Goal: Task Accomplishment & Management: Manage account settings

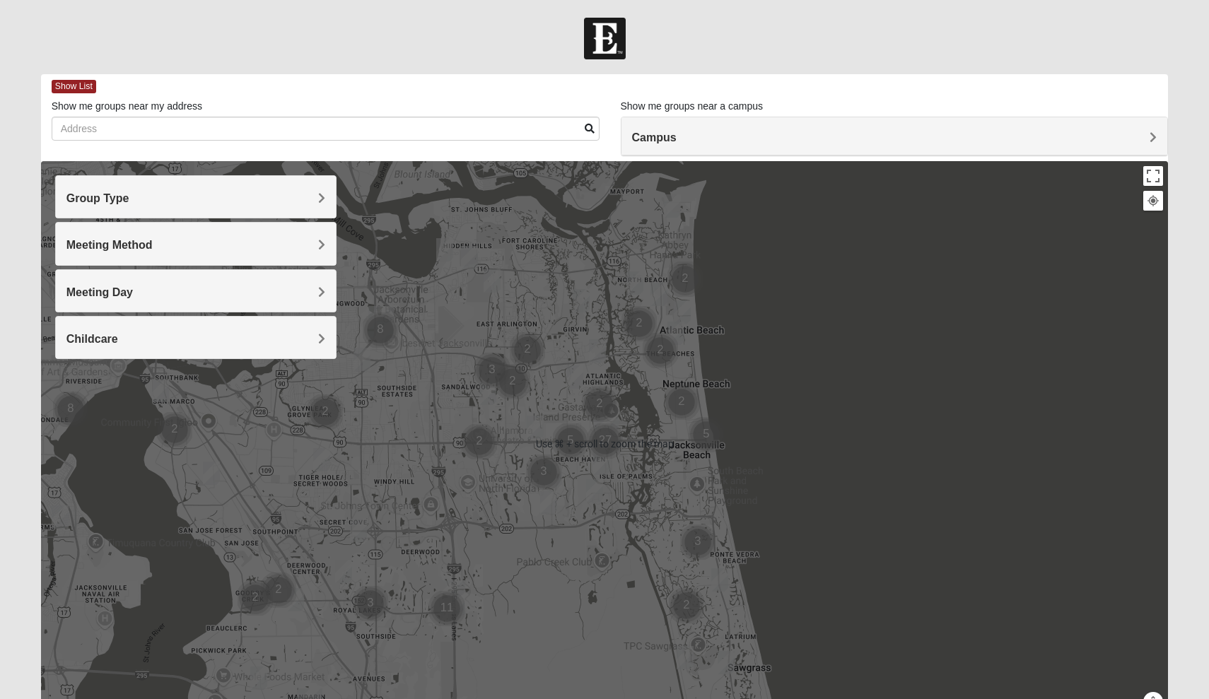
click at [771, 392] on div at bounding box center [605, 444] width 1128 height 566
click at [692, 343] on div at bounding box center [605, 444] width 1128 height 566
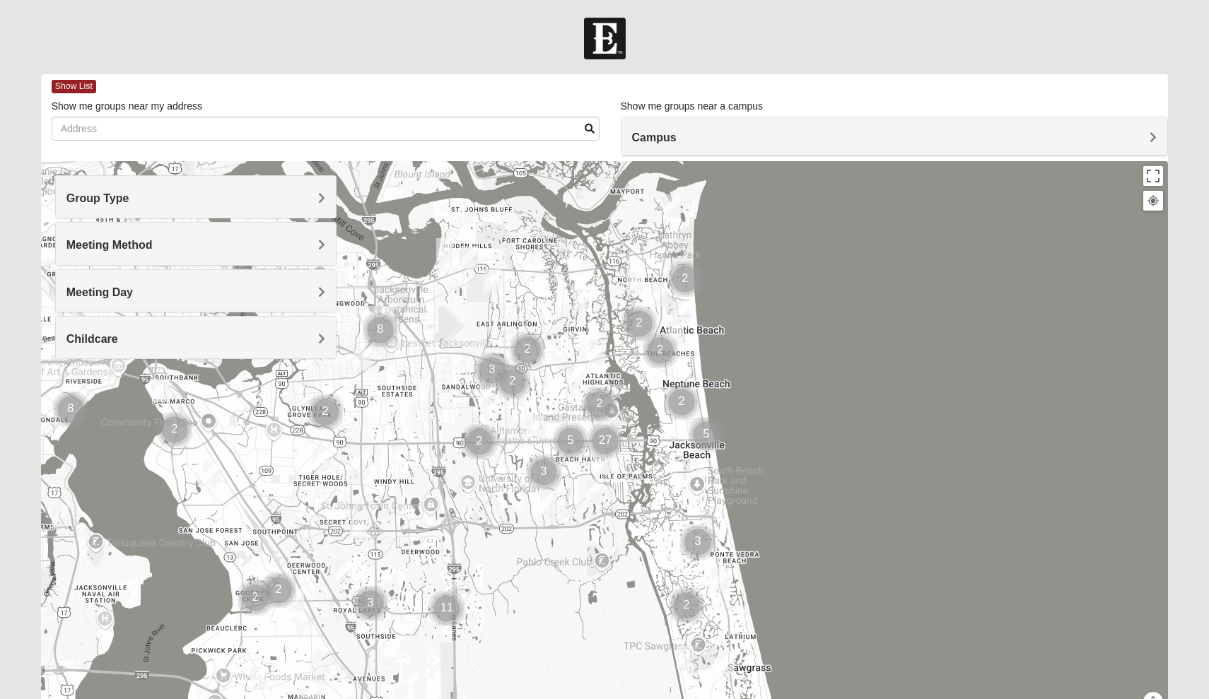
click at [766, 385] on div at bounding box center [605, 444] width 1128 height 566
click at [676, 330] on img "Mixed Dennis 32233" at bounding box center [675, 333] width 17 height 23
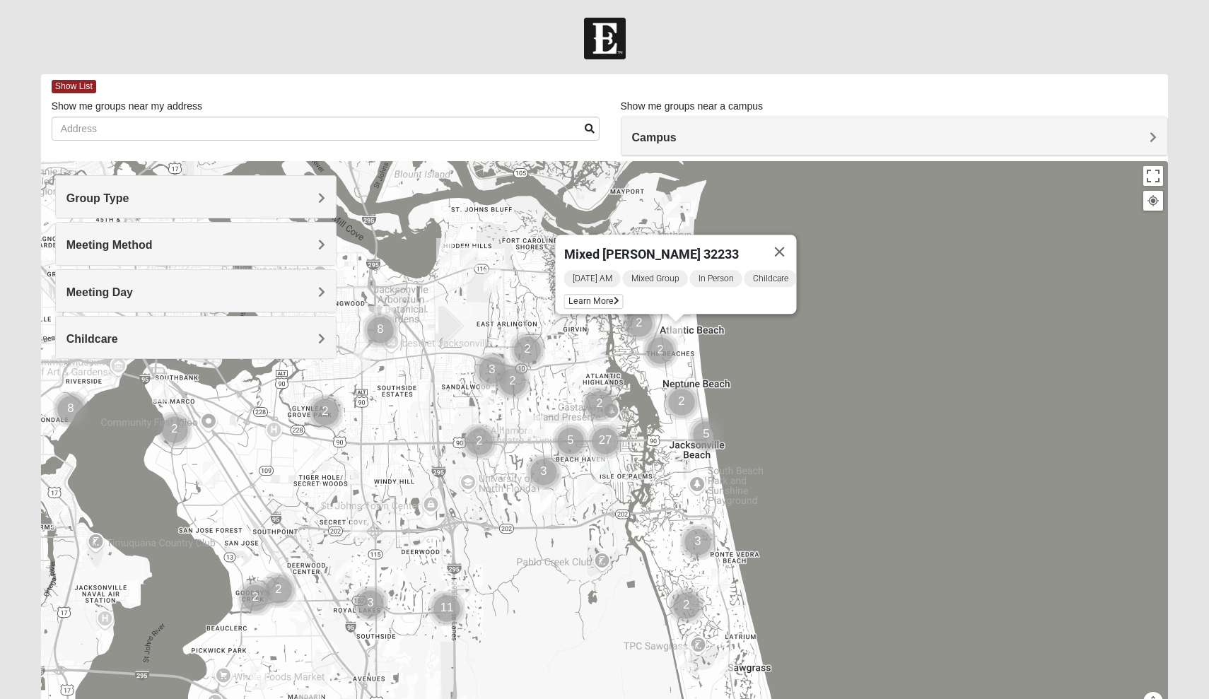
click at [684, 319] on div at bounding box center [676, 318] width 18 height 8
click at [684, 320] on div at bounding box center [676, 318] width 18 height 8
click at [788, 235] on button "Close" at bounding box center [780, 252] width 34 height 34
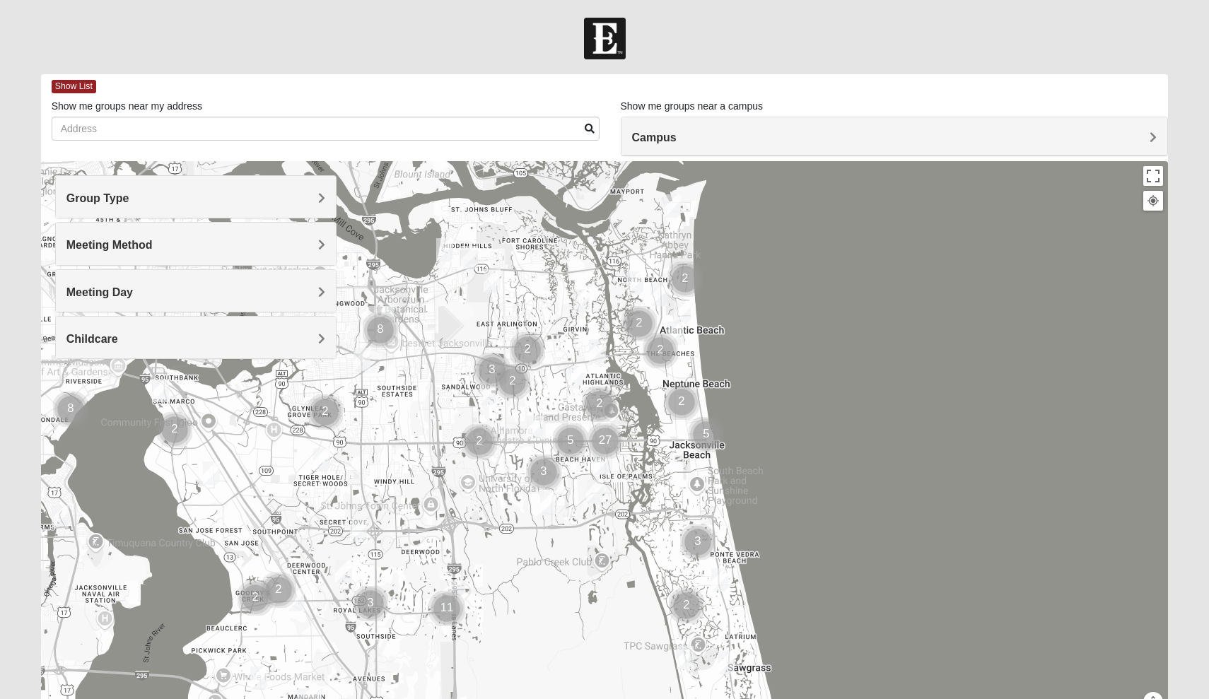
click at [682, 312] on img "Mens Militello 32233" at bounding box center [682, 311] width 17 height 23
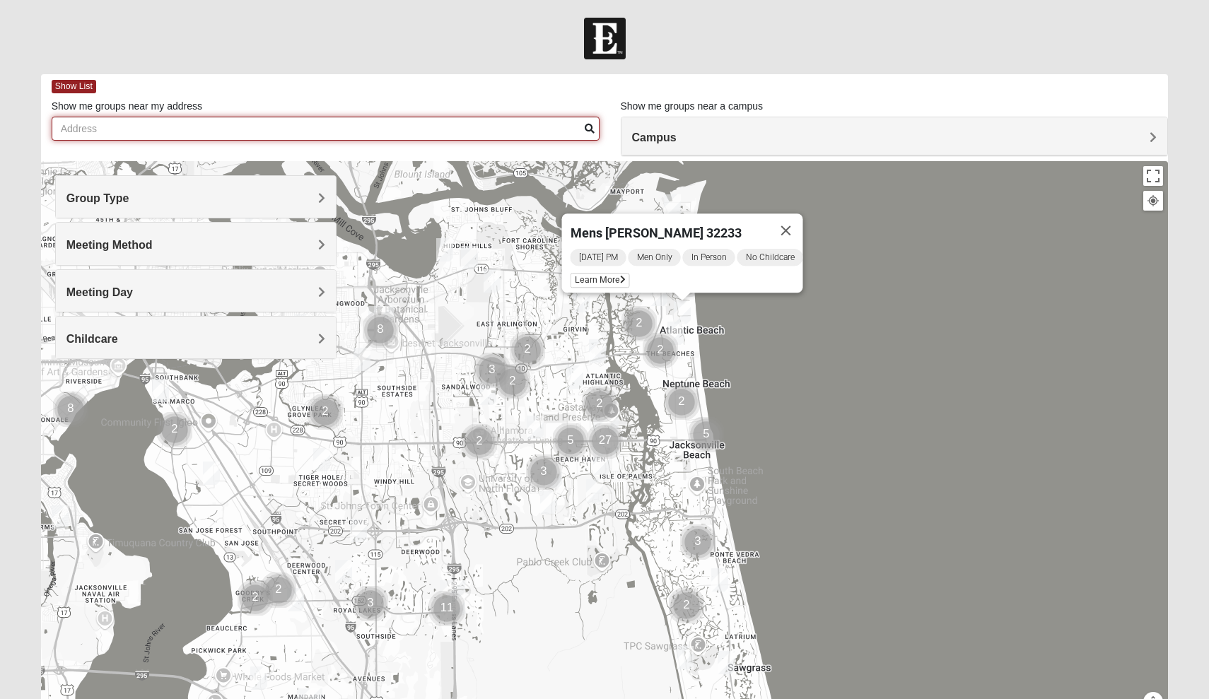
click at [209, 129] on input "Show me groups near my address" at bounding box center [326, 129] width 548 height 24
type input "1825 Mixed Arola 32233"
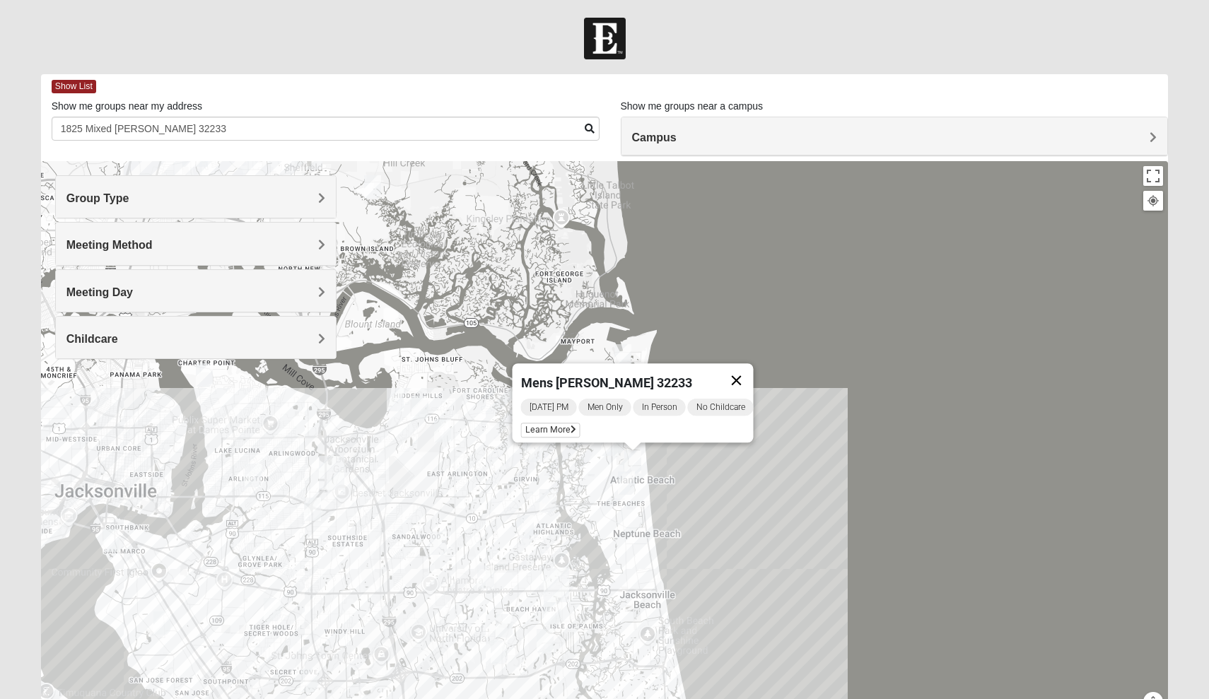
click at [744, 365] on button "Close" at bounding box center [737, 380] width 34 height 34
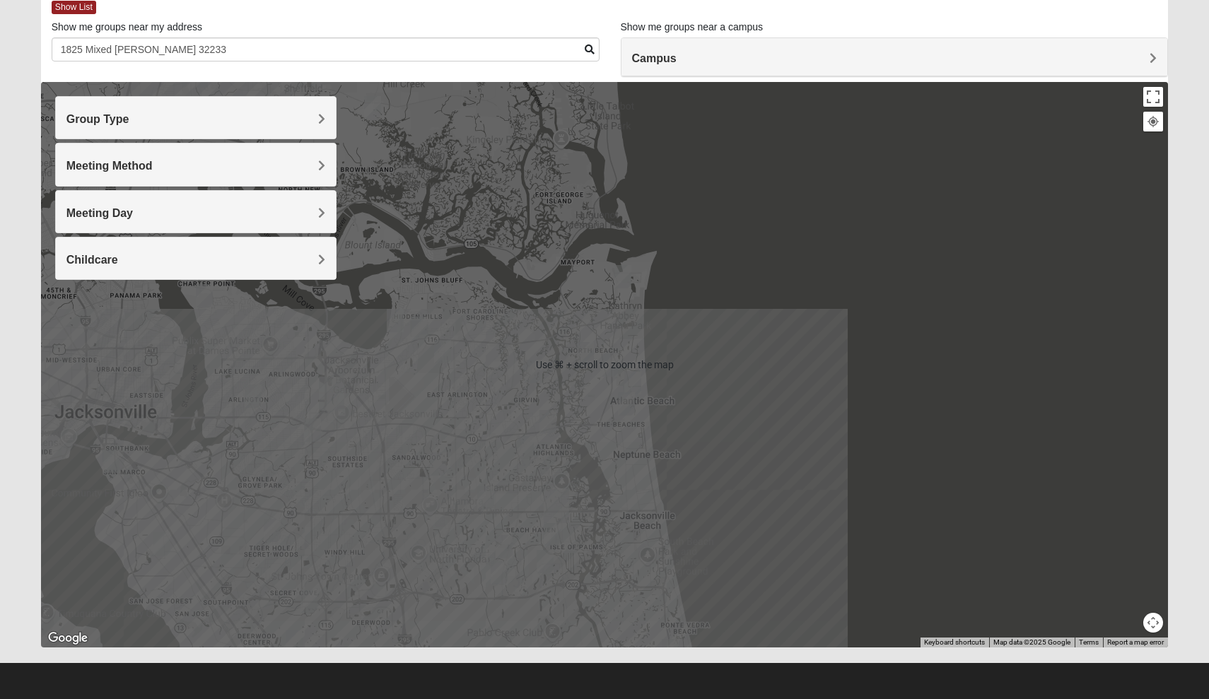
scroll to position [79, 0]
click at [1152, 93] on button "Toggle fullscreen view" at bounding box center [1153, 97] width 20 height 20
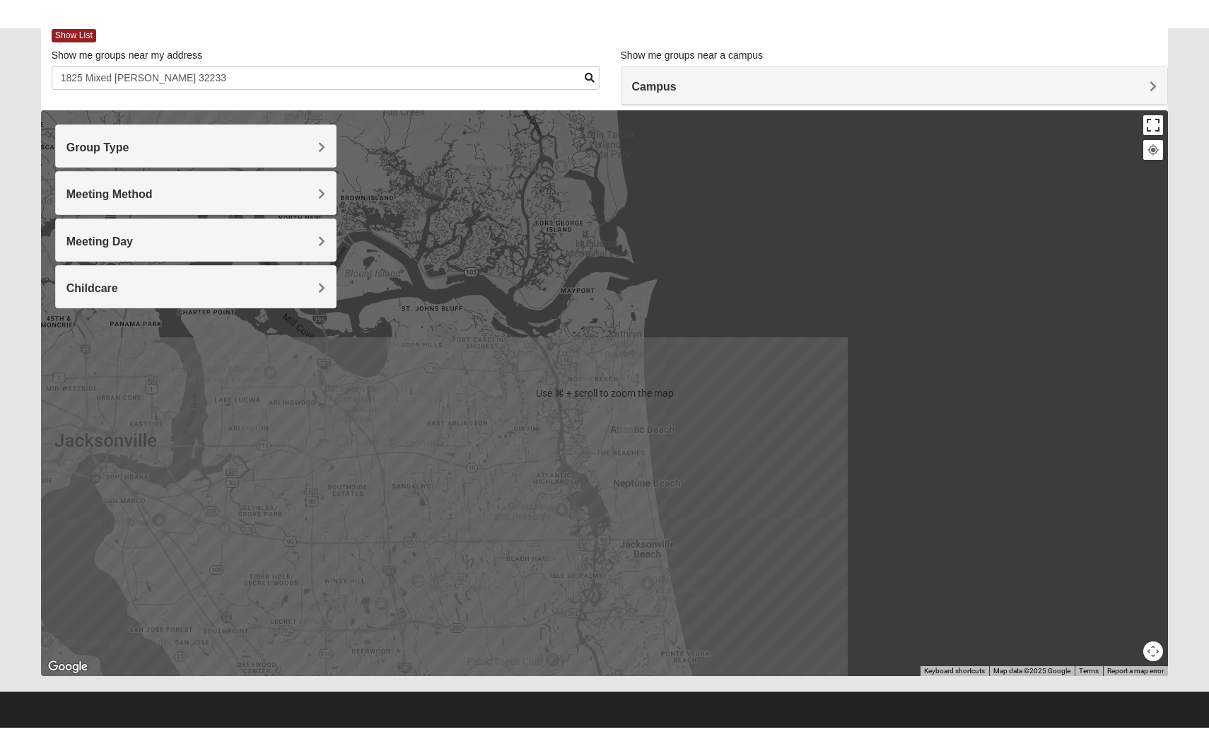
scroll to position [19, 0]
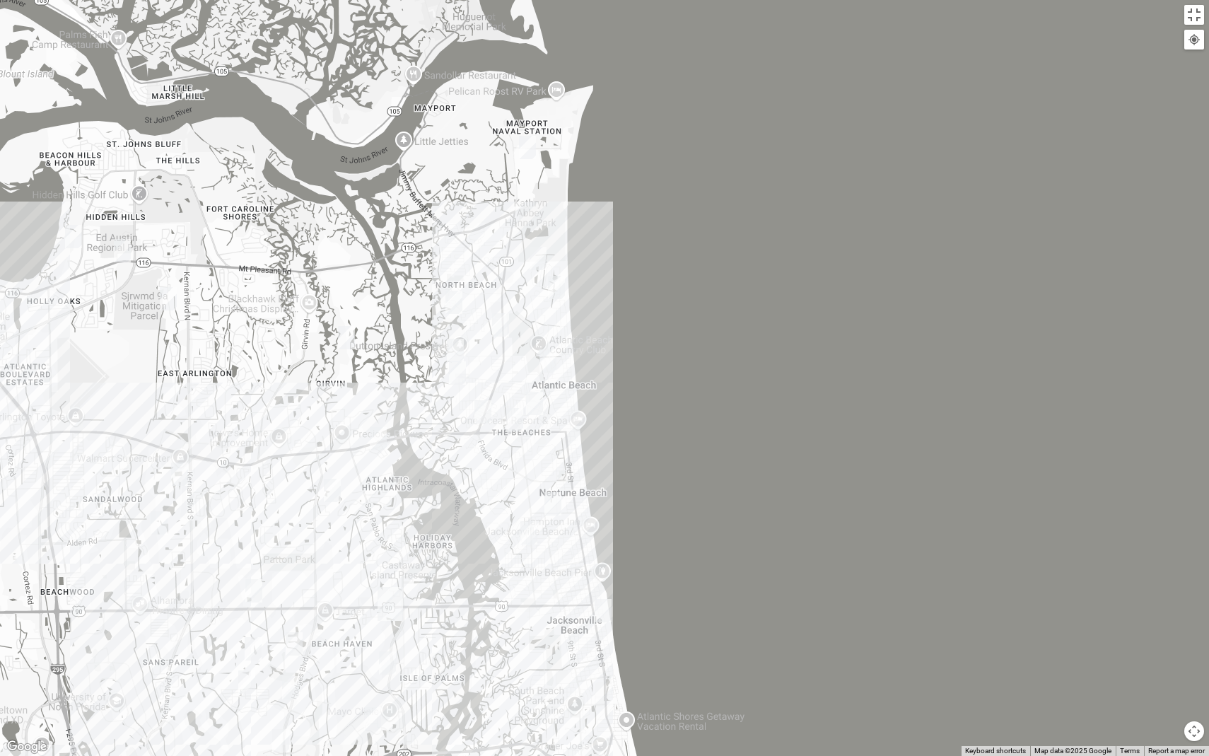
click at [508, 420] on img "Womens Foran 32233" at bounding box center [514, 419] width 17 height 23
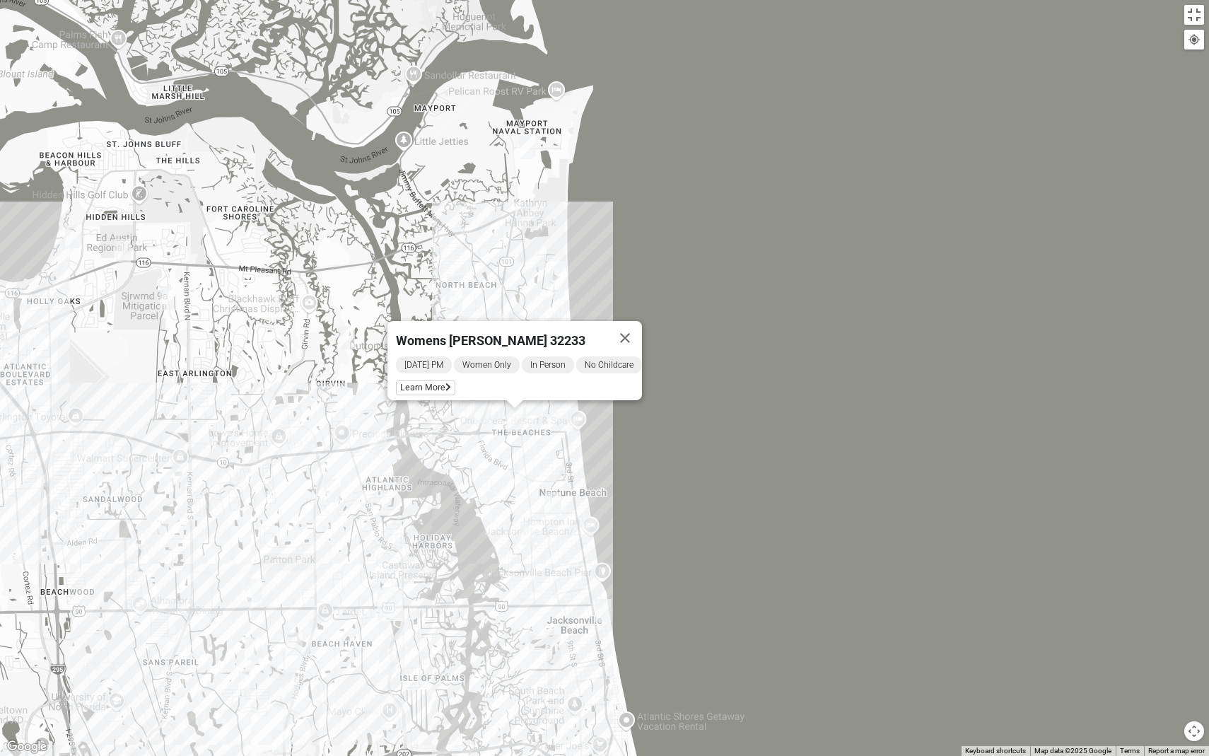
click at [481, 413] on img "1825 Mixed Arola 32233" at bounding box center [482, 411] width 17 height 23
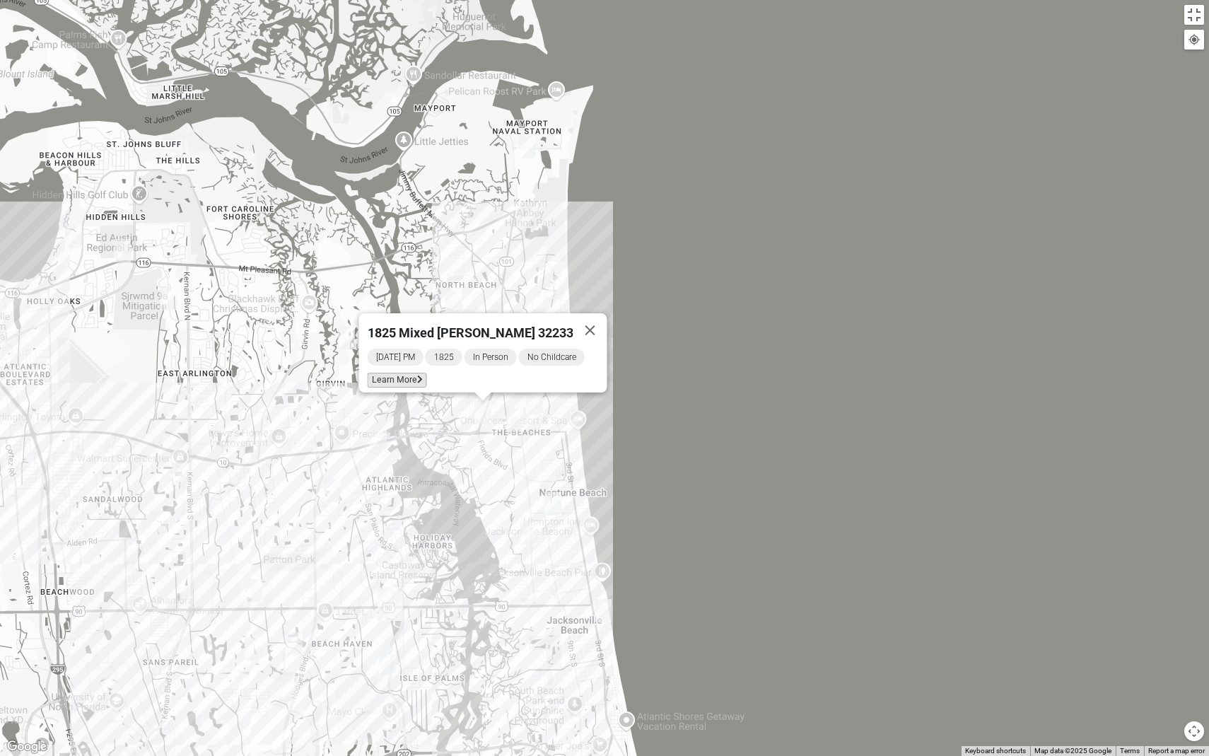
click at [404, 373] on span "Learn More" at bounding box center [397, 380] width 59 height 15
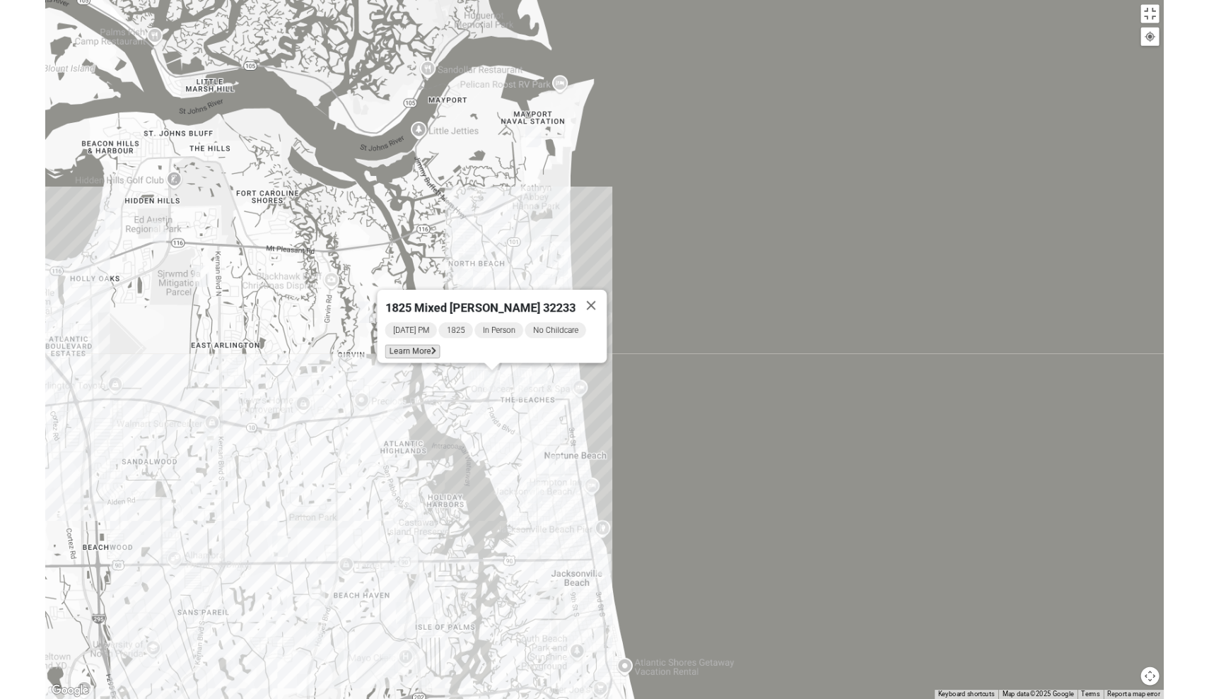
scroll to position [12, 0]
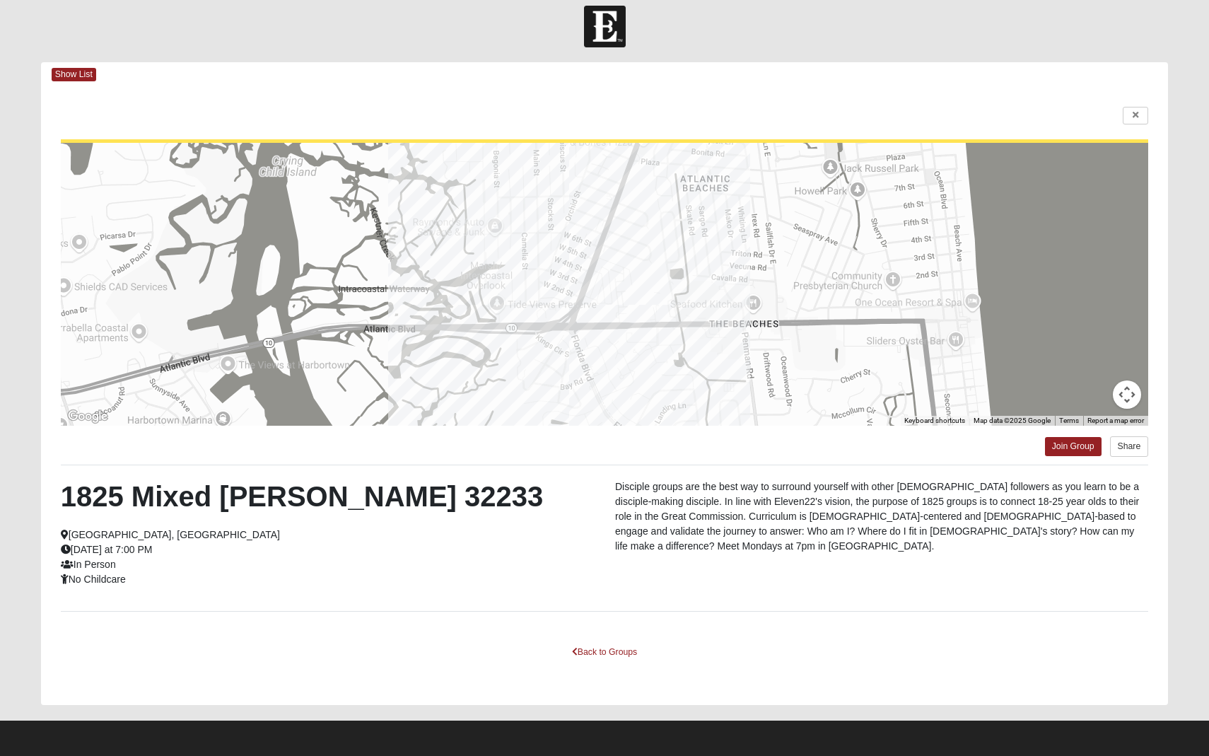
click at [1069, 449] on html "Log In Find A Group Error Show List Loading Groups" at bounding box center [604, 372] width 1209 height 768
click at [1066, 448] on html "Log In Find A Group Error Show List Loading Groups" at bounding box center [604, 372] width 1209 height 768
click at [1065, 459] on html "Log In Find A Group Error Show List Loading Groups" at bounding box center [604, 372] width 1209 height 768
click at [605, 647] on html "Log In Find A Group Error Show List Loading Groups" at bounding box center [604, 372] width 1209 height 768
click at [1071, 447] on html "Log In Find A Group Error Show List Loading Groups" at bounding box center [604, 372] width 1209 height 768
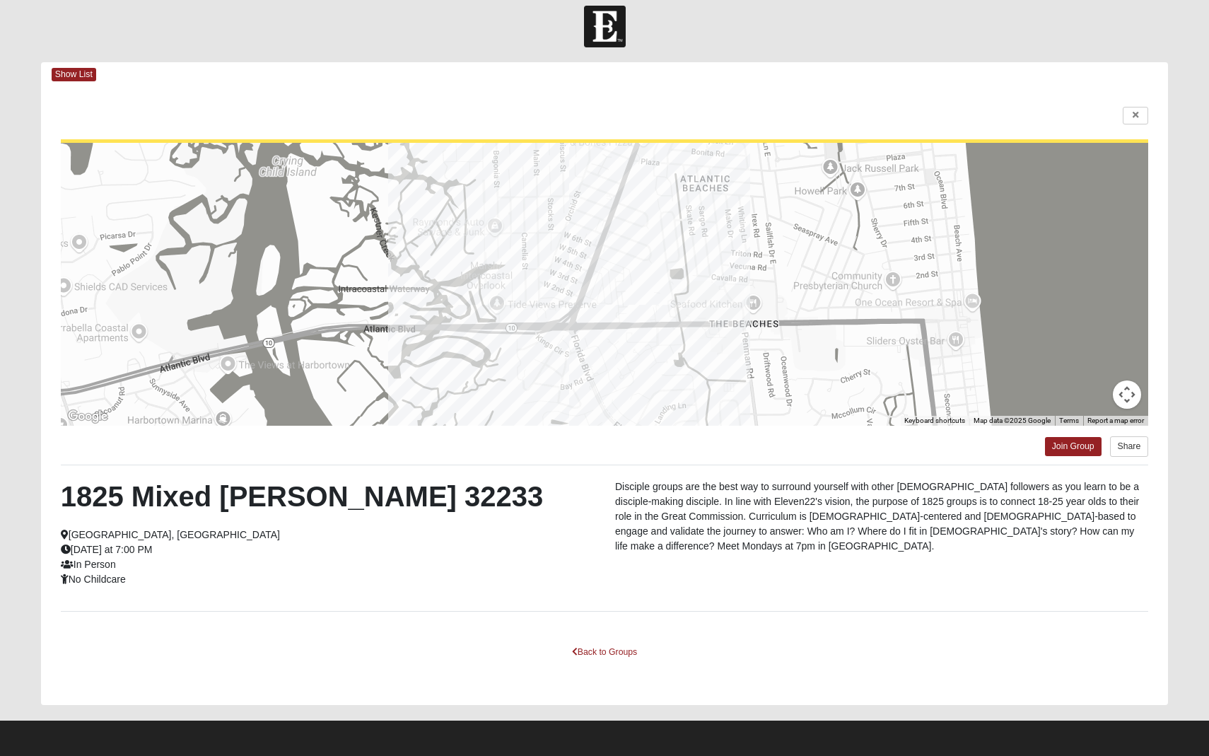
click at [1071, 447] on html "Log In Find A Group Error Show List Loading Groups" at bounding box center [604, 372] width 1209 height 768
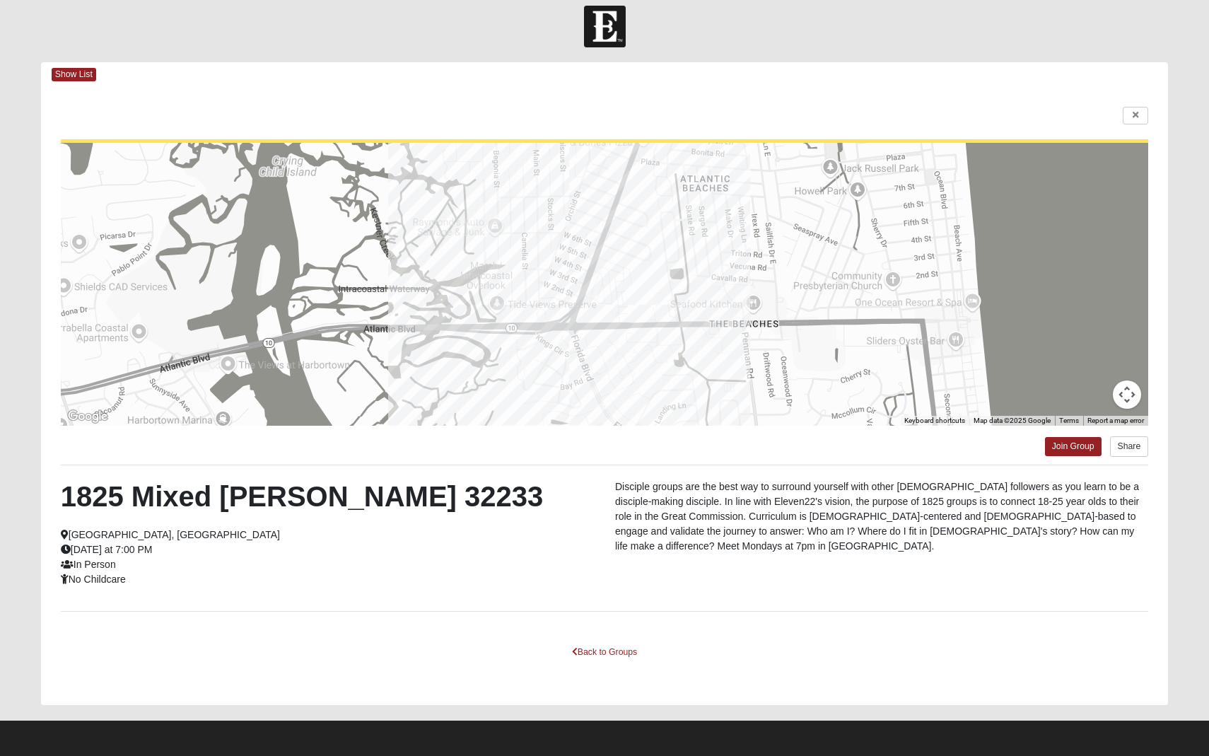
click at [1071, 447] on html "Log In Find A Group Error Show List Loading Groups" at bounding box center [604, 372] width 1209 height 768
drag, startPoint x: 1094, startPoint y: 375, endPoint x: 327, endPoint y: -27, distance: 865.5
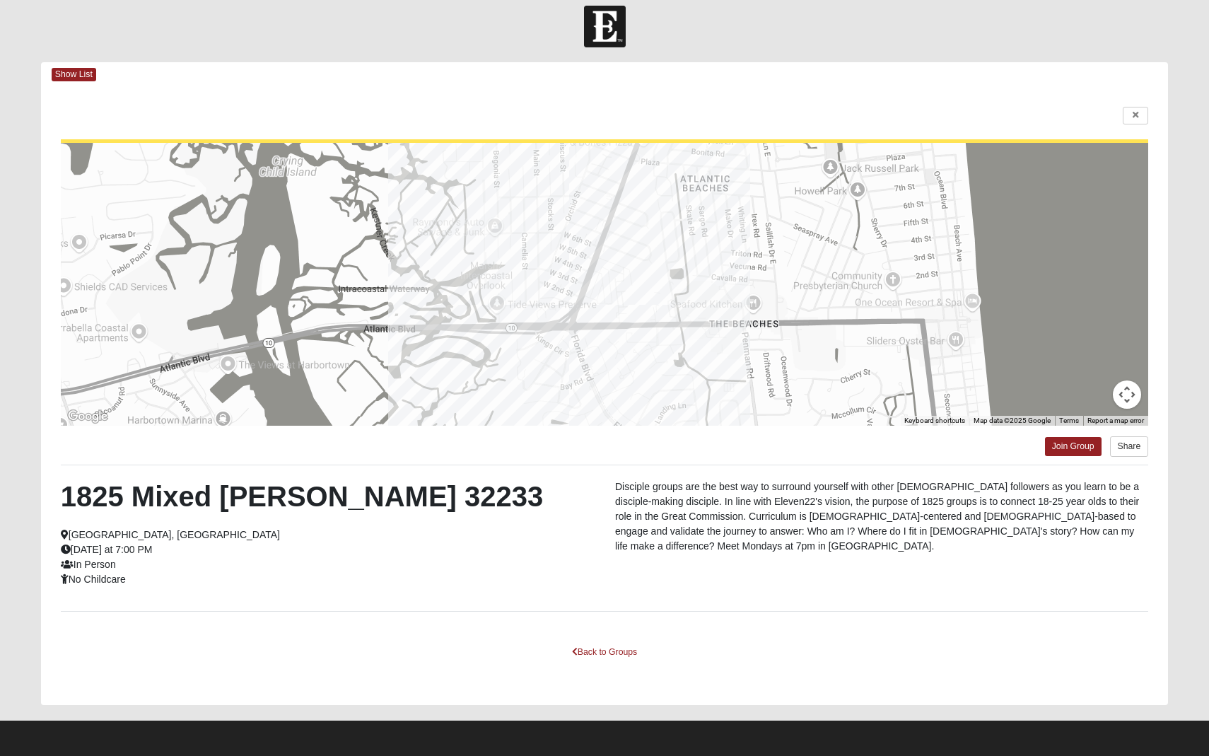
click at [327, 0] on html "Log In Find A Group Error Show List Loading Groups" at bounding box center [604, 372] width 1209 height 768
click at [83, 89] on html "Log In Find A Group Error Show List Loading Groups" at bounding box center [604, 372] width 1209 height 768
click at [71, 70] on html "Log In Find A Group Error Show List Loading Groups" at bounding box center [604, 372] width 1209 height 768
click at [635, 649] on html "Log In Find A Group Error Show List Loading Groups" at bounding box center [604, 372] width 1209 height 768
click at [1067, 449] on html "Log In Find A Group Error Show List Loading Groups" at bounding box center [604, 372] width 1209 height 768
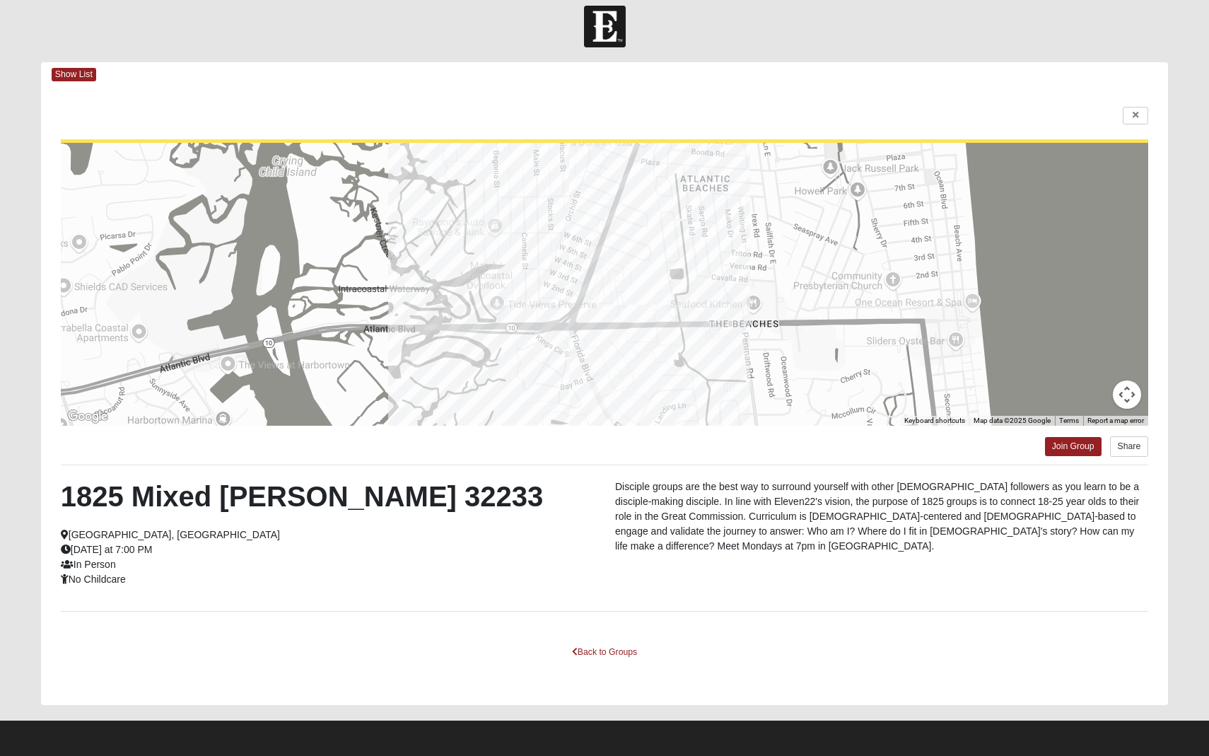
click at [1065, 341] on html "Log In Find A Group Error Show List Loading Groups" at bounding box center [604, 372] width 1209 height 768
click at [1083, 452] on html "Log In Find A Group Error Show List Loading Groups" at bounding box center [604, 372] width 1209 height 768
click at [1140, 111] on html "Log In Find A Group Error Show List Loading Groups" at bounding box center [604, 372] width 1209 height 768
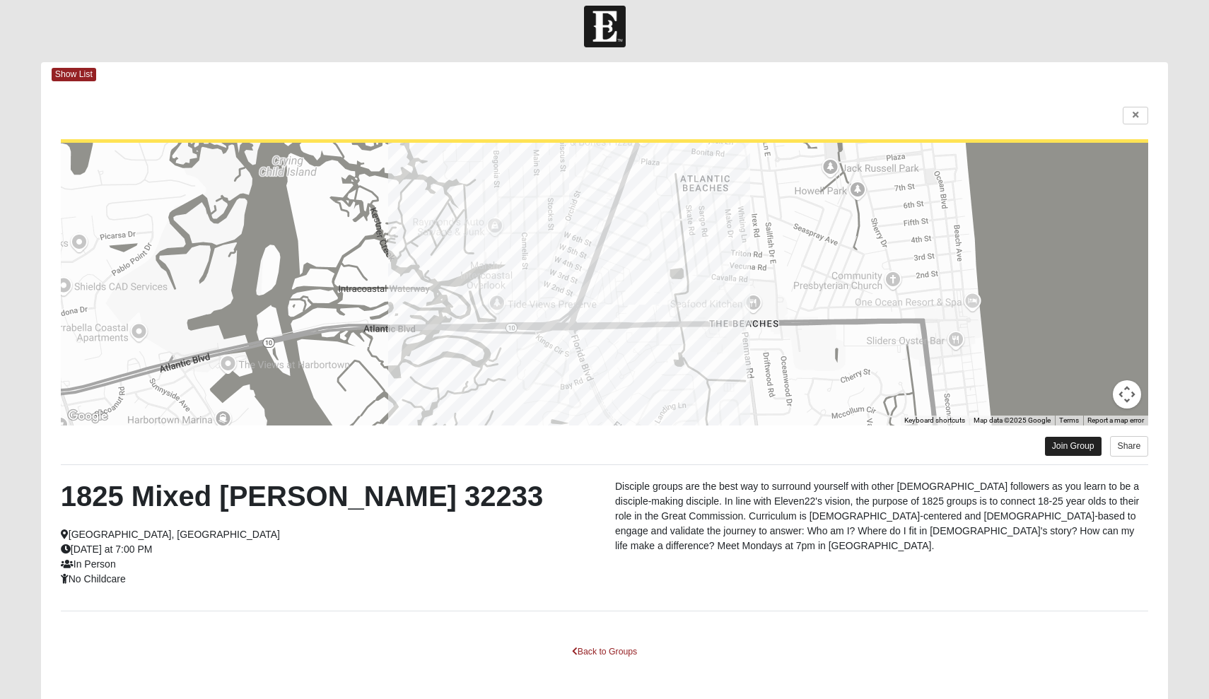
click at [1067, 447] on link "Join Group" at bounding box center [1073, 446] width 57 height 19
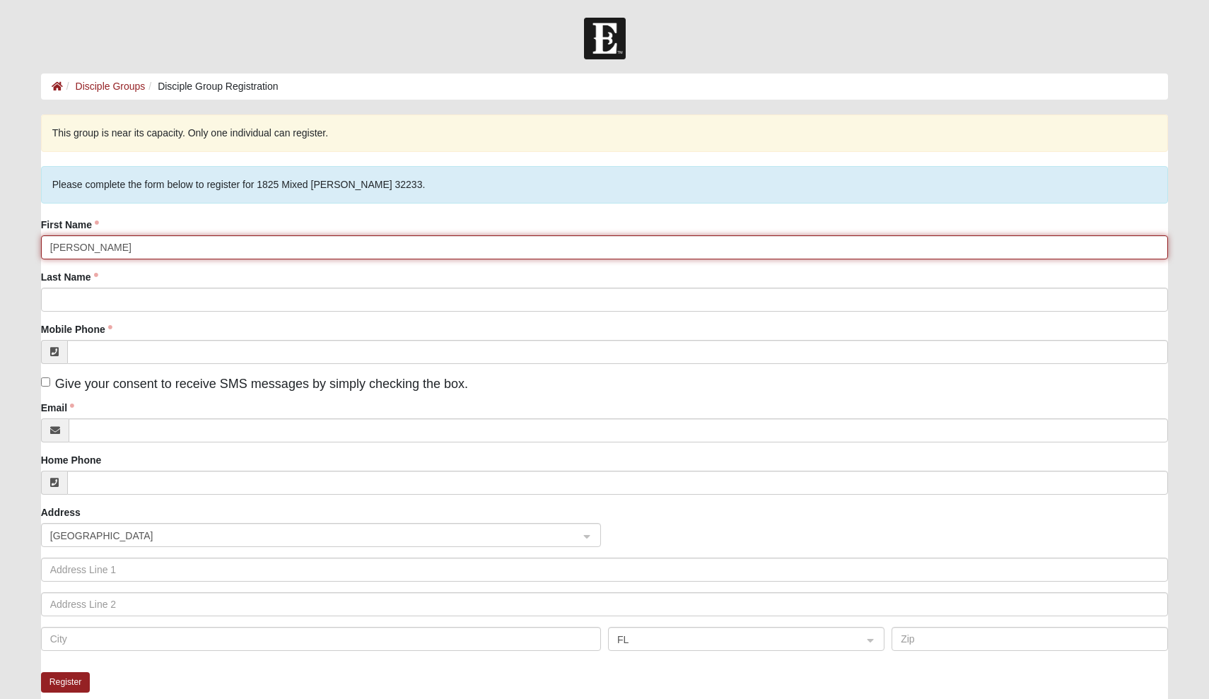
type input "[PERSON_NAME]"
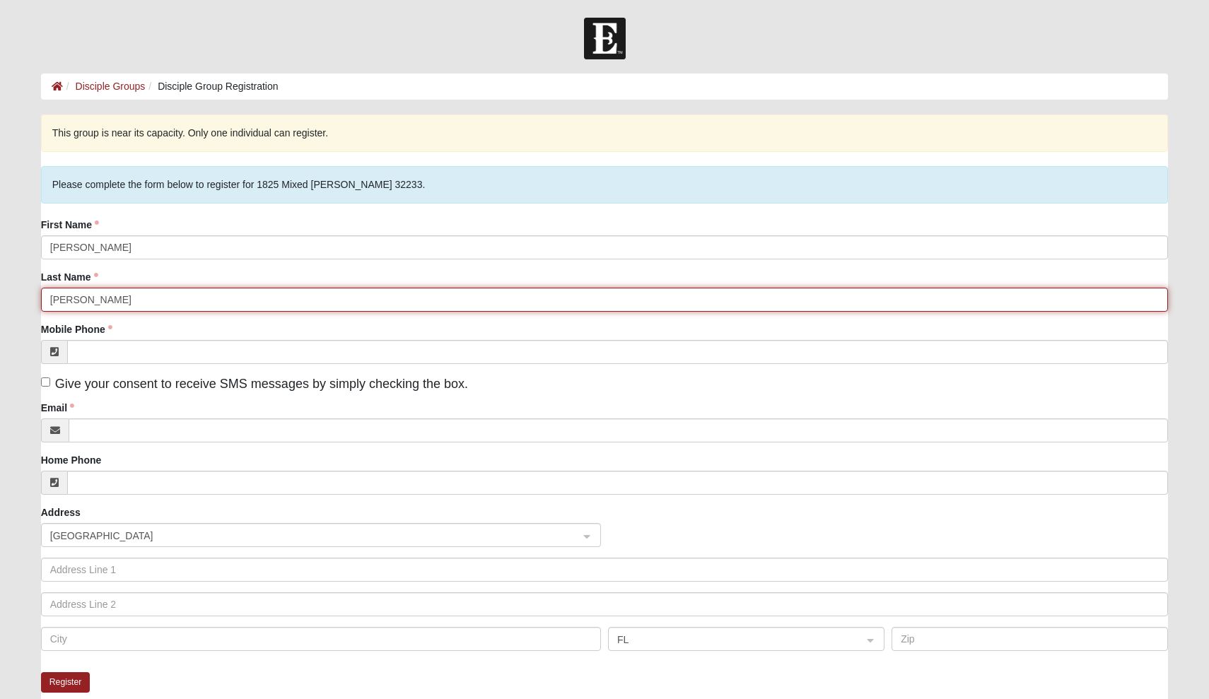
type input "[PERSON_NAME]"
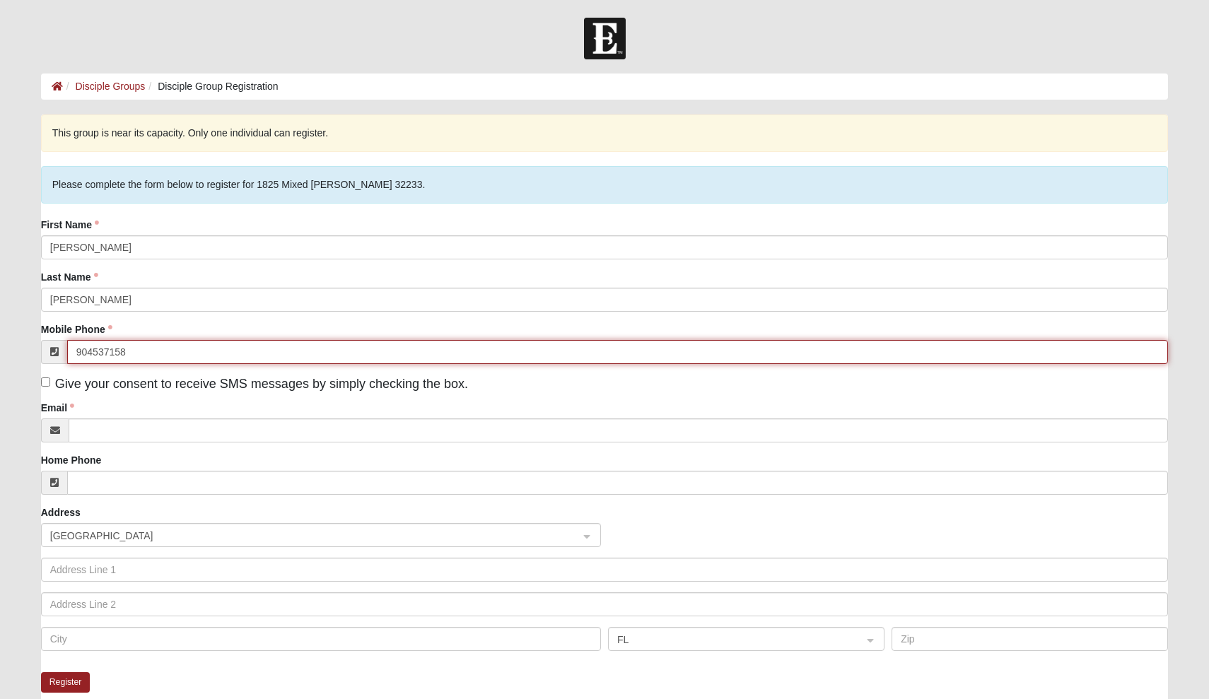
type input "[PHONE_NUMBER]"
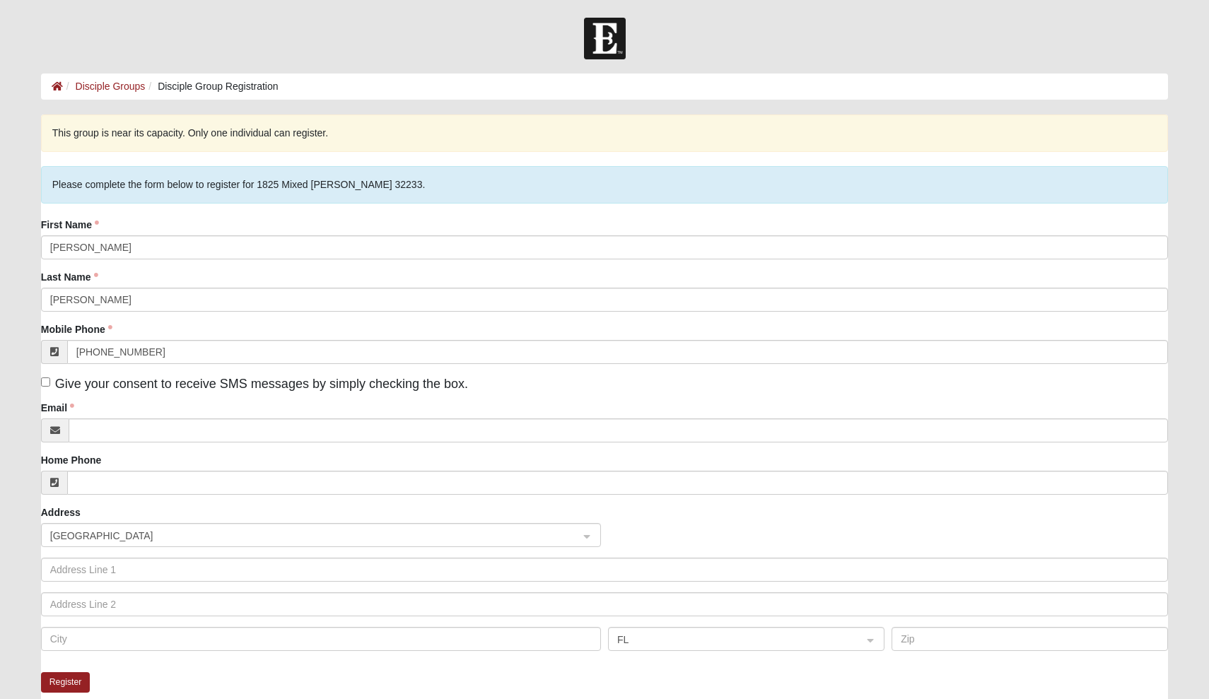
click at [45, 386] on label "Give your consent to receive SMS messages by simply checking the box." at bounding box center [254, 384] width 427 height 19
click at [45, 386] on input "Give your consent to receive SMS messages by simply checking the box." at bounding box center [45, 382] width 9 height 9
checkbox input "true"
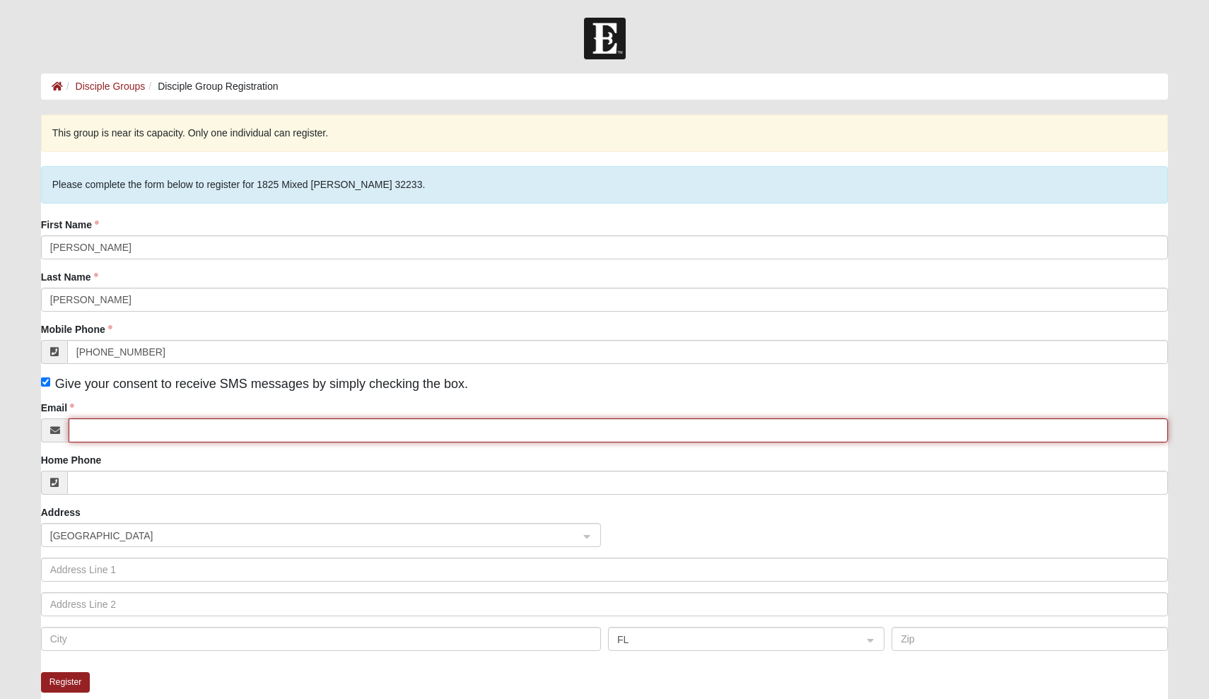
click at [98, 431] on input "Email" at bounding box center [619, 431] width 1100 height 24
type input "E"
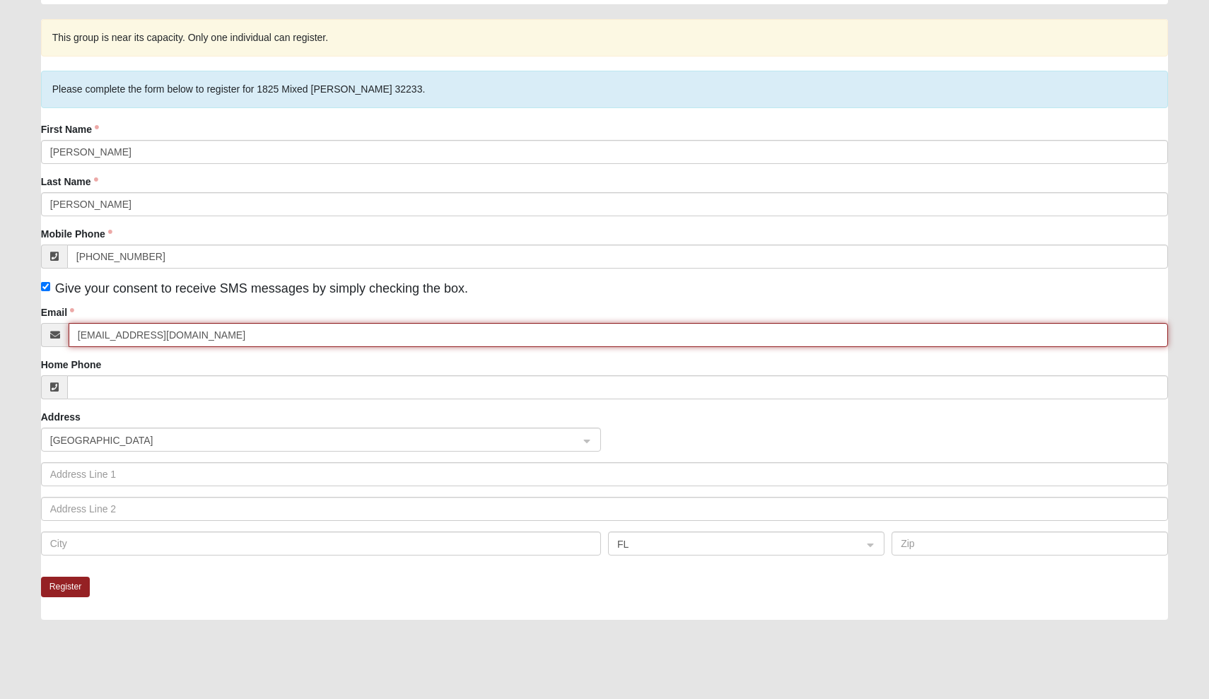
scroll to position [98, 0]
type input "ellieallen0719@outlook.com"
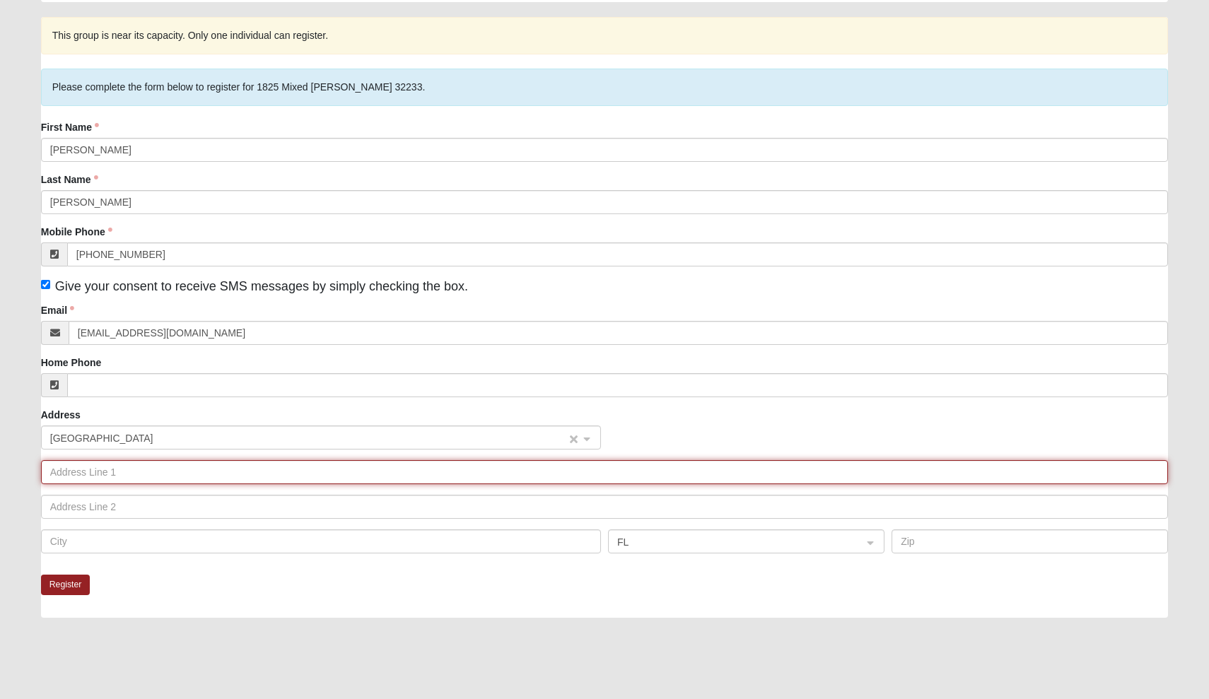
click at [274, 435] on span "United States" at bounding box center [308, 439] width 516 height 16
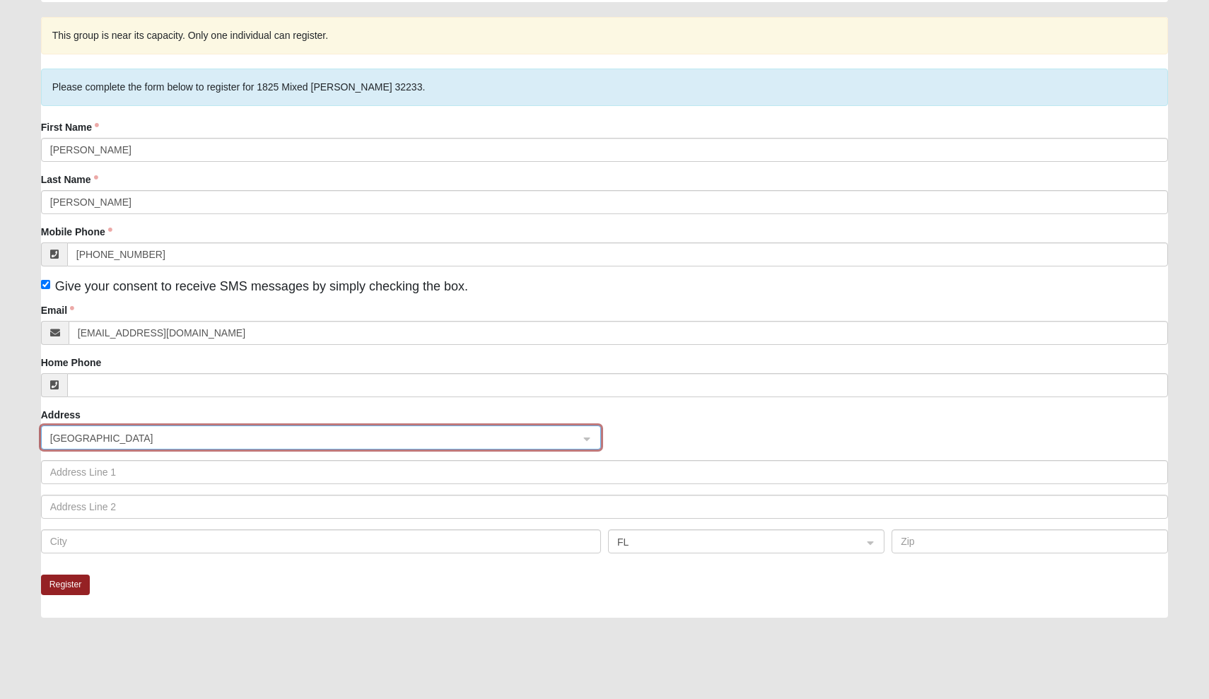
click at [356, 408] on div "Address United States United States US ------------------------ Countries Unite…" at bounding box center [605, 486] width 1128 height 156
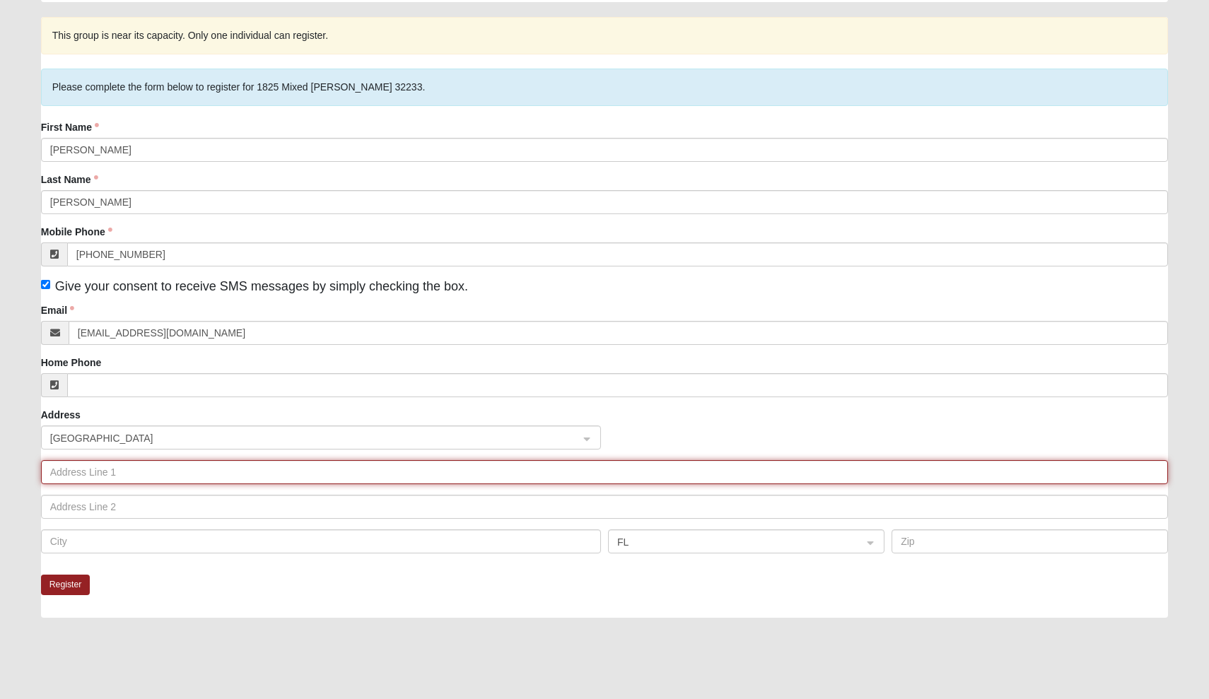
click at [300, 478] on input "text" at bounding box center [605, 472] width 1128 height 24
type input "32367 fern parke way"
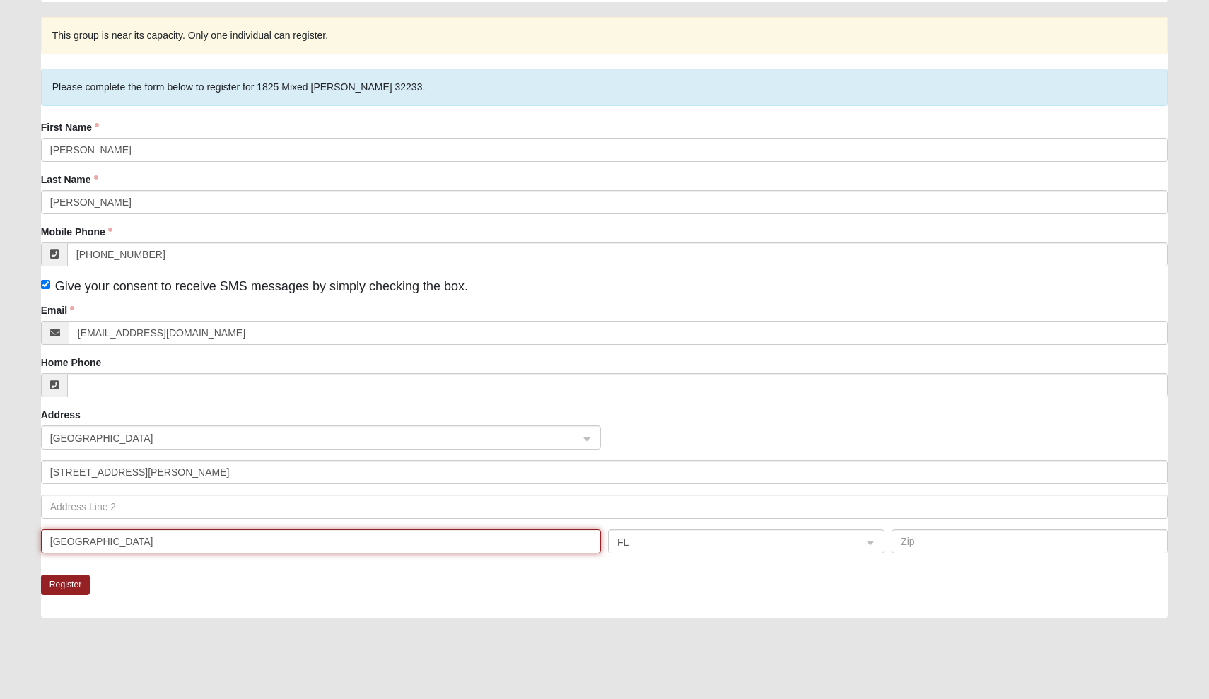
type input "fernandina beach"
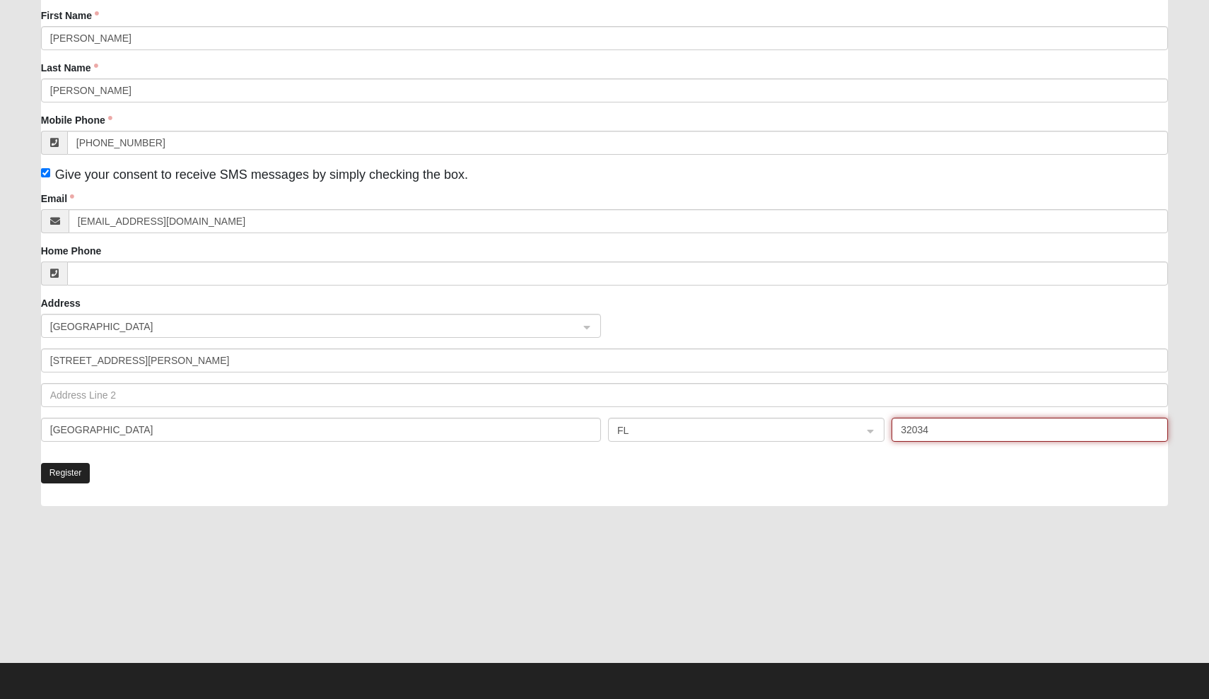
scroll to position [209, 0]
type input "32034"
click at [74, 469] on button "Register" at bounding box center [65, 473] width 49 height 21
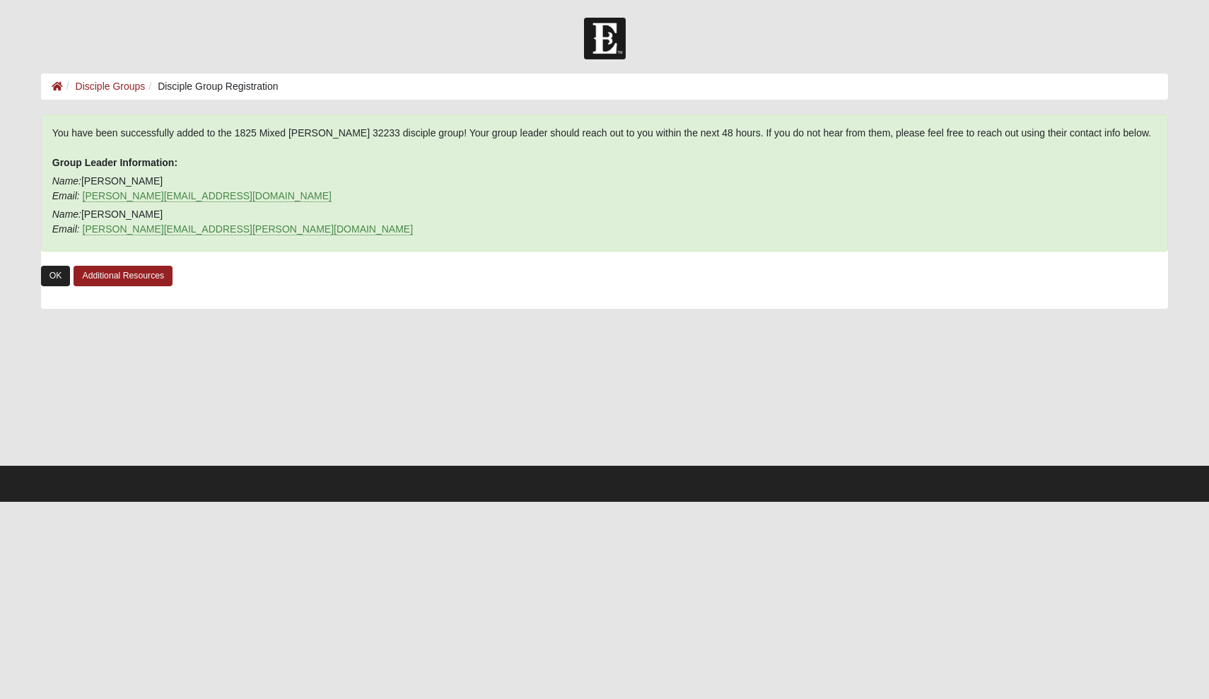
click at [49, 276] on link "OK" at bounding box center [56, 276] width 30 height 21
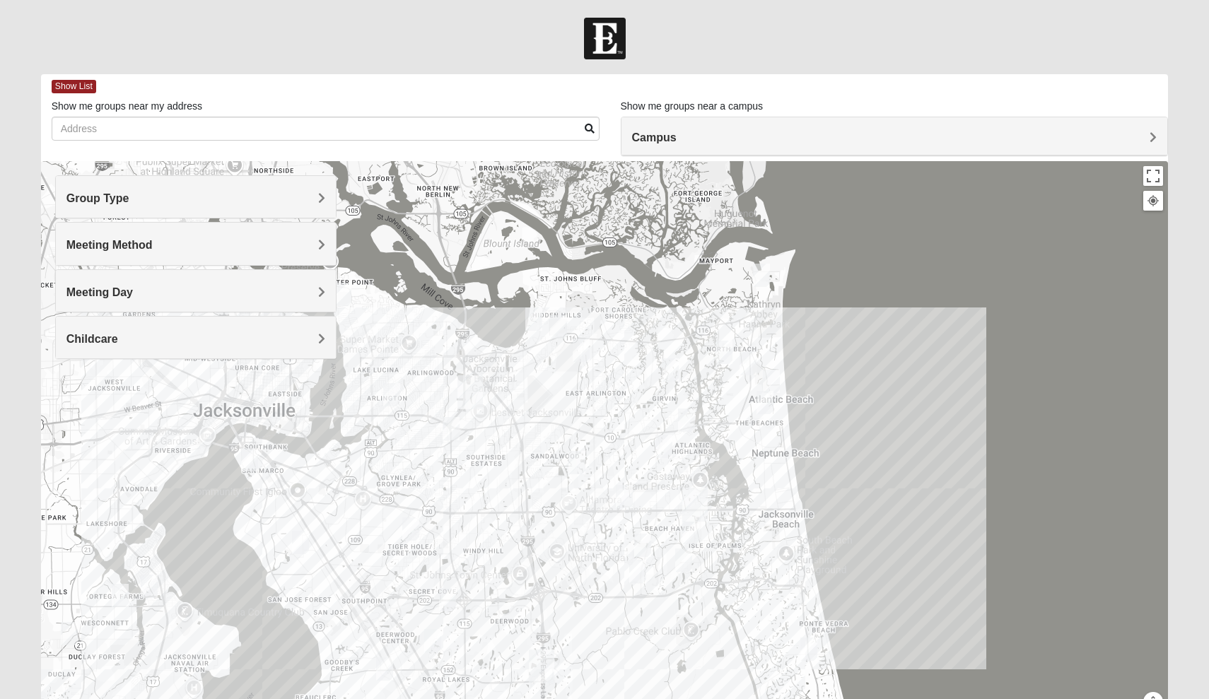
drag, startPoint x: 500, startPoint y: 250, endPoint x: 641, endPoint y: 418, distance: 219.2
click at [641, 418] on div at bounding box center [605, 444] width 1128 height 566
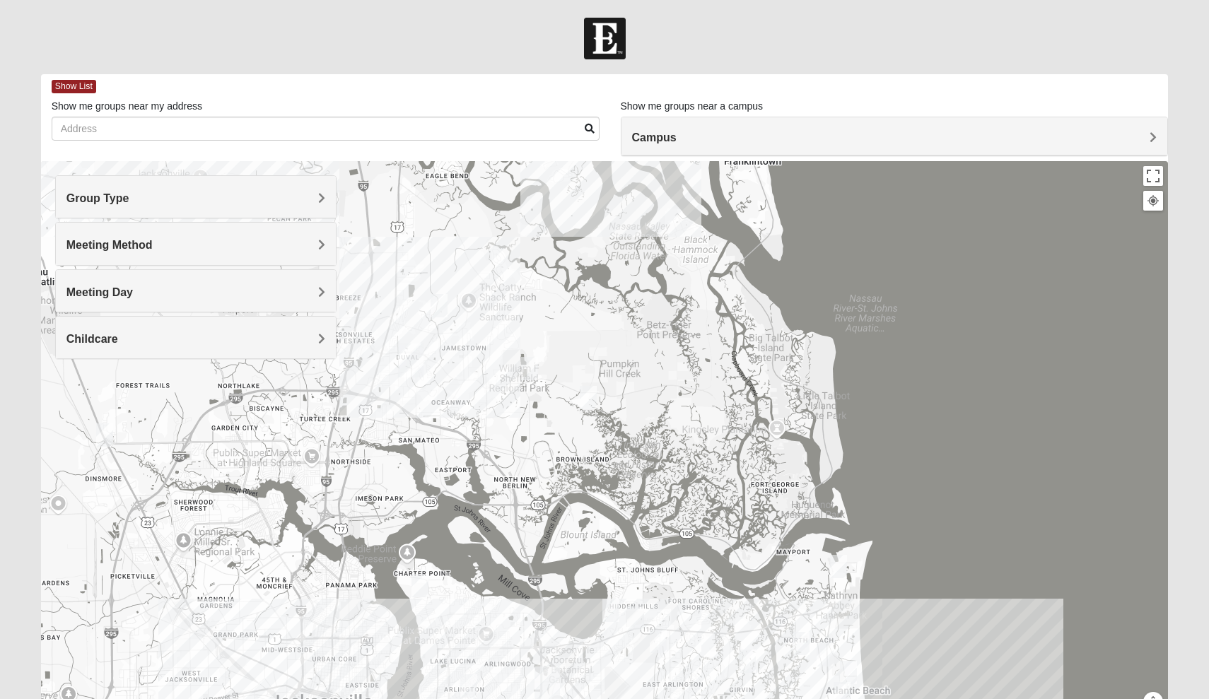
drag, startPoint x: 643, startPoint y: 318, endPoint x: 650, endPoint y: 489, distance: 171.2
click at [650, 489] on div at bounding box center [605, 444] width 1128 height 566
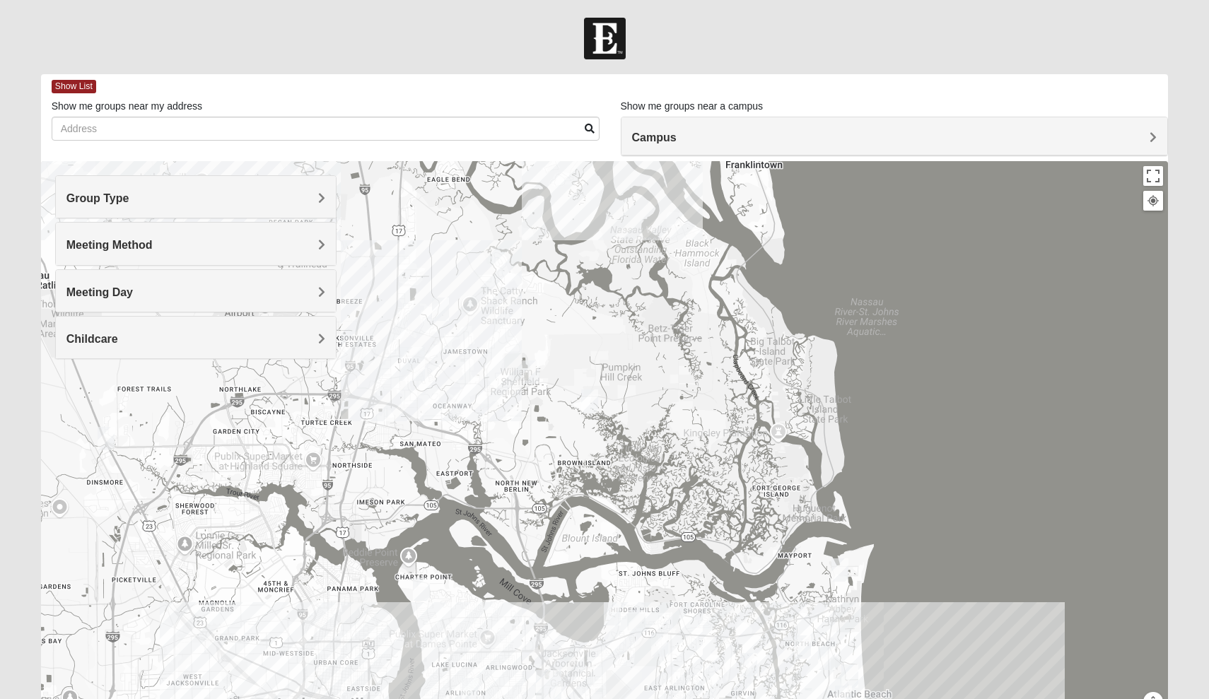
click at [587, 405] on img "Womens Craig 32226" at bounding box center [589, 401] width 17 height 23
click at [553, 406] on div "Womens Craig 32226 Tuesday PM Women Only In Person Childcare Learn More" at bounding box center [605, 444] width 1128 height 566
click at [706, 307] on button "Close" at bounding box center [694, 320] width 34 height 34
click at [533, 376] on img "Mixed Lancaster 32226" at bounding box center [530, 372] width 17 height 23
click at [640, 279] on button "Close" at bounding box center [634, 291] width 34 height 34
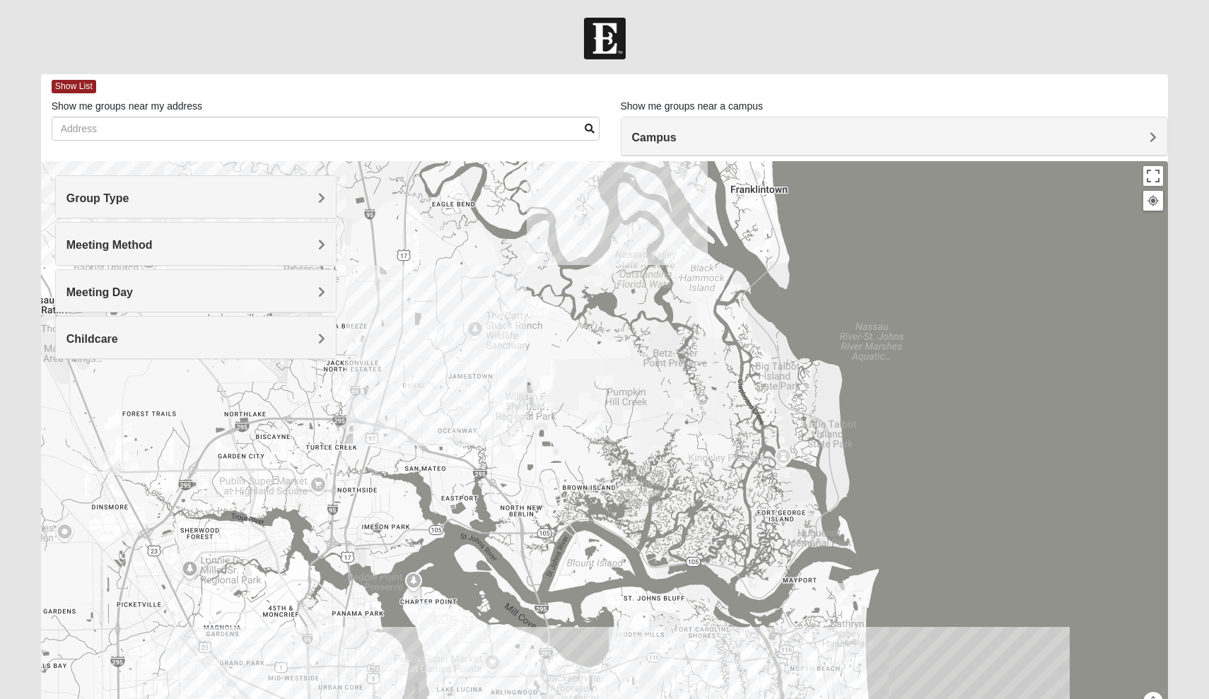
drag, startPoint x: 561, startPoint y: 409, endPoint x: 606, endPoint y: 503, distance: 104.0
click at [606, 503] on div at bounding box center [605, 444] width 1128 height 566
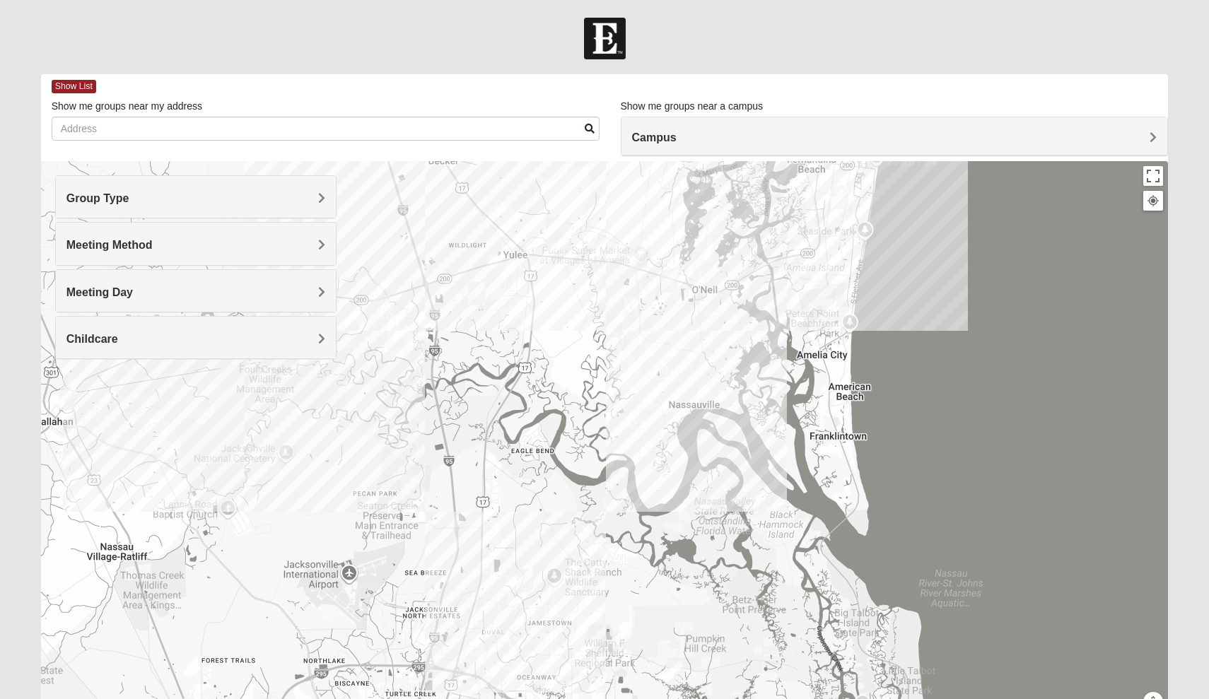
drag, startPoint x: 614, startPoint y: 412, endPoint x: 624, endPoint y: 544, distance: 132.6
click at [624, 545] on div at bounding box center [605, 444] width 1128 height 566
click at [667, 283] on img "Mixed Speed 32034" at bounding box center [669, 282] width 17 height 23
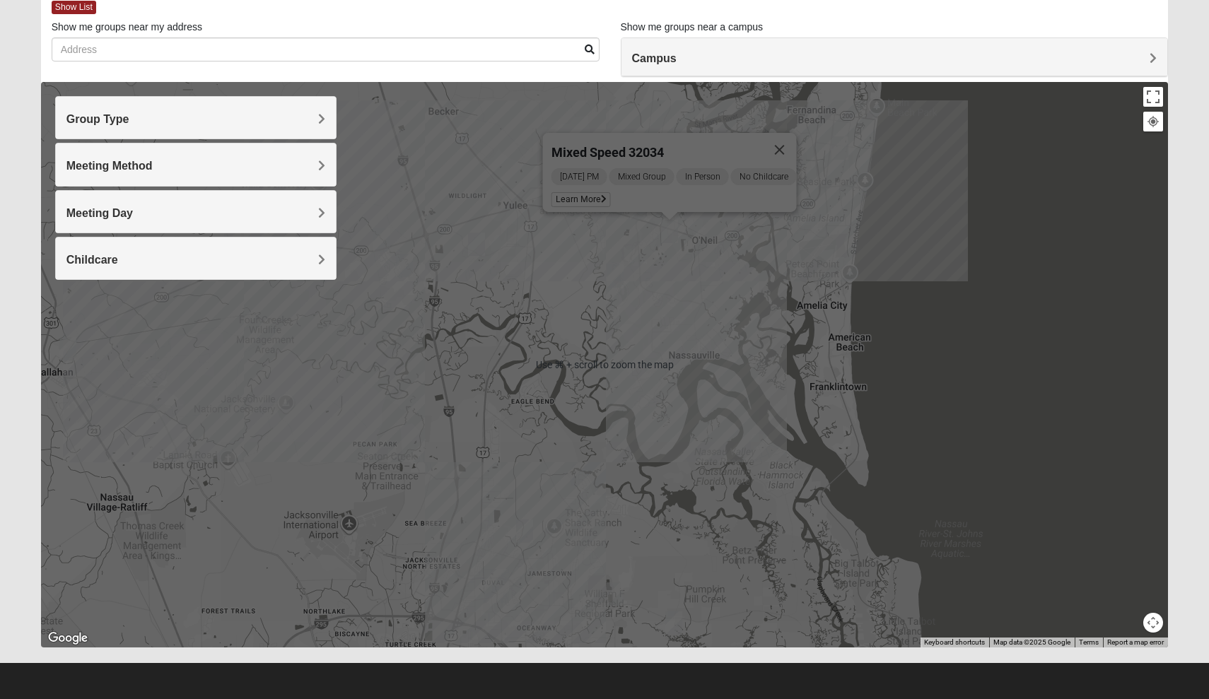
scroll to position [79, 0]
click at [657, 476] on div "Mixed Speed 32034 Tuesday PM Mixed Group In Person No Childcare Learn More" at bounding box center [605, 365] width 1128 height 566
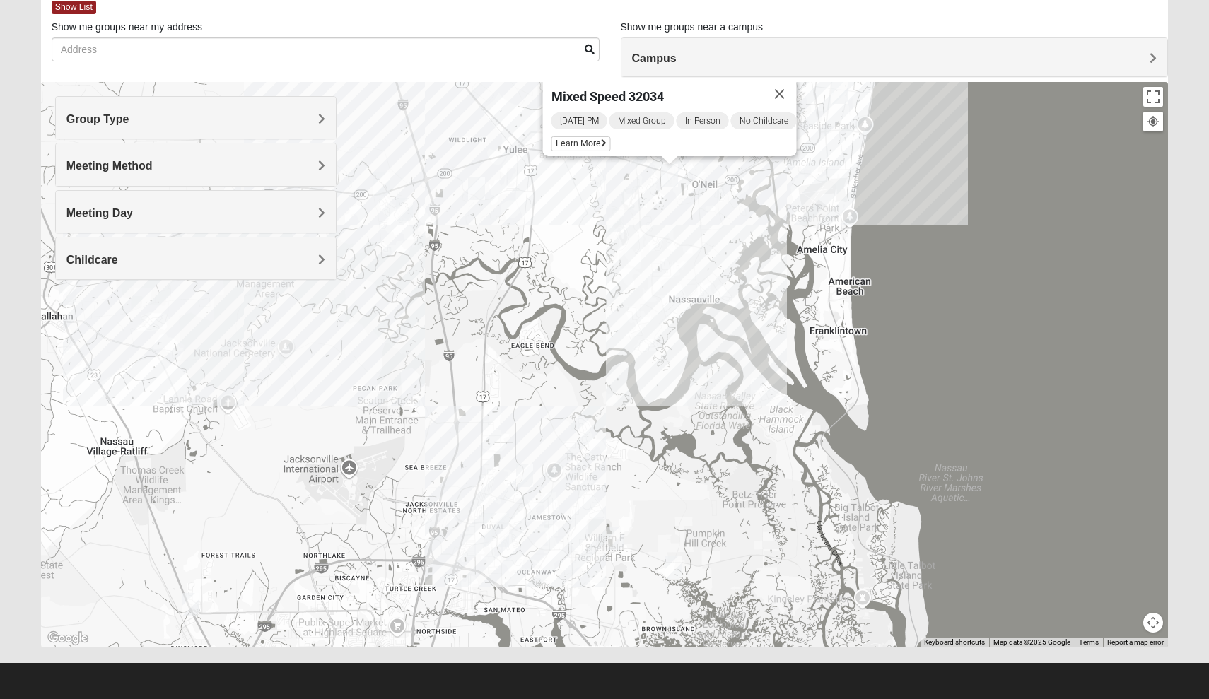
drag, startPoint x: 669, startPoint y: 476, endPoint x: 673, endPoint y: 296, distance: 180.3
click at [673, 296] on div "Mixed Speed 32034 Tuesday PM Mixed Group In Person No Childcare Learn More" at bounding box center [605, 365] width 1128 height 566
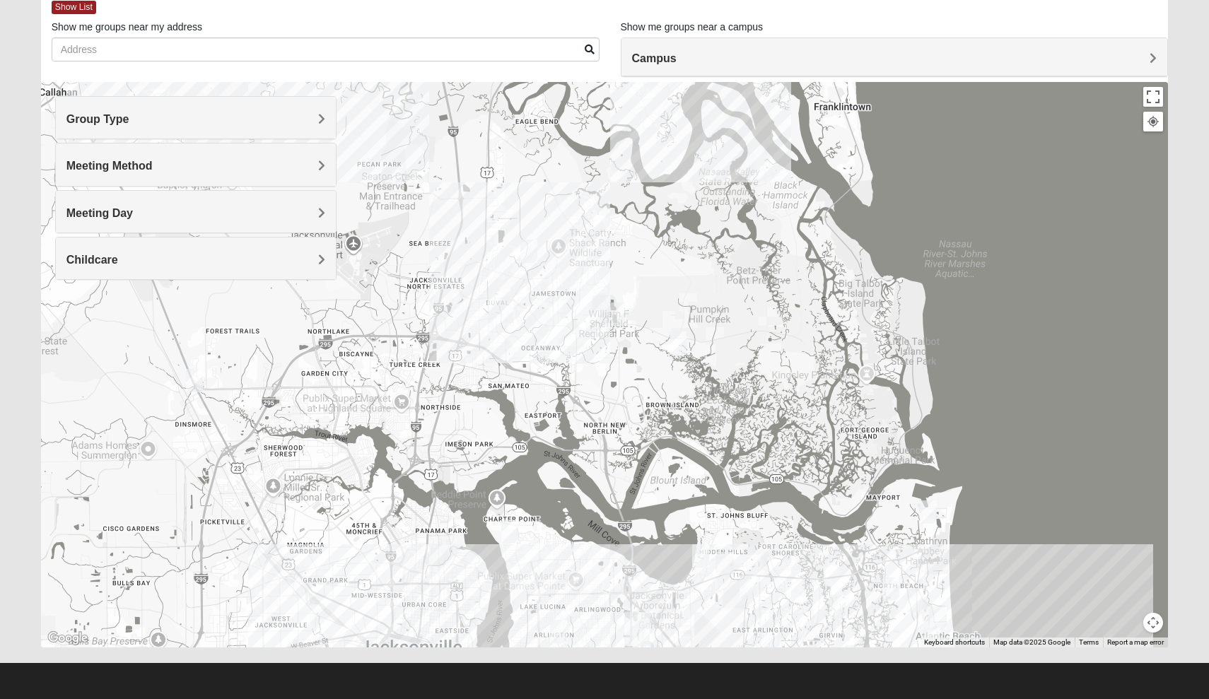
drag, startPoint x: 673, startPoint y: 296, endPoint x: 662, endPoint y: 110, distance: 187.0
click at [662, 110] on div "Mixed Speed 32034 Tuesday PM Mixed Group In Person No Childcare Learn More" at bounding box center [605, 365] width 1128 height 566
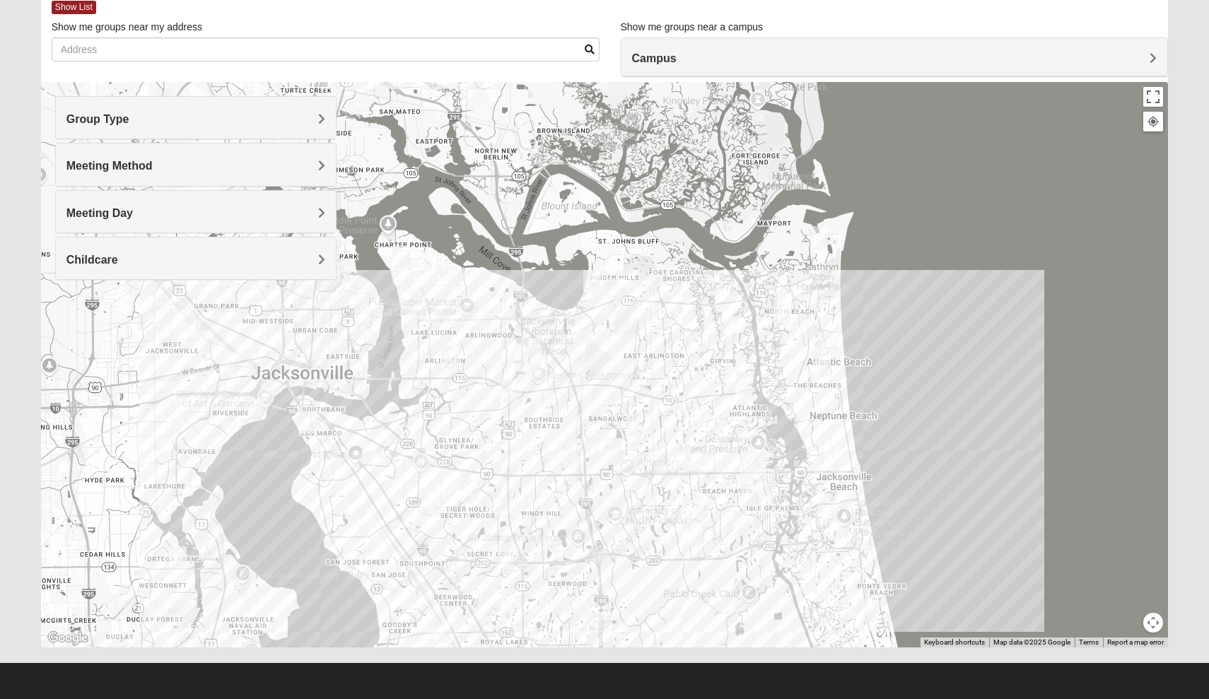
drag, startPoint x: 692, startPoint y: 243, endPoint x: 602, endPoint y: 90, distance: 177.7
click at [602, 90] on div "Mixed Speed 32034 Tuesday PM Mixed Group In Person No Childcare Learn More" at bounding box center [605, 365] width 1128 height 566
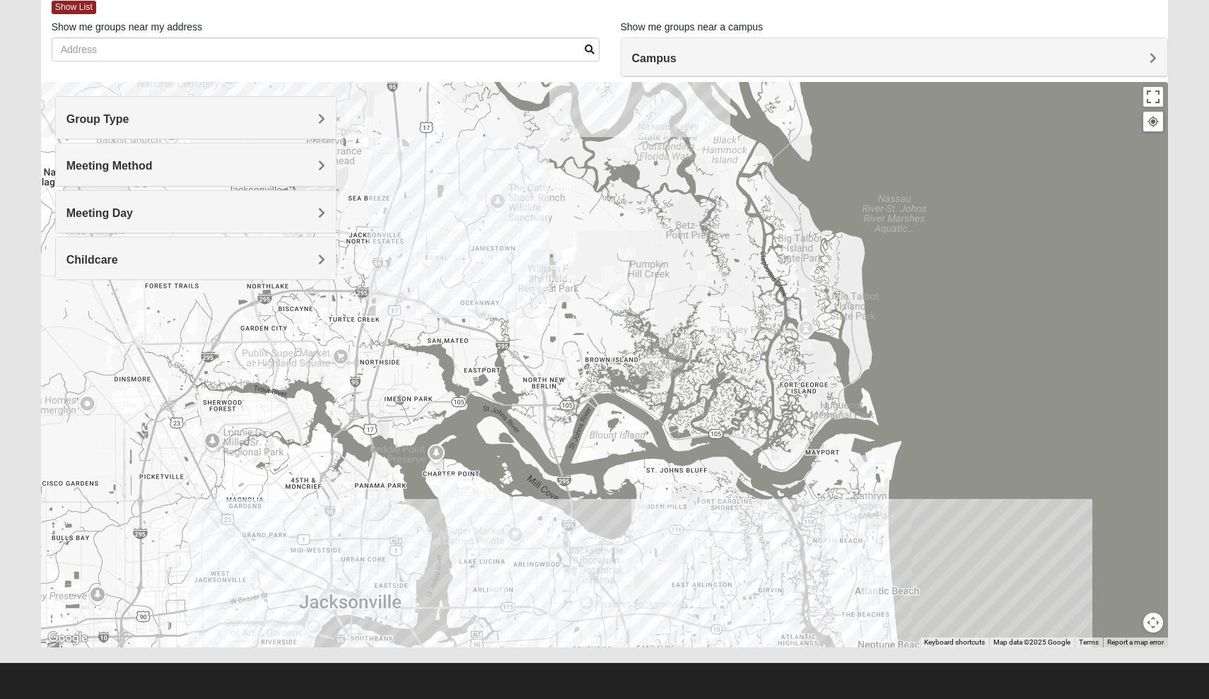
drag, startPoint x: 644, startPoint y: 147, endPoint x: 703, endPoint y: 433, distance: 292.4
click at [703, 433] on div "Mixed Speed 32034 Tuesday PM Mixed Group In Person No Childcare Learn More" at bounding box center [605, 365] width 1128 height 566
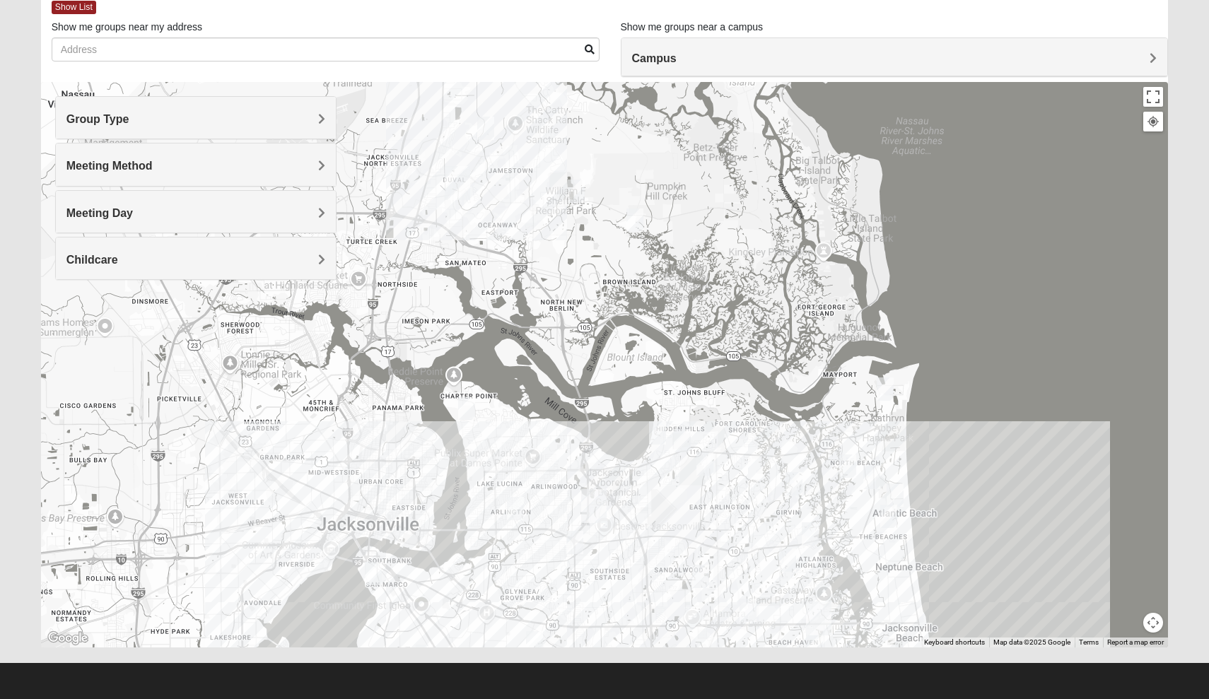
drag, startPoint x: 756, startPoint y: 420, endPoint x: 727, endPoint y: 192, distance: 229.4
click at [727, 192] on div "Mixed Speed 32034 Tuesday PM Mixed Group In Person No Childcare Learn More" at bounding box center [605, 365] width 1128 height 566
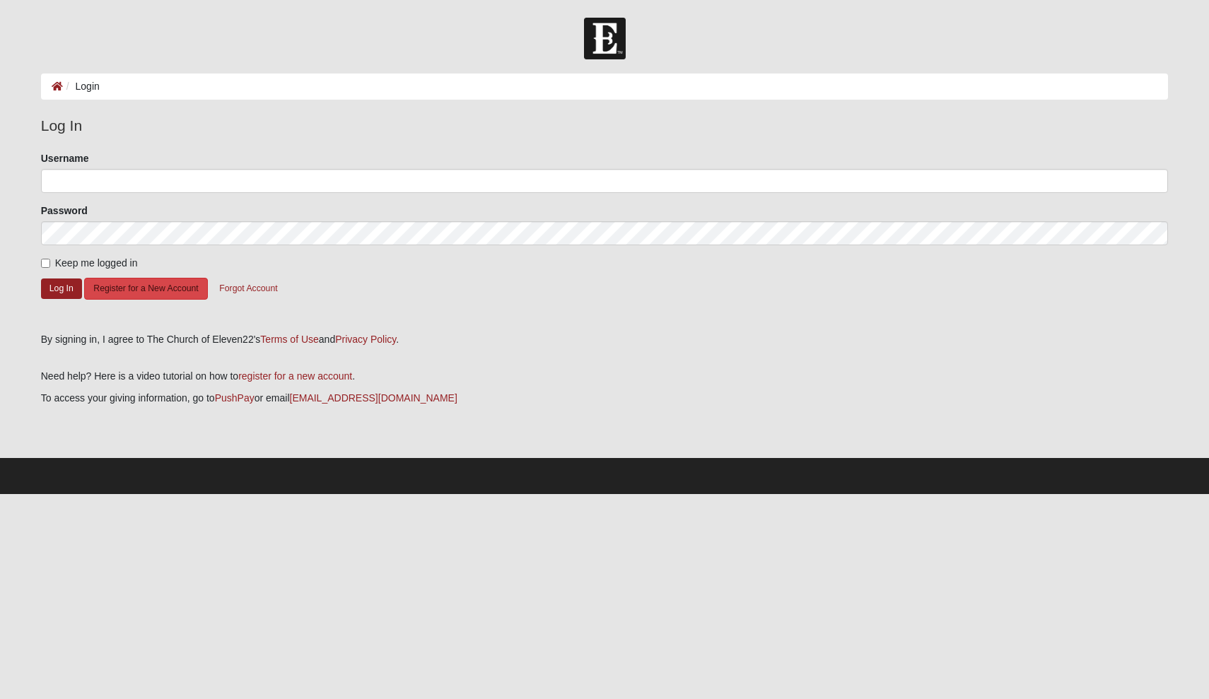
click at [172, 289] on button "Register for a New Account" at bounding box center [145, 289] width 123 height 22
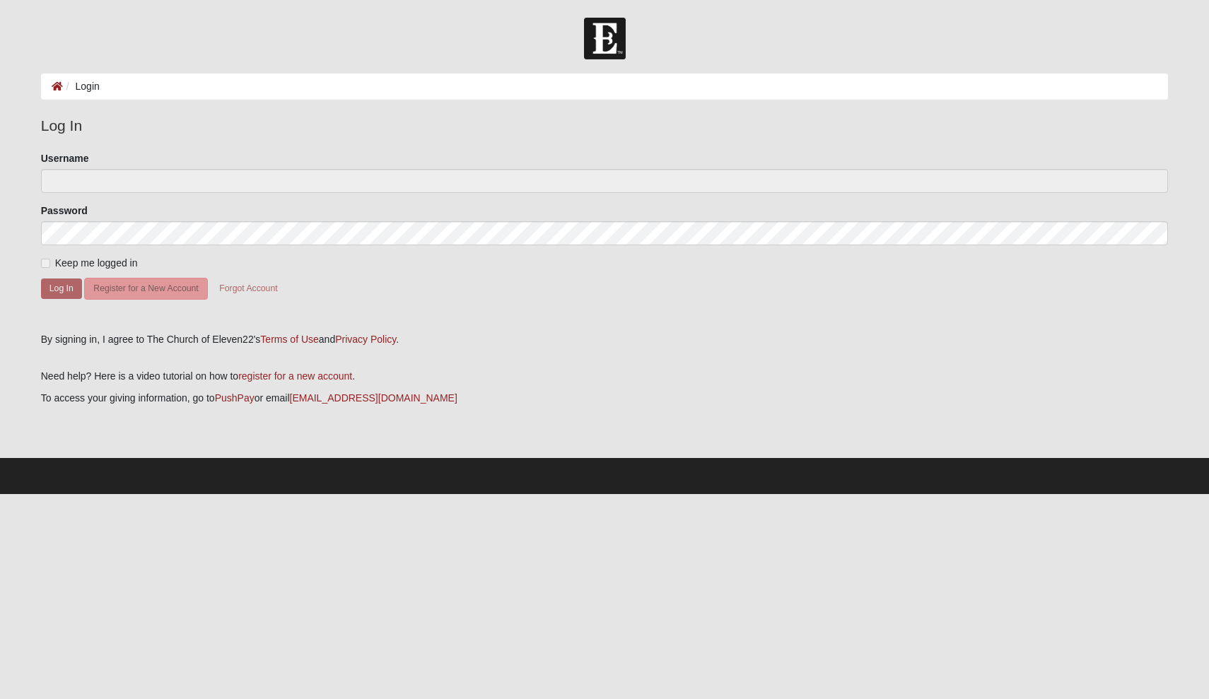
click at [300, 192] on form "Please correct the following: Username Password Keep me logged in Log In Regist…" at bounding box center [605, 236] width 1128 height 171
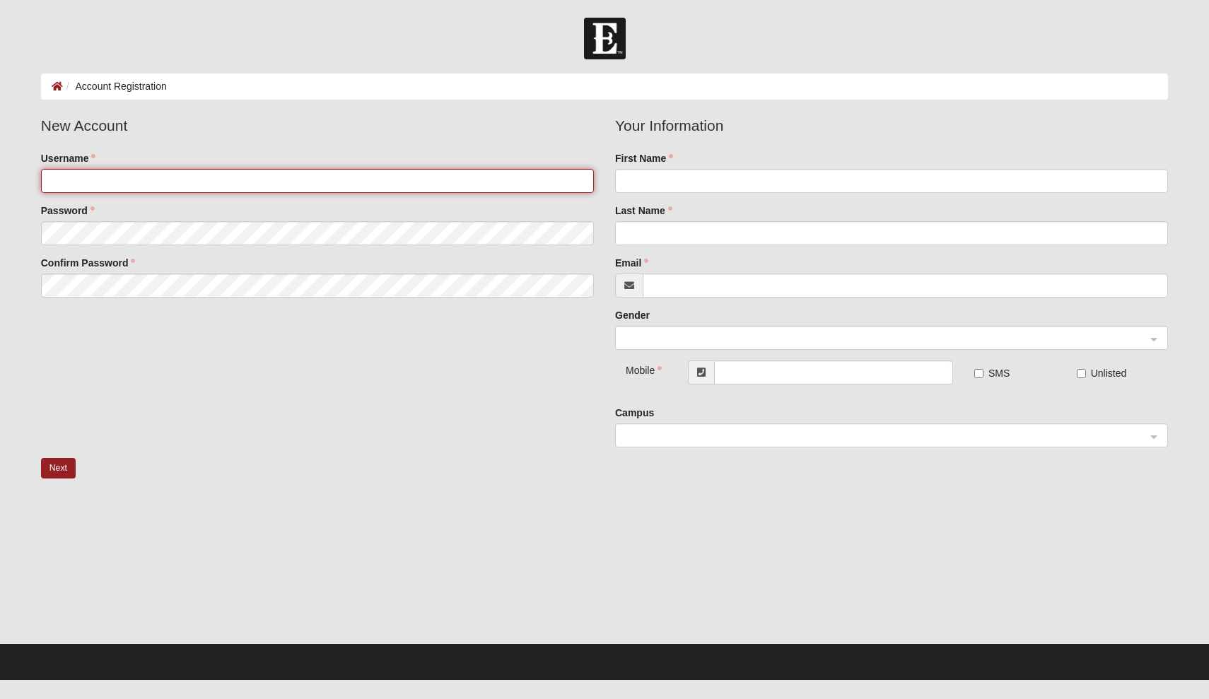
click at [171, 182] on input "Username" at bounding box center [317, 181] width 553 height 24
type input "eallen25"
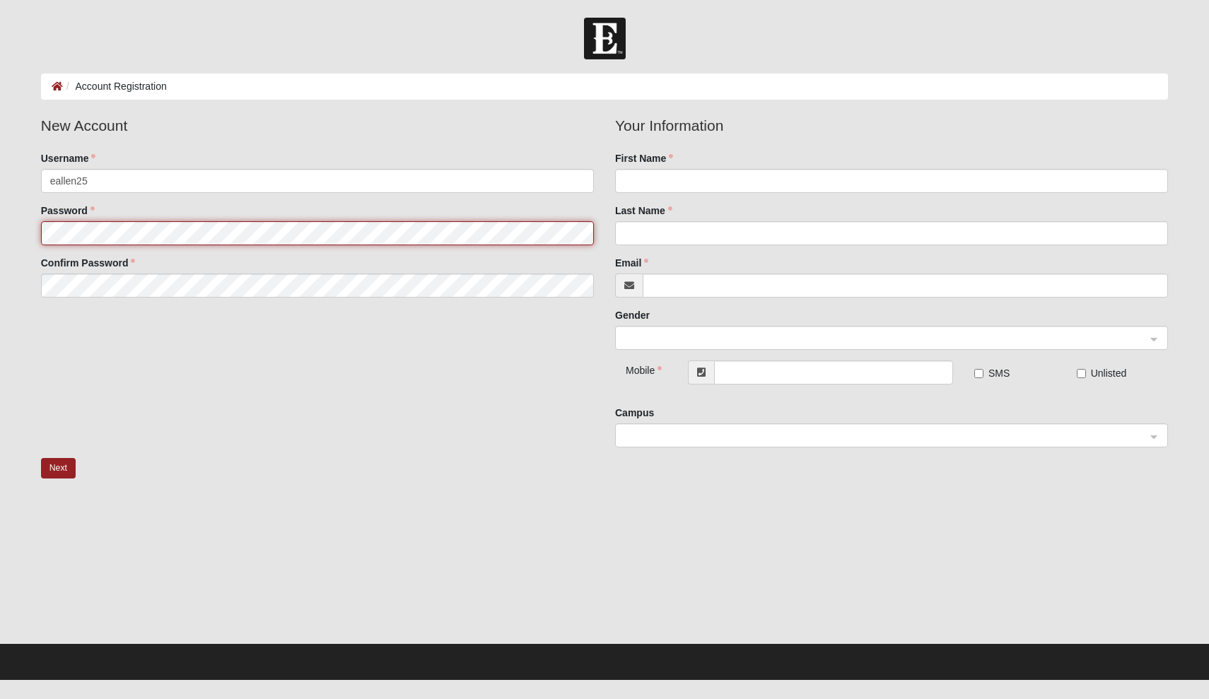
click at [185, 238] on fieldset "New Account Username eallen25 Password Confirm Password" at bounding box center [317, 212] width 574 height 194
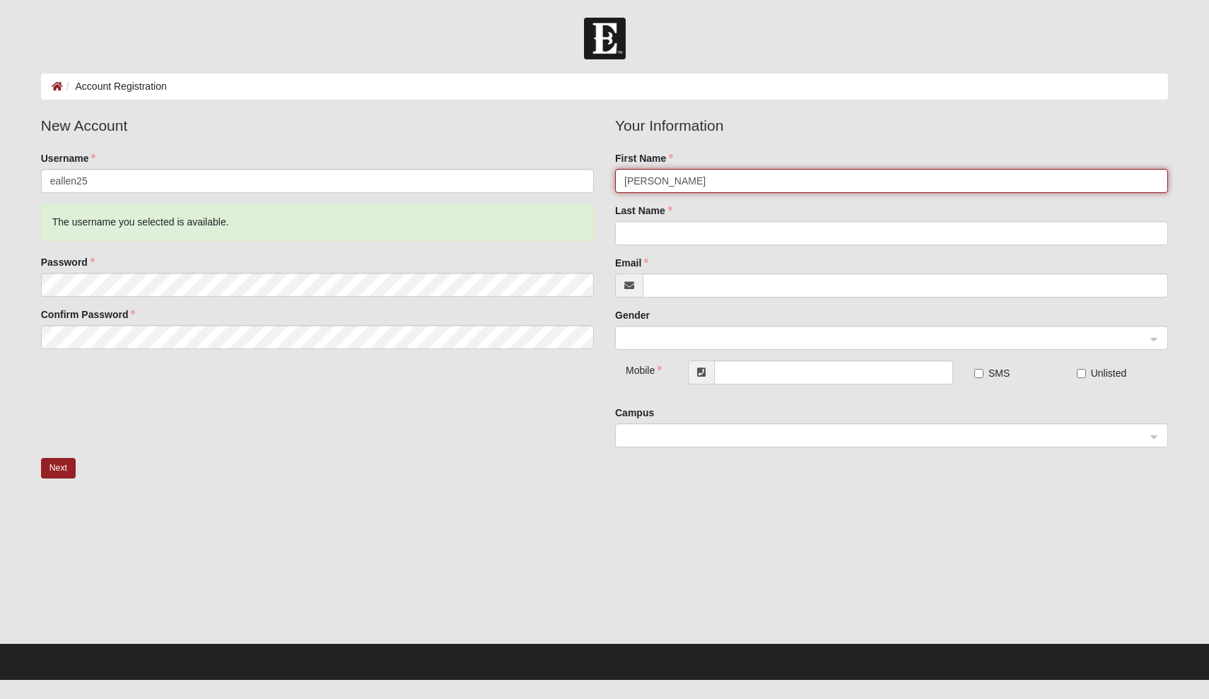
type input "[PERSON_NAME]"
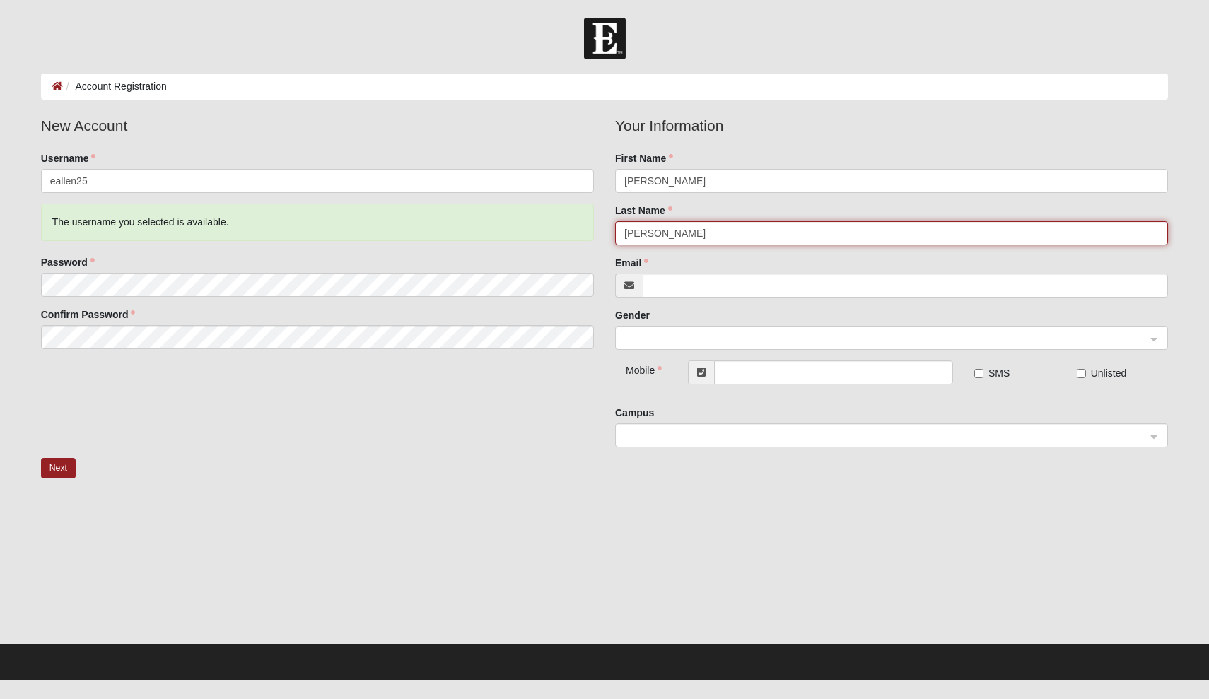
type input "[PERSON_NAME]"
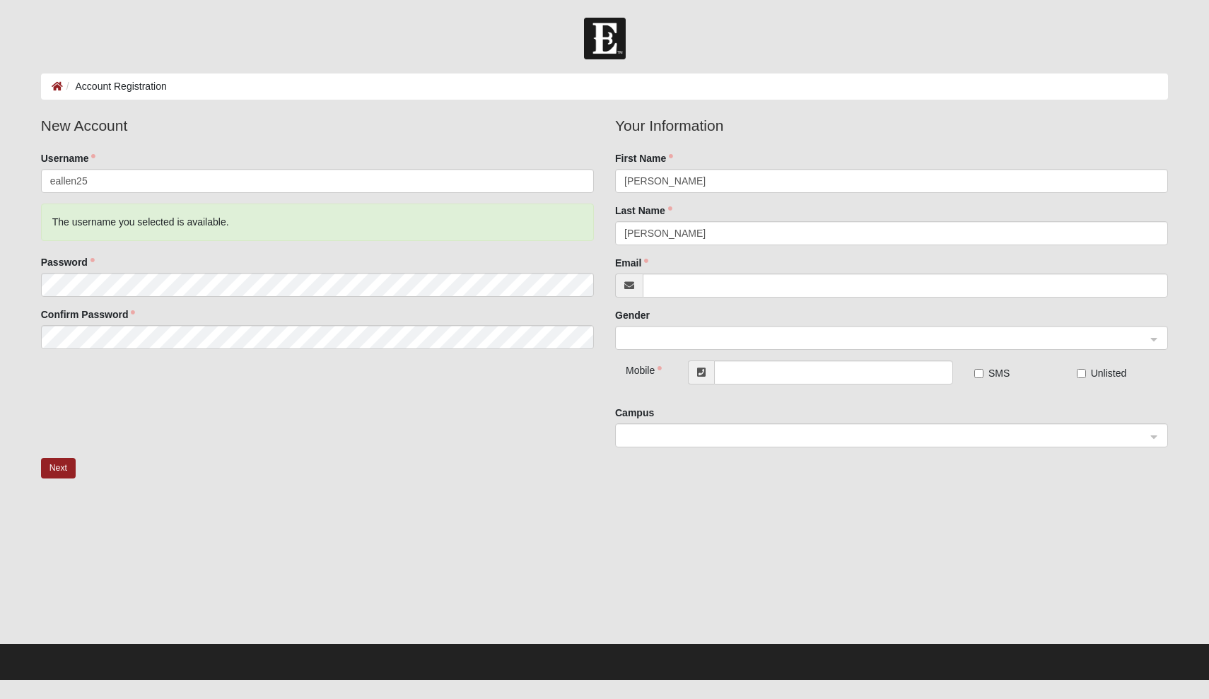
click at [756, 298] on fieldset "Your Information First Name [PERSON_NAME] Last Name [PERSON_NAME] Email Gender" at bounding box center [891, 238] width 553 height 246
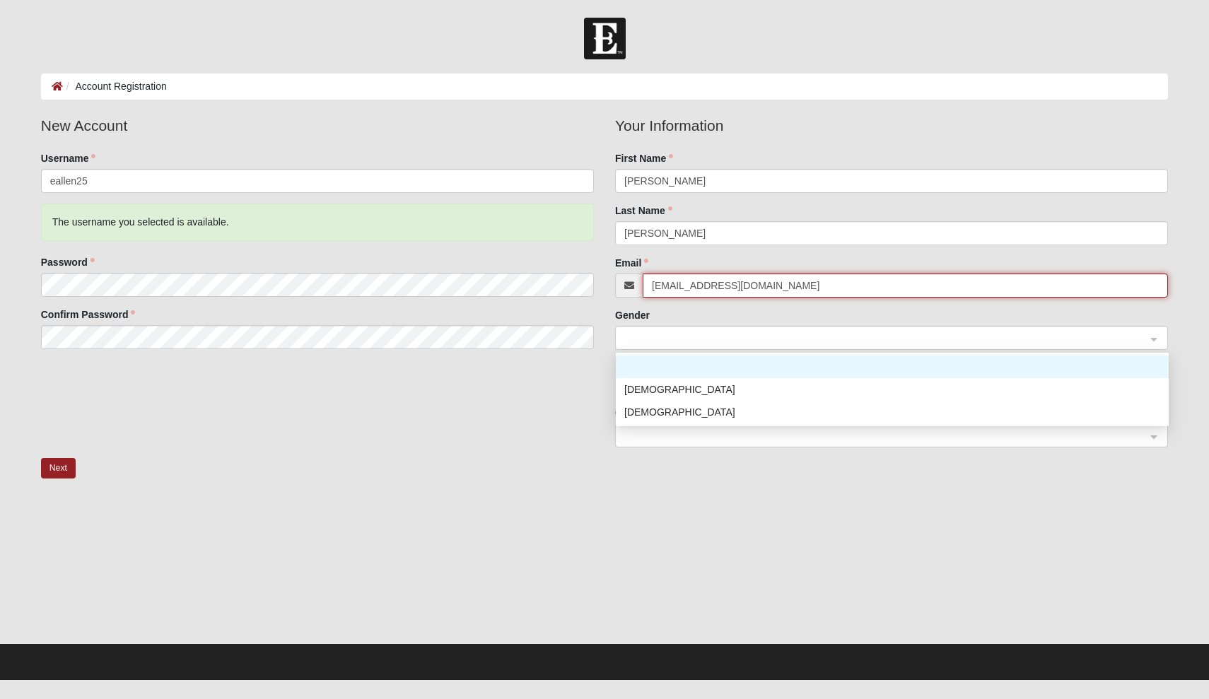
click at [735, 342] on span at bounding box center [885, 339] width 522 height 16
type input "[EMAIL_ADDRESS][DOMAIN_NAME]"
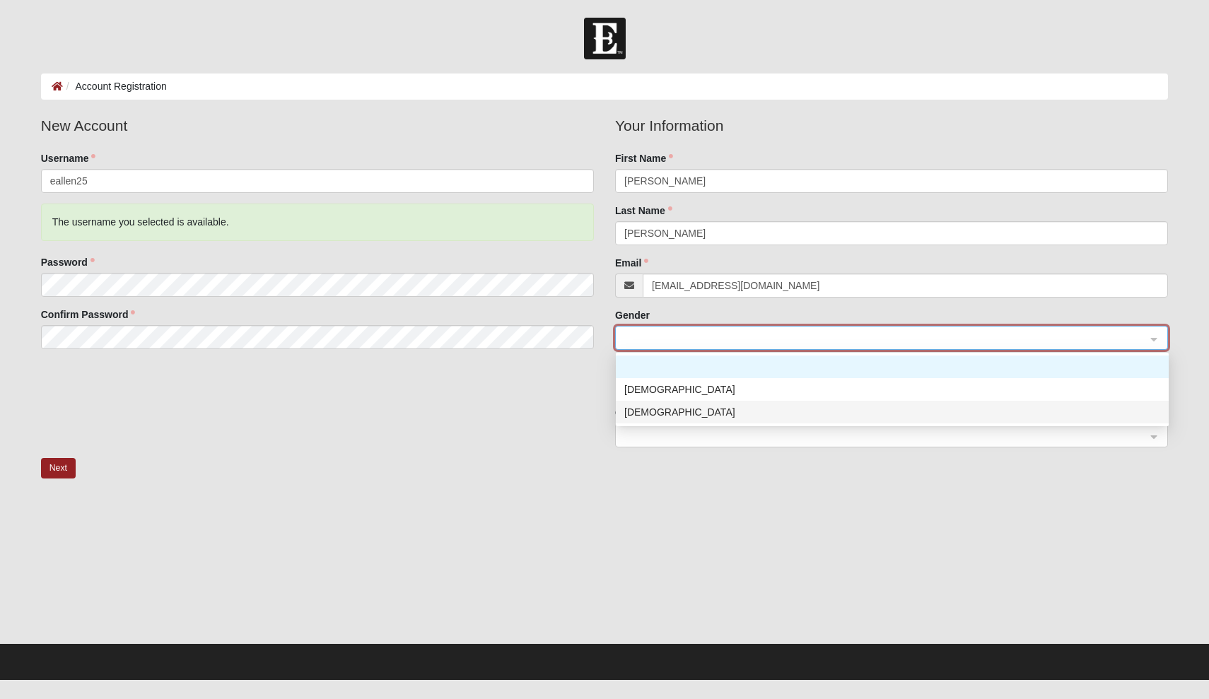
click at [710, 409] on div "[DEMOGRAPHIC_DATA]" at bounding box center [892, 412] width 536 height 16
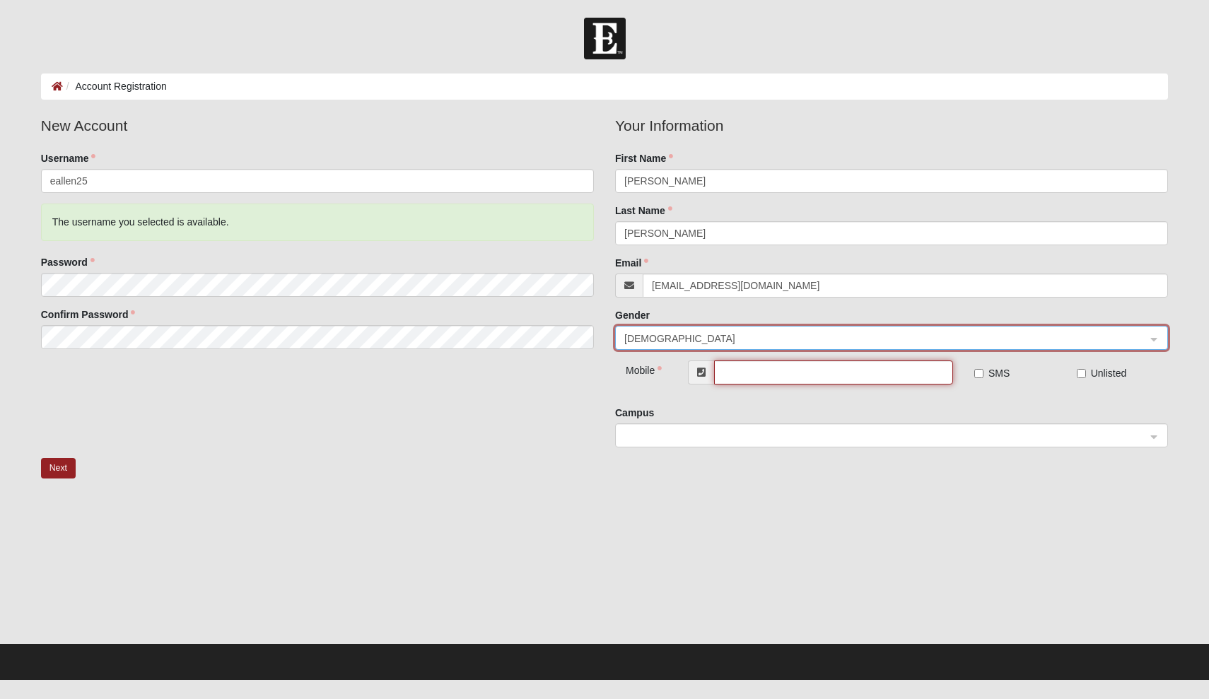
click at [735, 376] on input "text" at bounding box center [833, 373] width 239 height 24
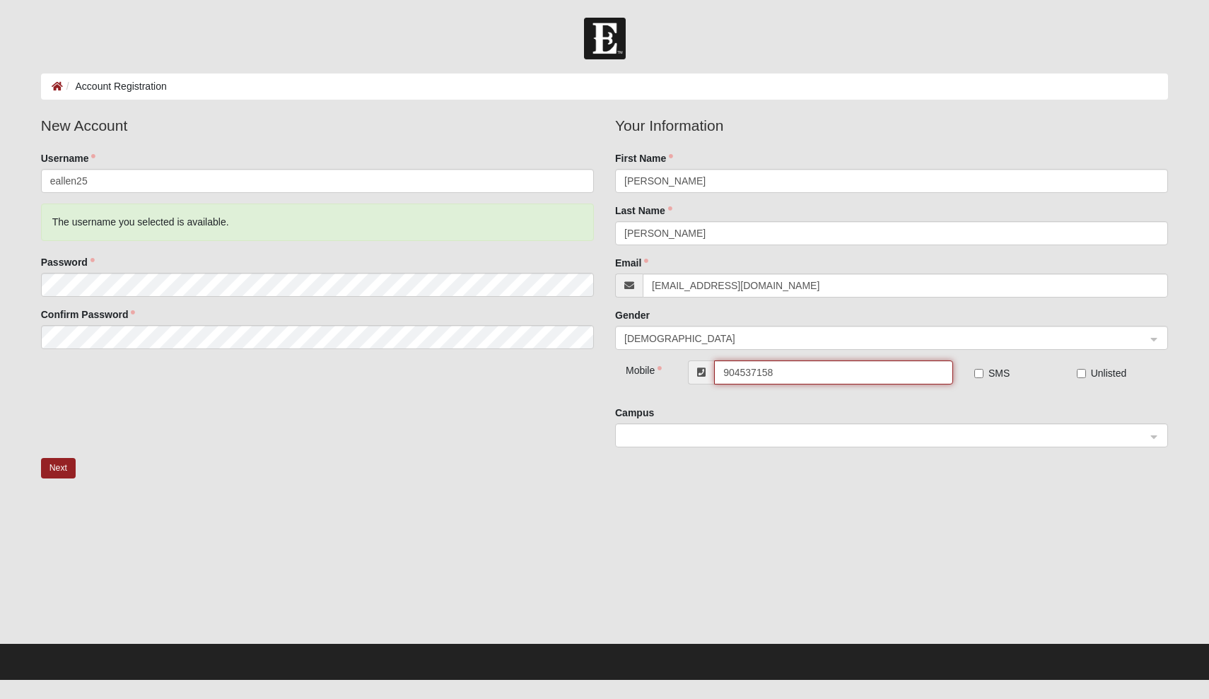
type input "[PHONE_NUMBER]"
click at [981, 375] on input "SMS" at bounding box center [978, 373] width 9 height 9
checkbox input "true"
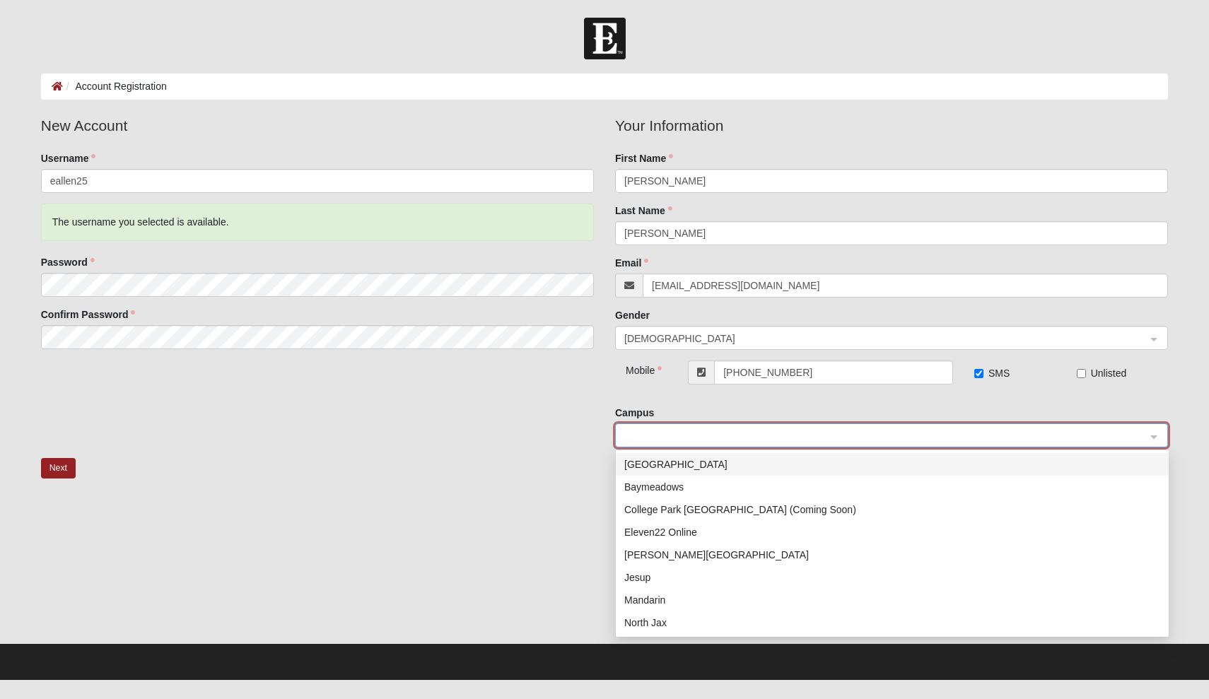
click at [906, 425] on input "search" at bounding box center [887, 434] width 526 height 21
click at [856, 435] on span at bounding box center [885, 436] width 522 height 16
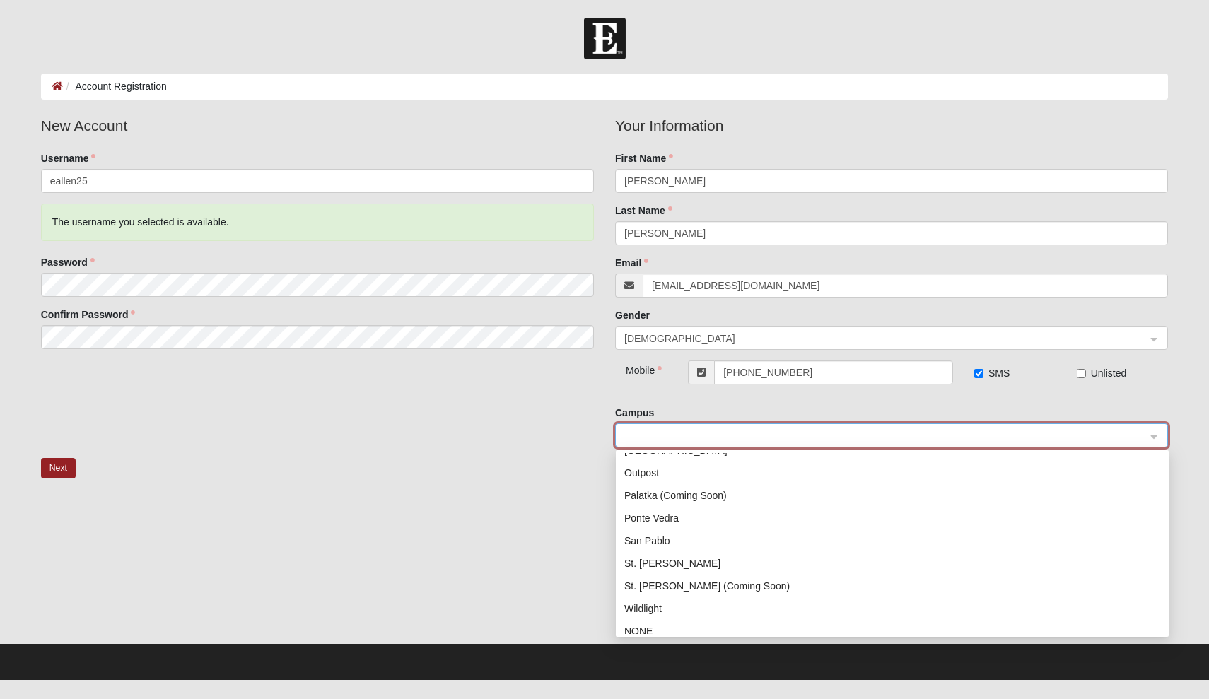
scroll to position [197, 0]
click at [730, 539] on div "San Pablo" at bounding box center [892, 540] width 536 height 16
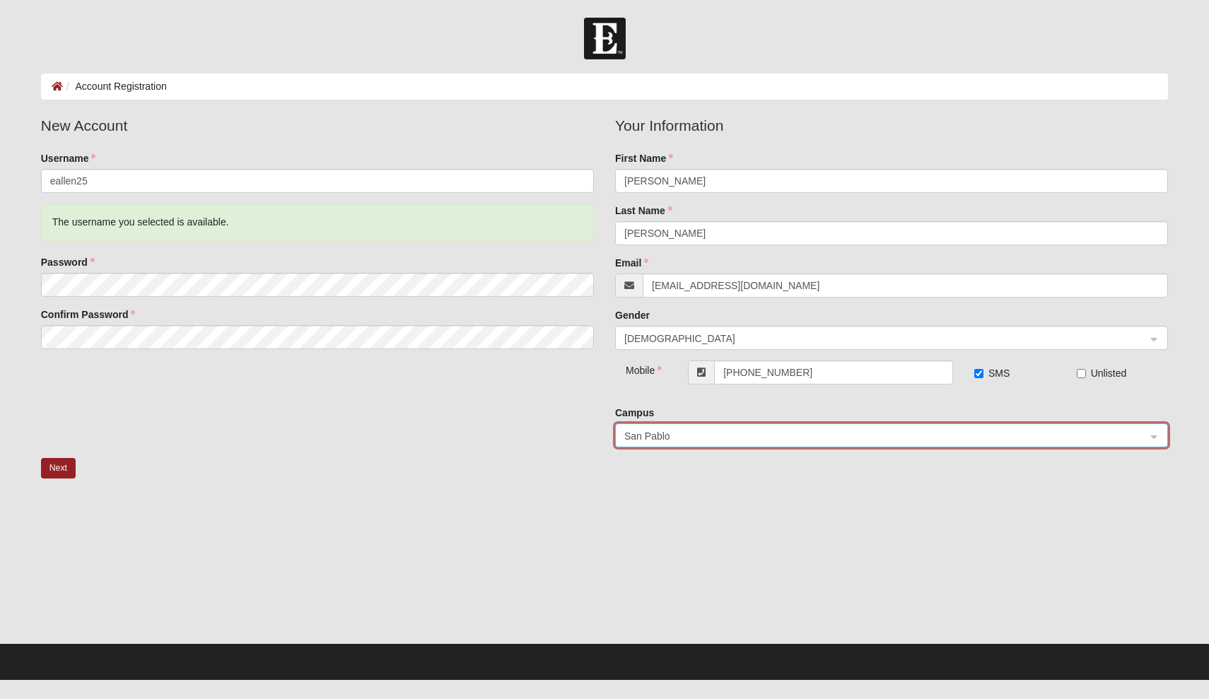
scroll to position [0, 0]
click at [62, 475] on button "Next" at bounding box center [58, 468] width 35 height 21
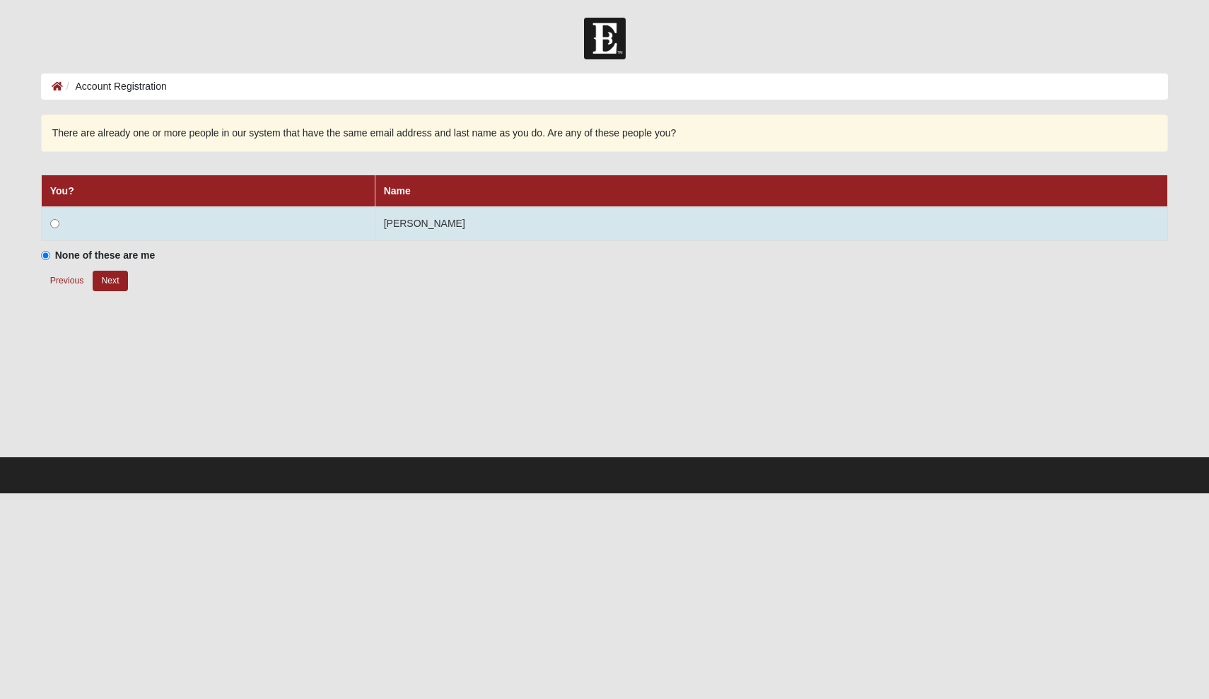
click at [54, 224] on input "radio" at bounding box center [54, 223] width 9 height 9
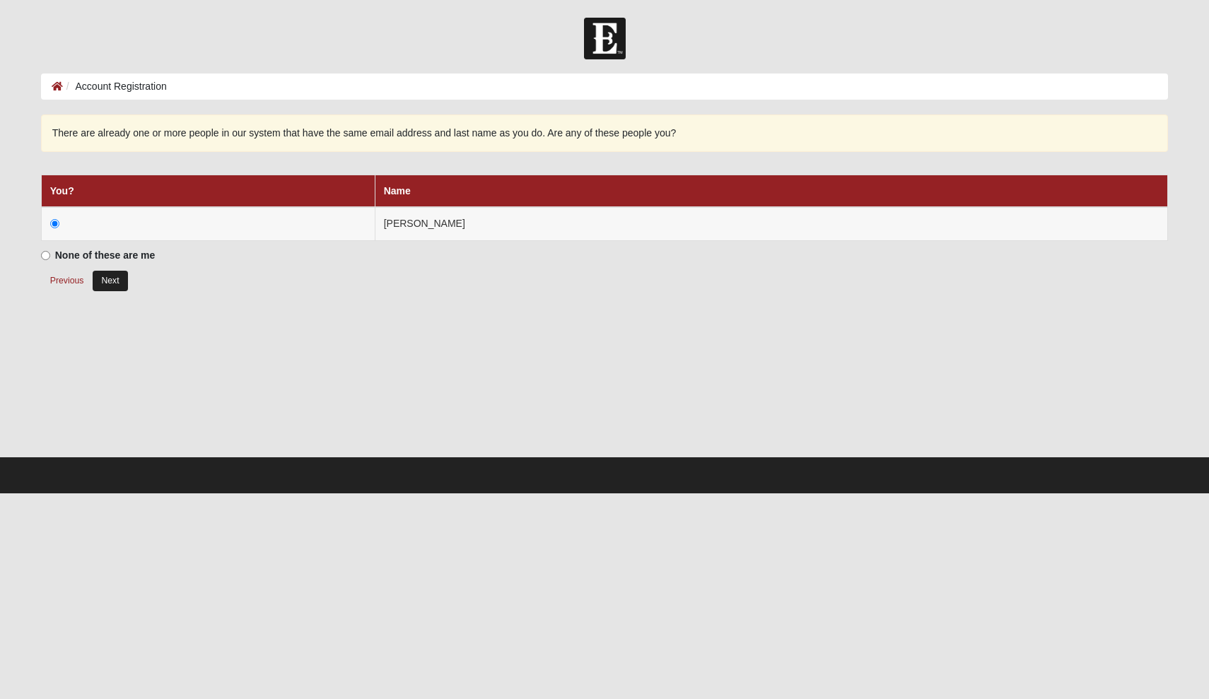
click at [110, 277] on button "Next" at bounding box center [110, 281] width 35 height 21
radio input "true"
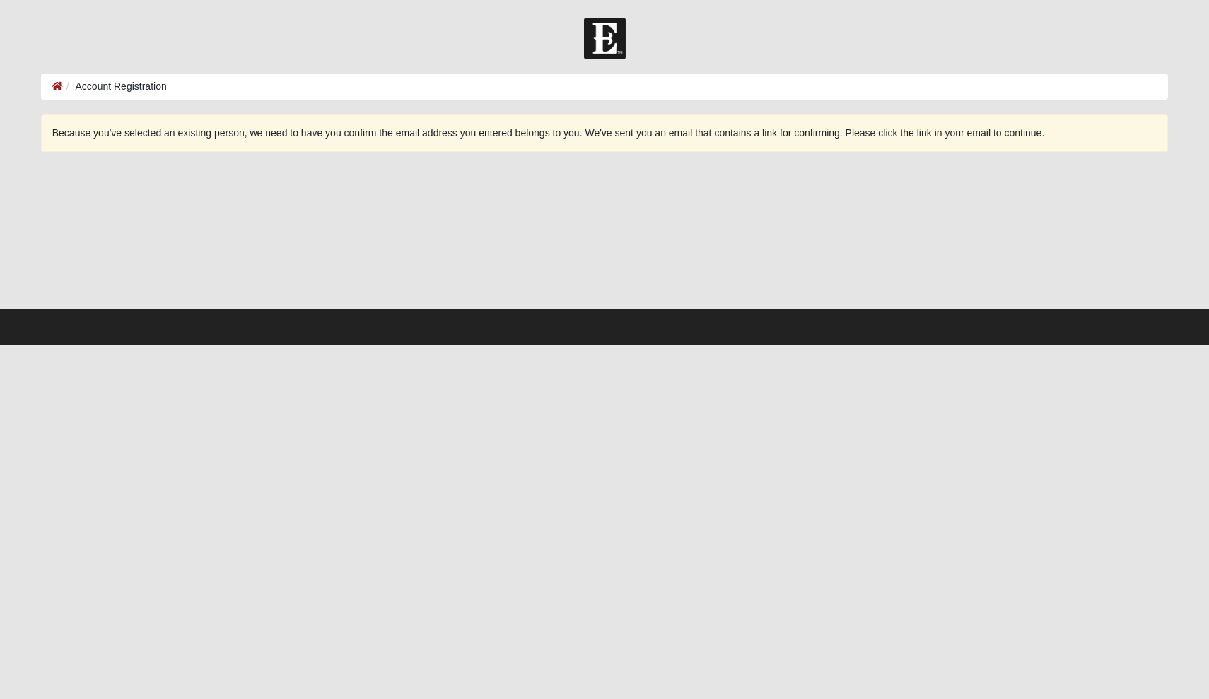
click at [228, 100] on main "Account Registration Account Registration Error Because you've selected an exis…" at bounding box center [604, 191] width 1149 height 235
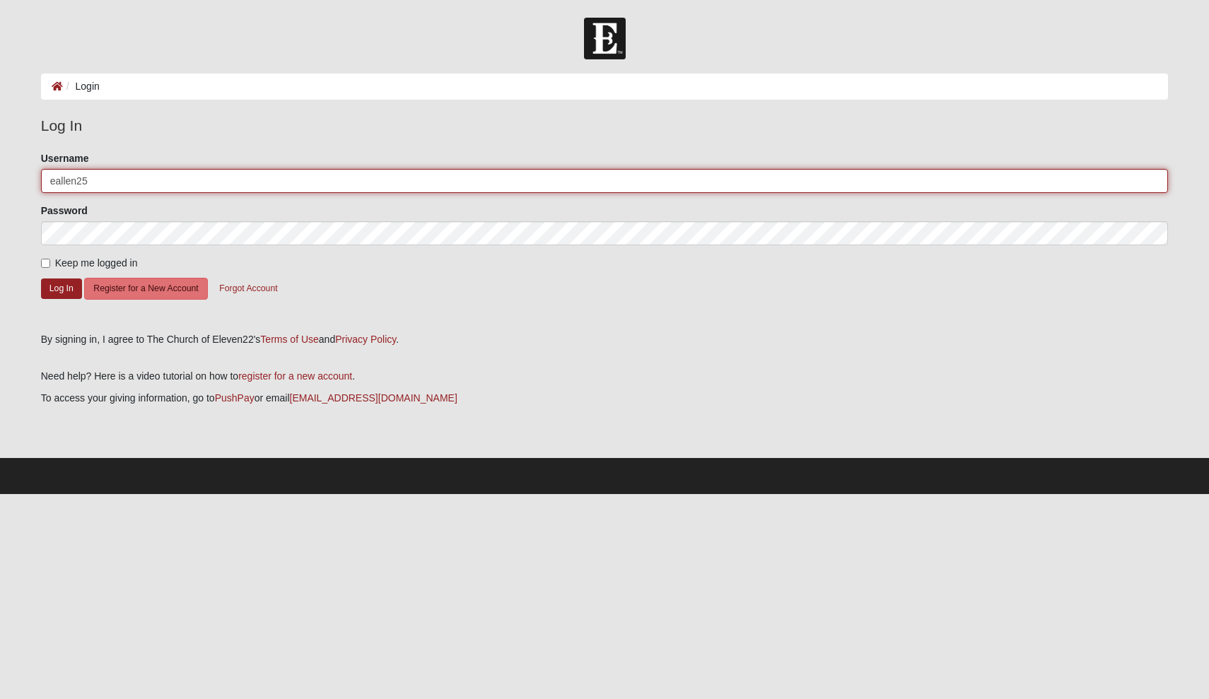
type input "eallen25"
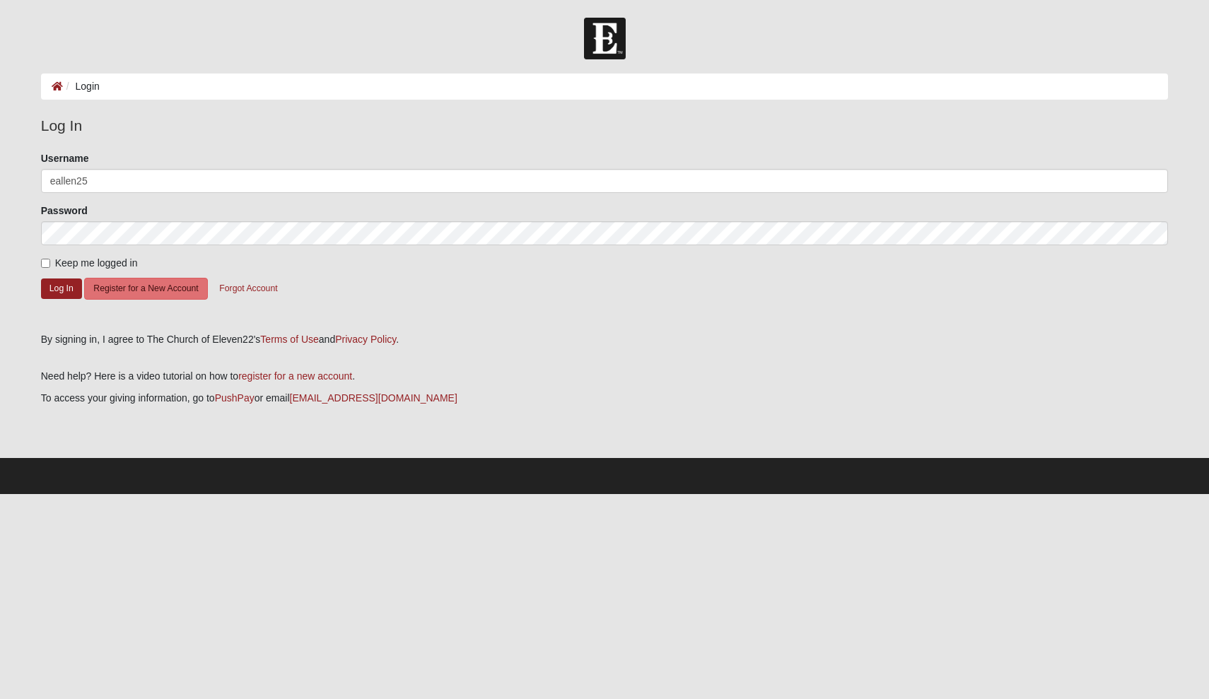
click at [47, 265] on input "Keep me logged in" at bounding box center [45, 263] width 9 height 9
checkbox input "true"
click at [58, 281] on button "Log In" at bounding box center [61, 289] width 41 height 21
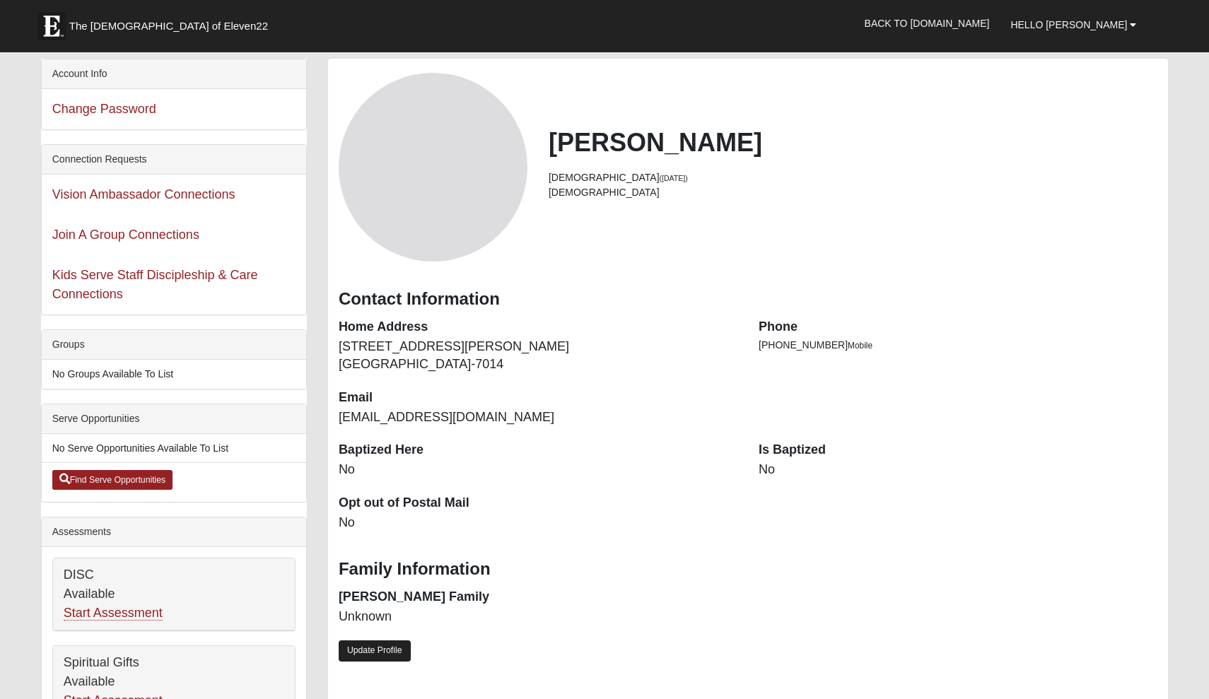
click at [397, 650] on link "Update Profile" at bounding box center [375, 650] width 72 height 21
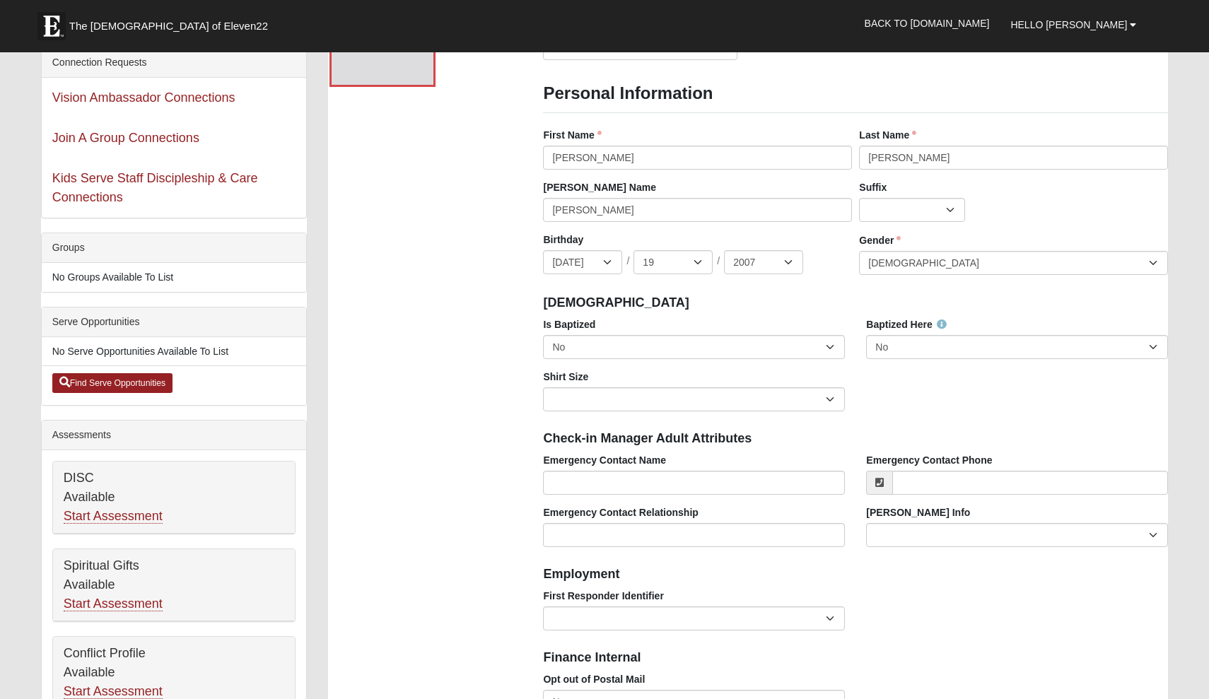
scroll to position [95, 0]
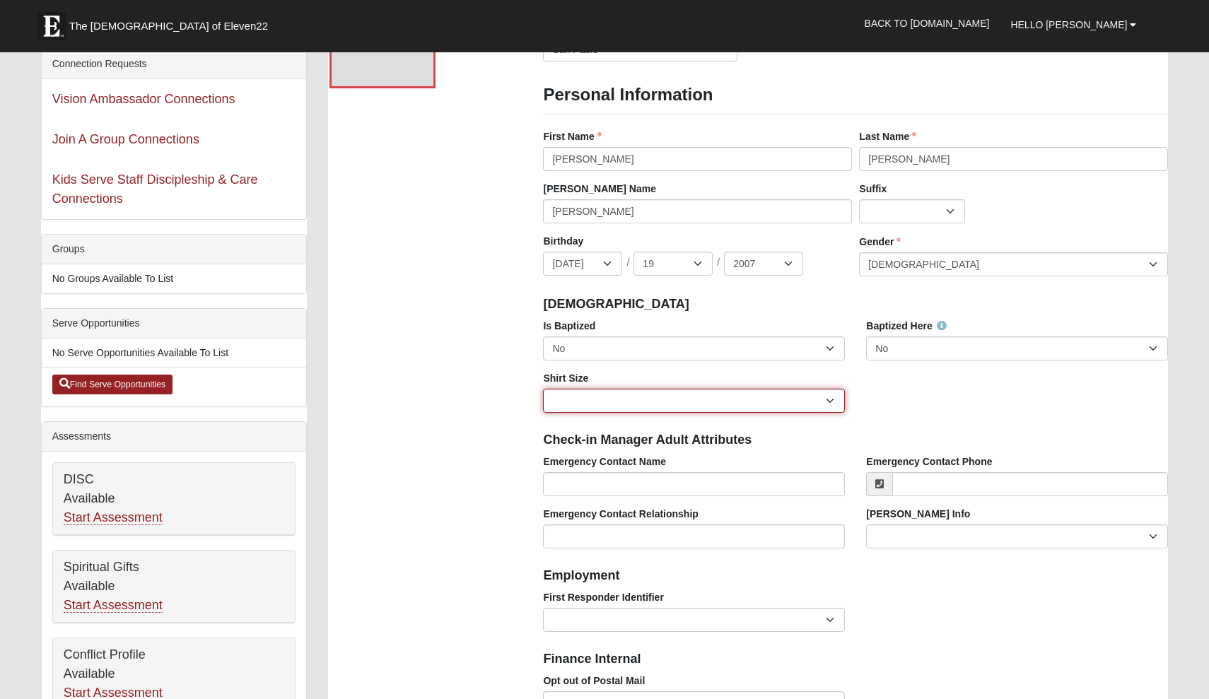
select select "Adult Medium"
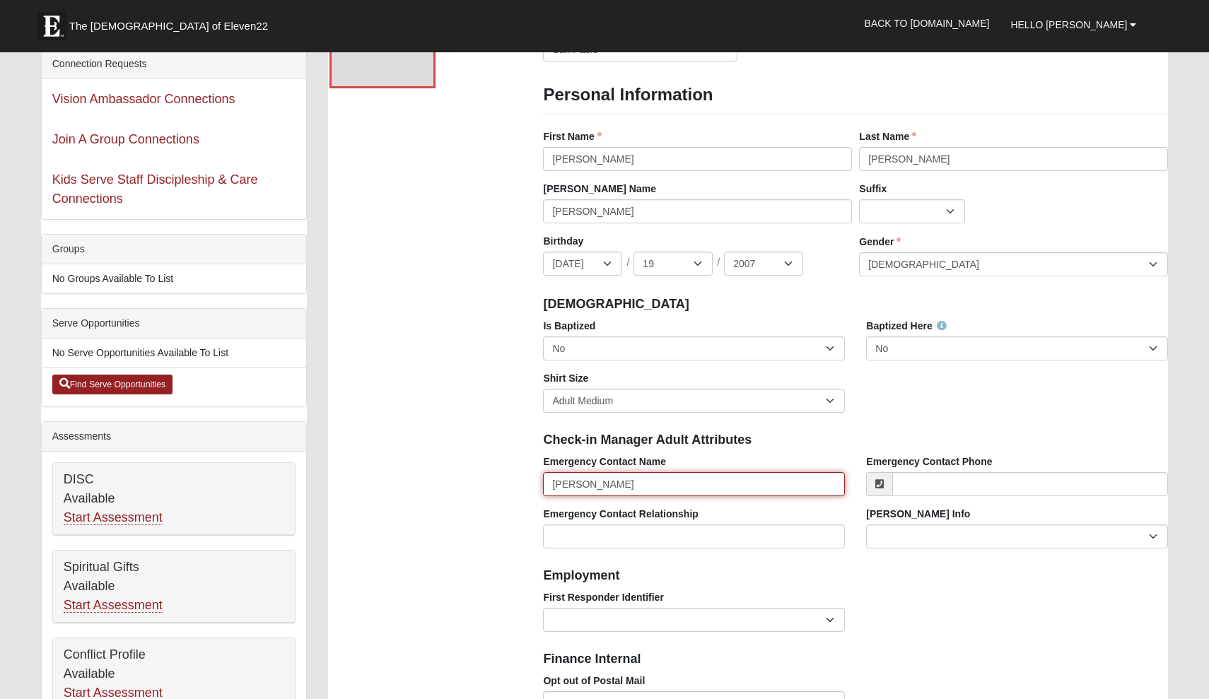
type input "[PERSON_NAME]"
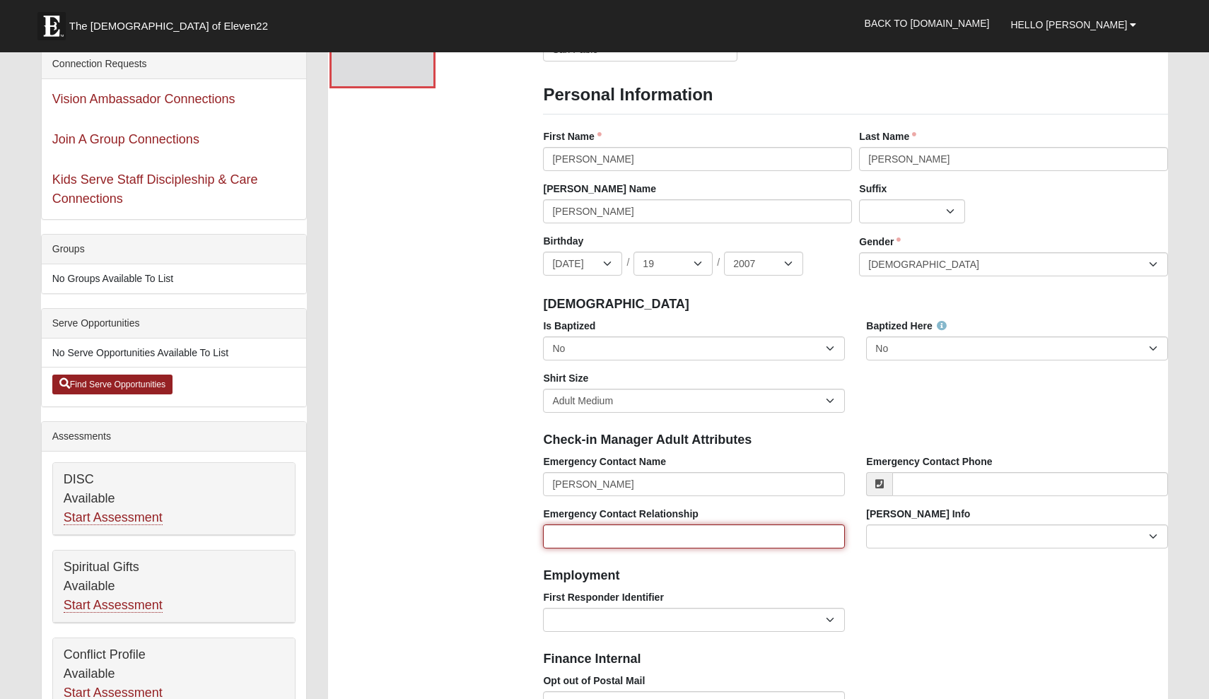
click at [690, 544] on input "Emergency Contact Relationship" at bounding box center [694, 537] width 302 height 24
type input "Mom"
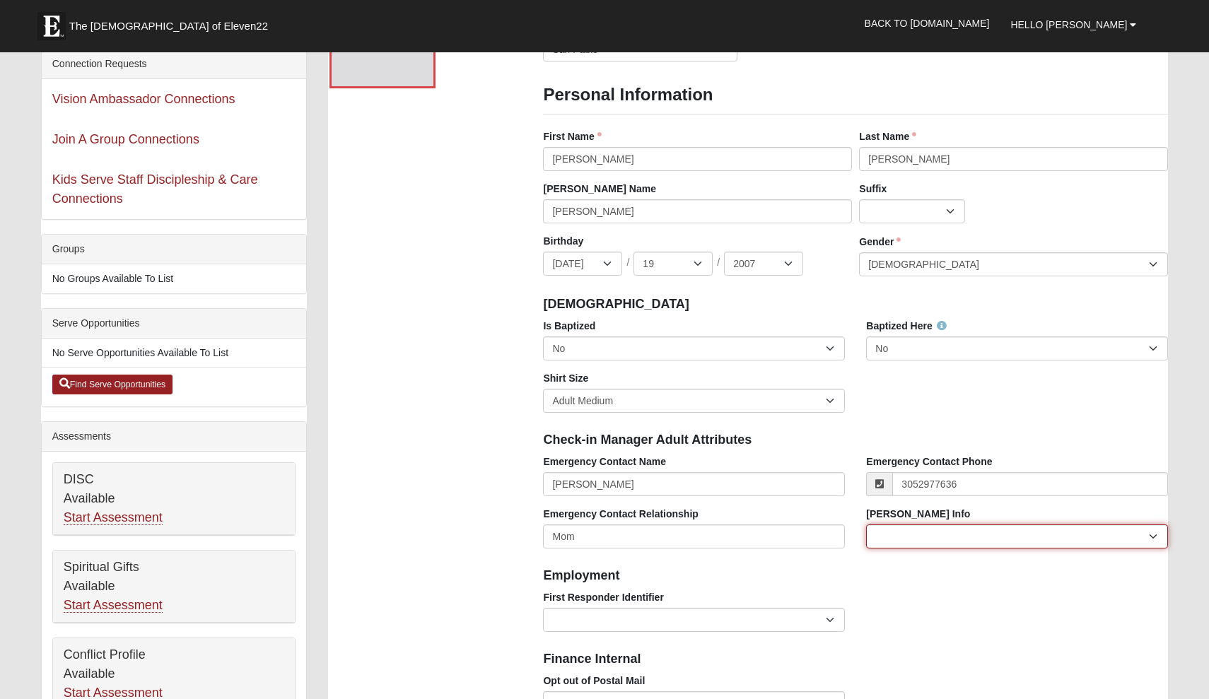
type input "[PHONE_NUMBER]"
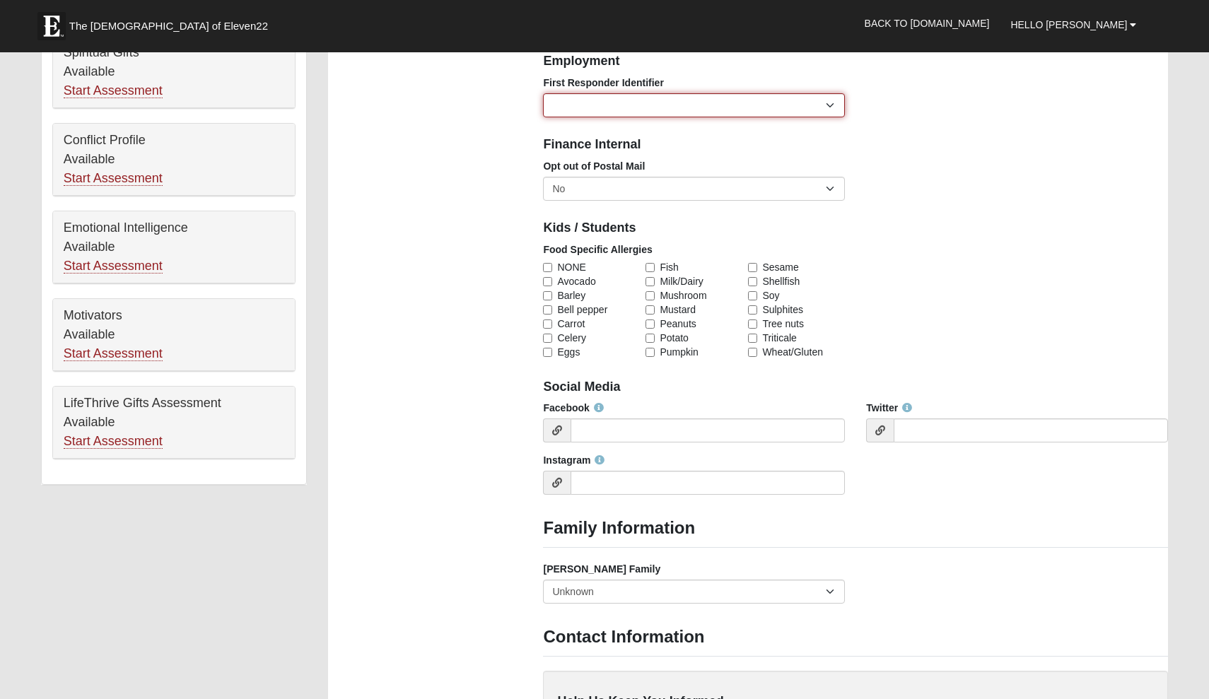
scroll to position [626, 0]
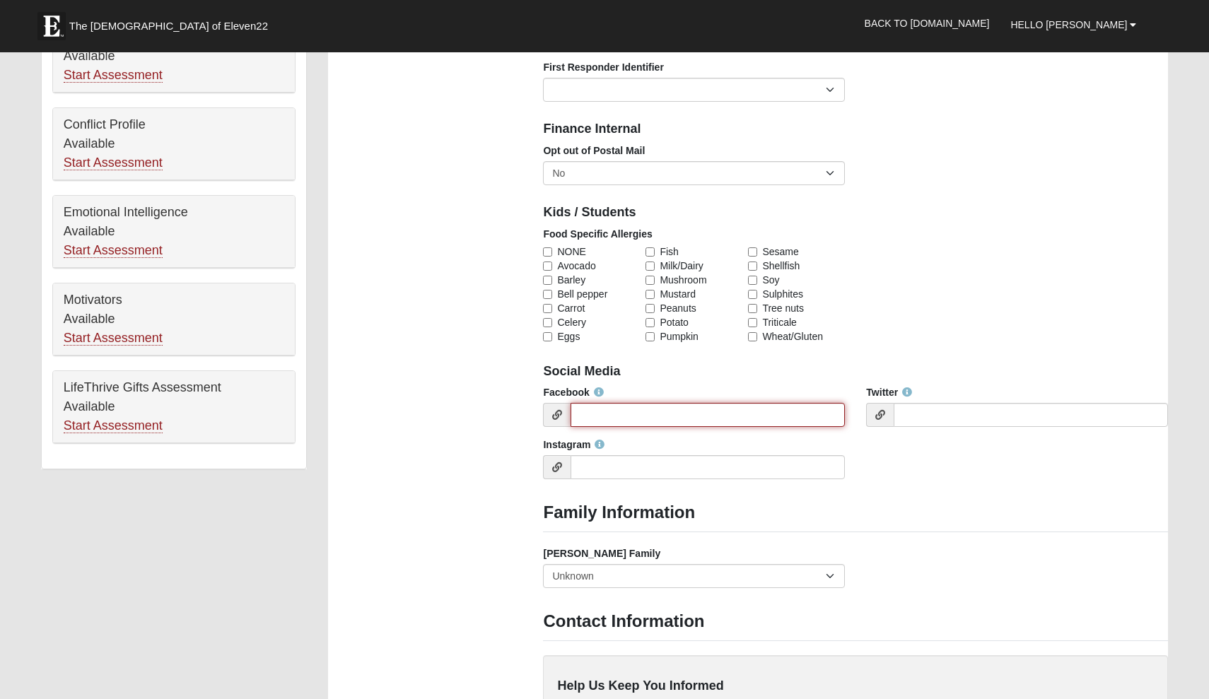
click at [779, 403] on input "Facebook" at bounding box center [707, 415] width 274 height 24
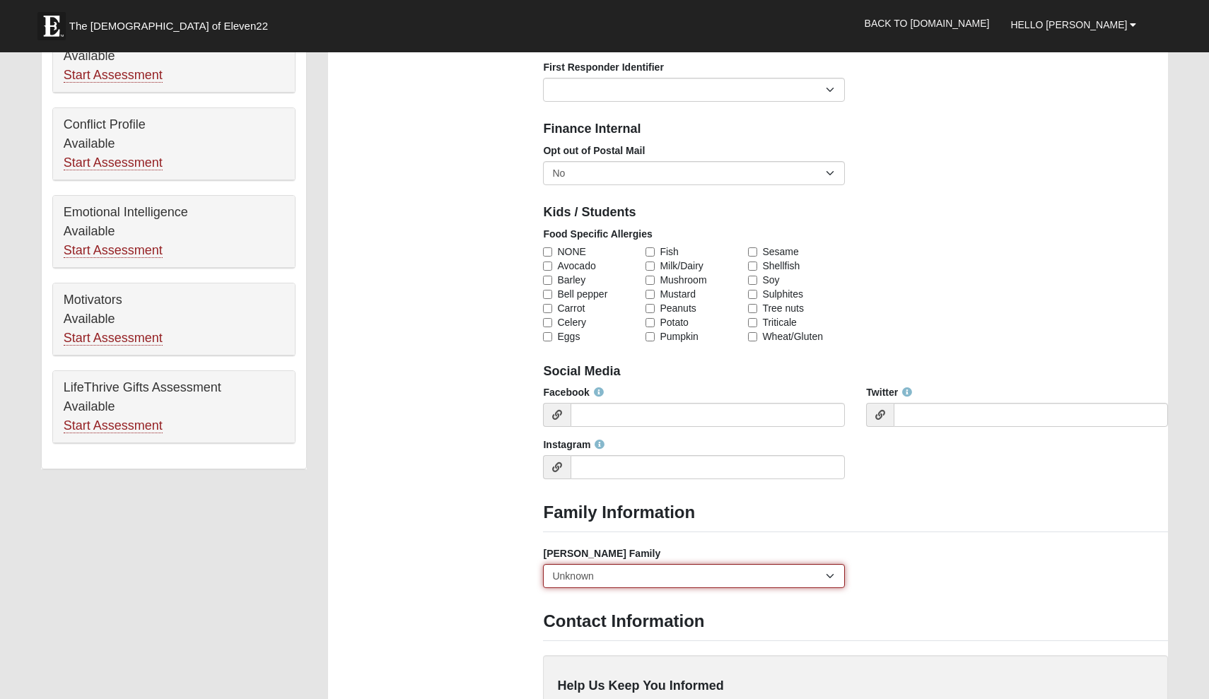
select select "2891"
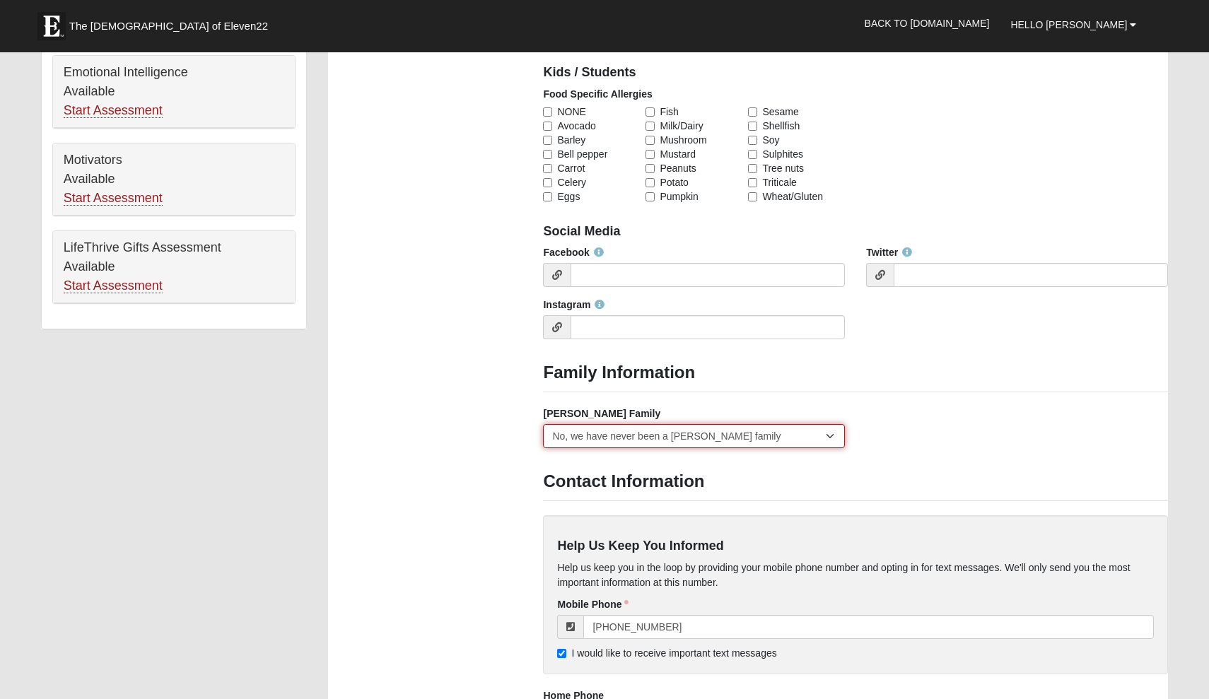
scroll to position [768, 0]
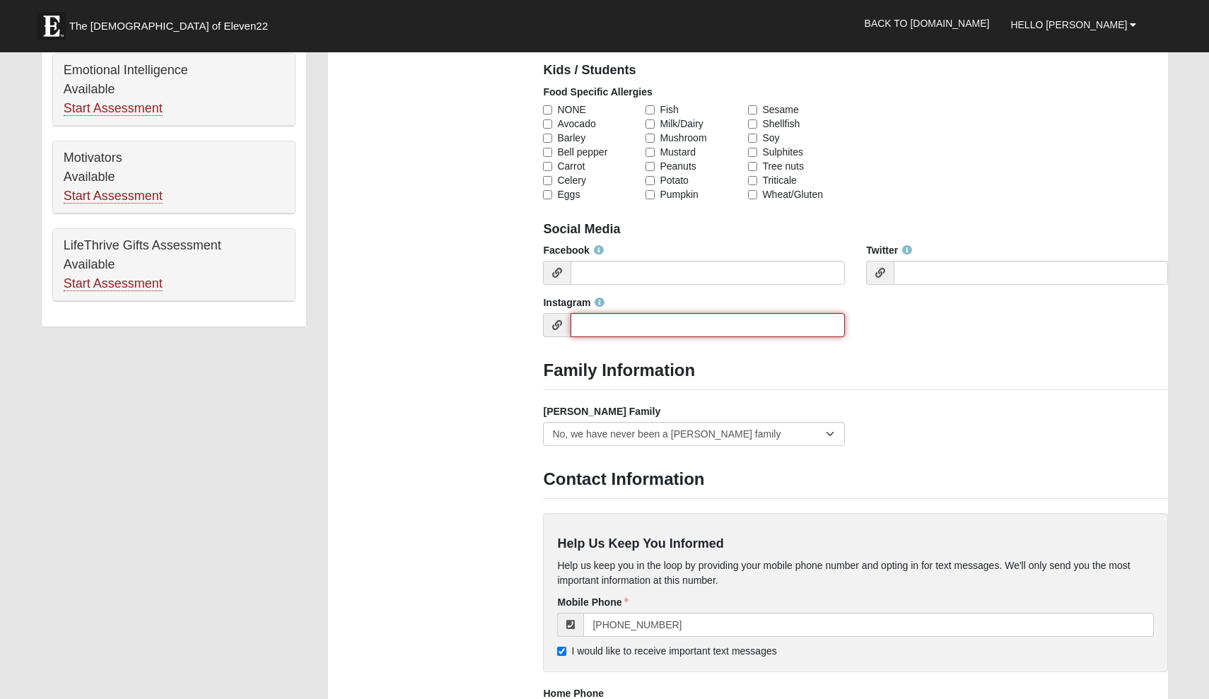
click at [773, 317] on input "Instagram" at bounding box center [707, 325] width 274 height 24
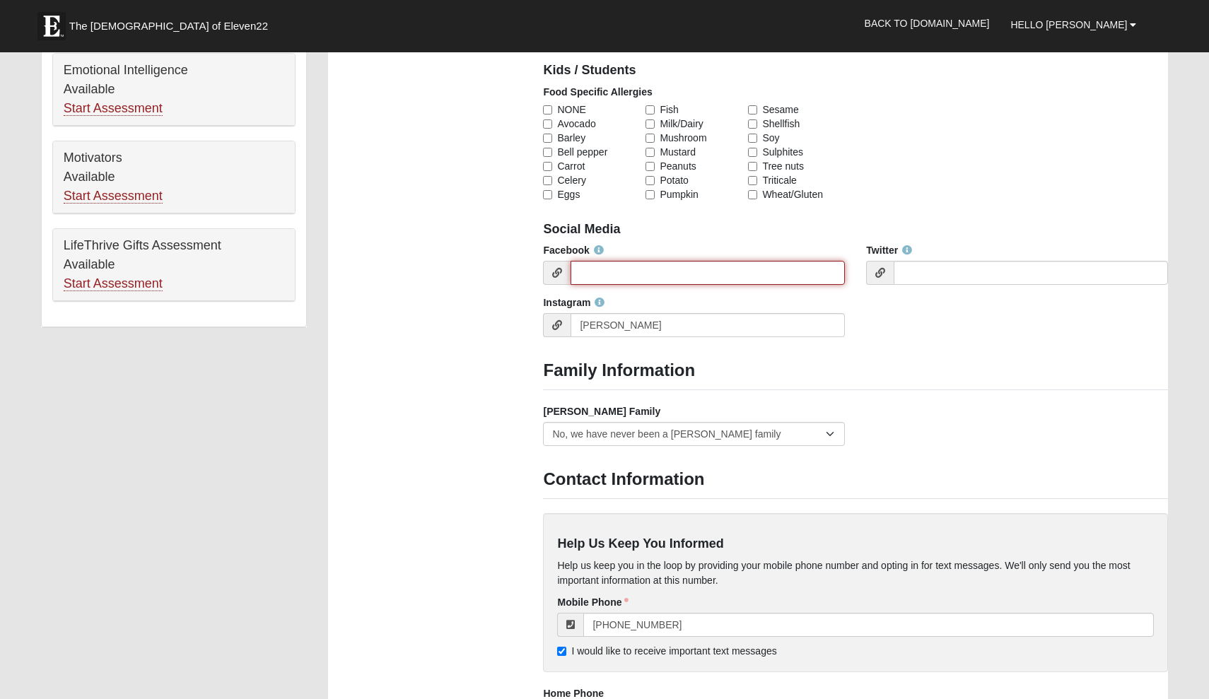
click at [607, 266] on input "Facebook" at bounding box center [707, 273] width 274 height 24
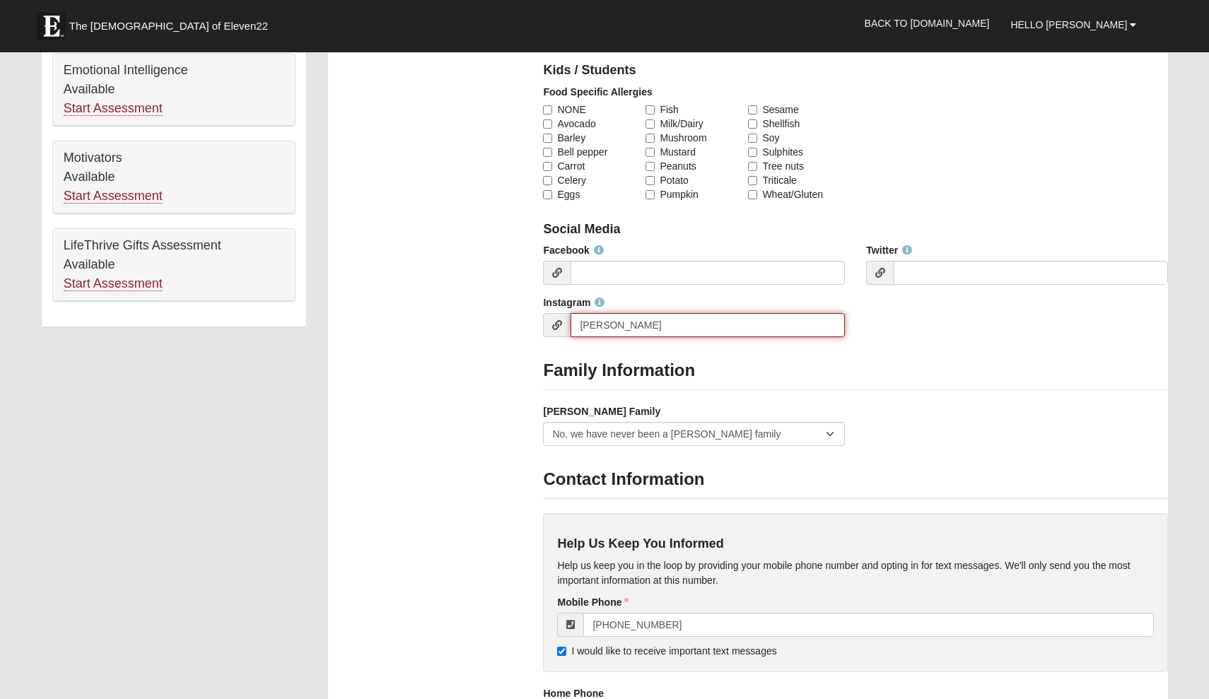
click at [650, 317] on input "Ellie Allen" at bounding box center [707, 325] width 274 height 24
type input "E"
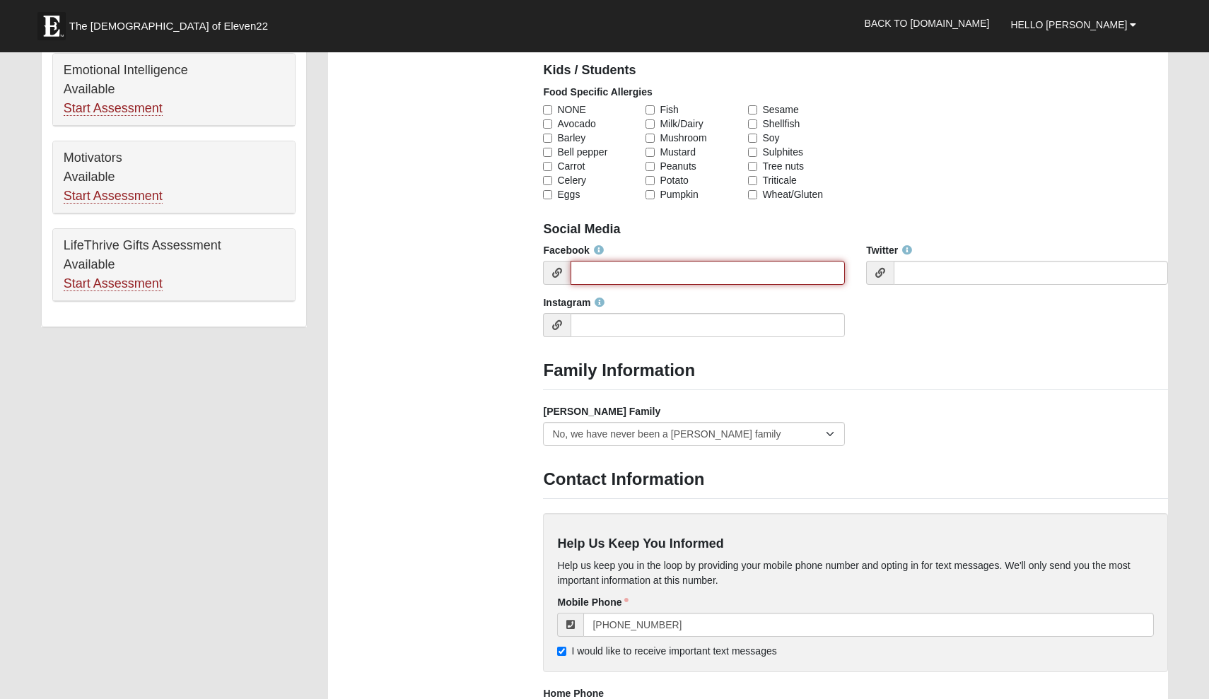
click at [640, 274] on input "Facebook" at bounding box center [707, 273] width 274 height 24
type input "Ellie Allen"
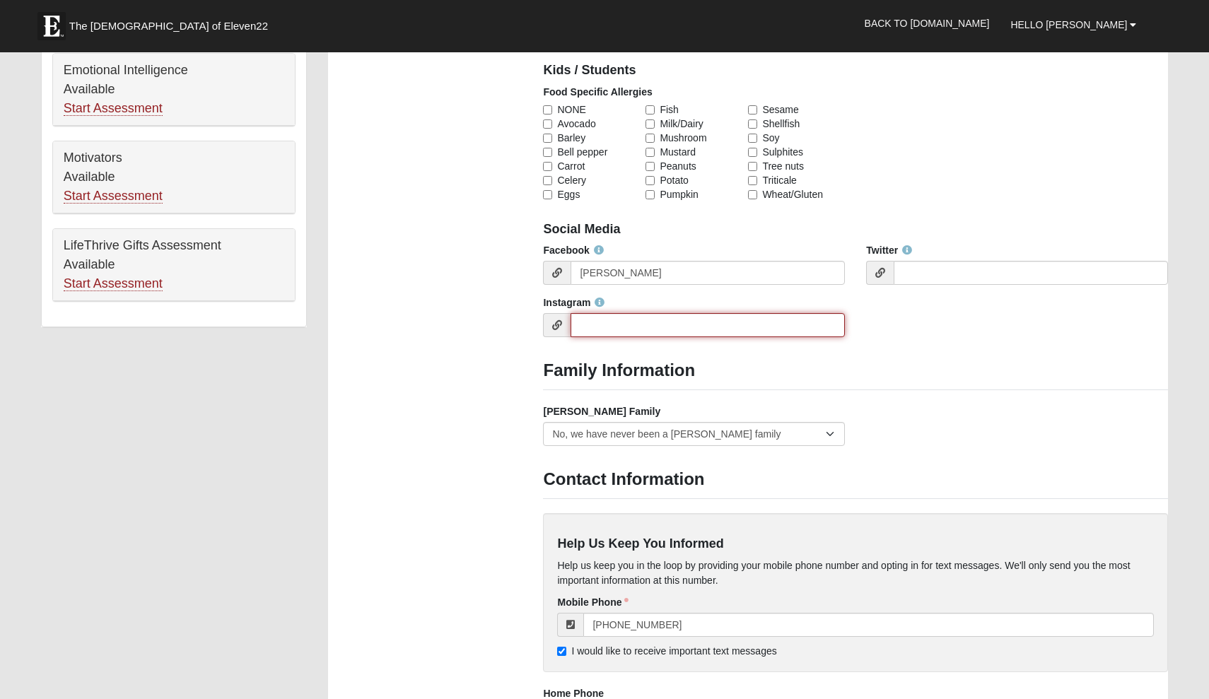
click at [643, 322] on input "Instagram" at bounding box center [707, 325] width 274 height 24
type input "ellie.allenn"
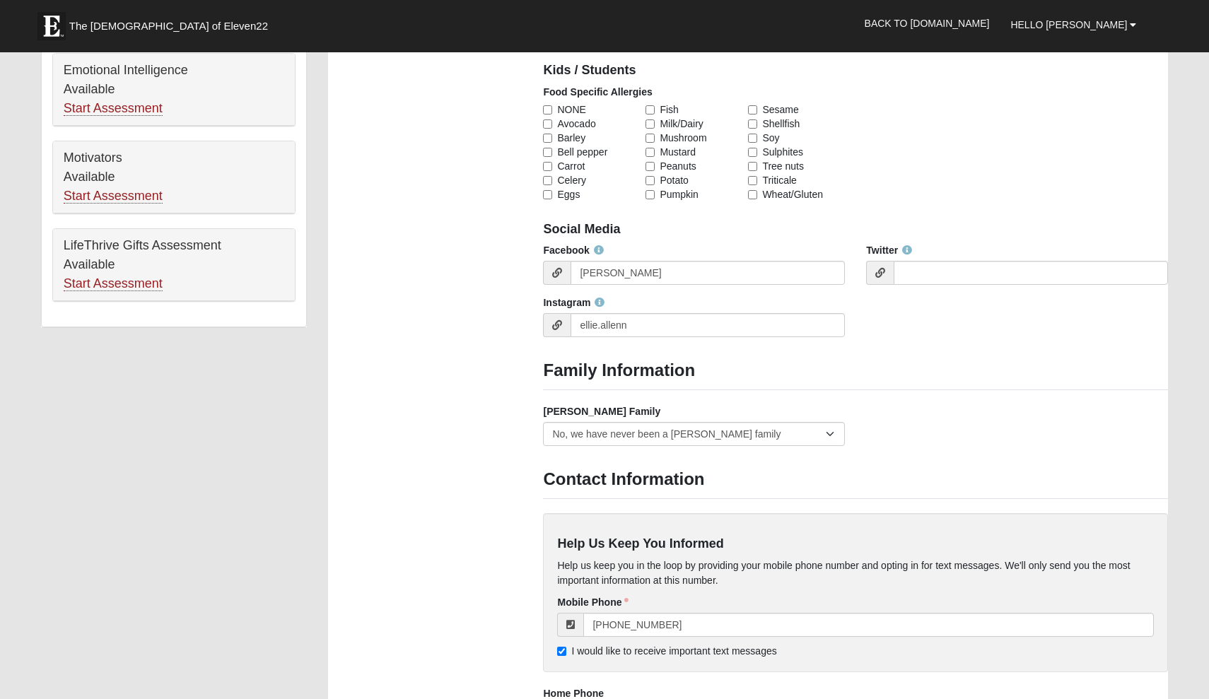
click at [897, 397] on div "Family Information Foster Family Yes, we are a current foster family No, we are…" at bounding box center [855, 409] width 625 height 96
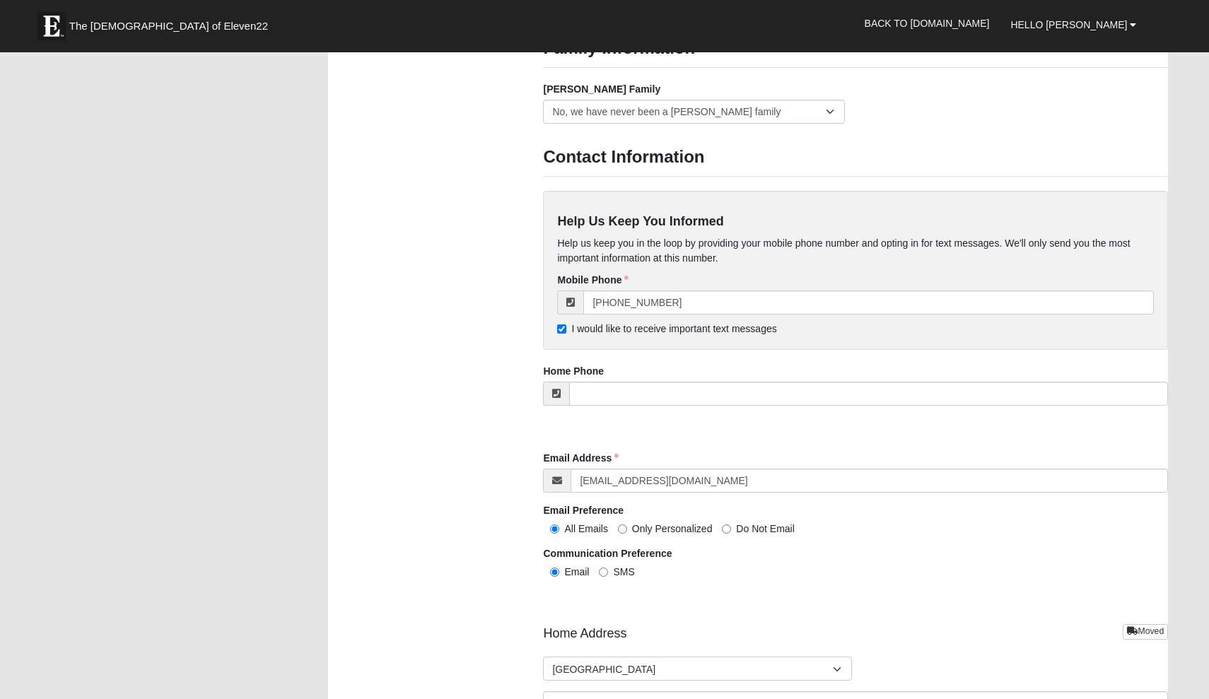
scroll to position [1092, 0]
click at [604, 563] on label "SMS" at bounding box center [616, 570] width 35 height 14
click at [604, 566] on input "SMS" at bounding box center [603, 570] width 9 height 9
radio input "true"
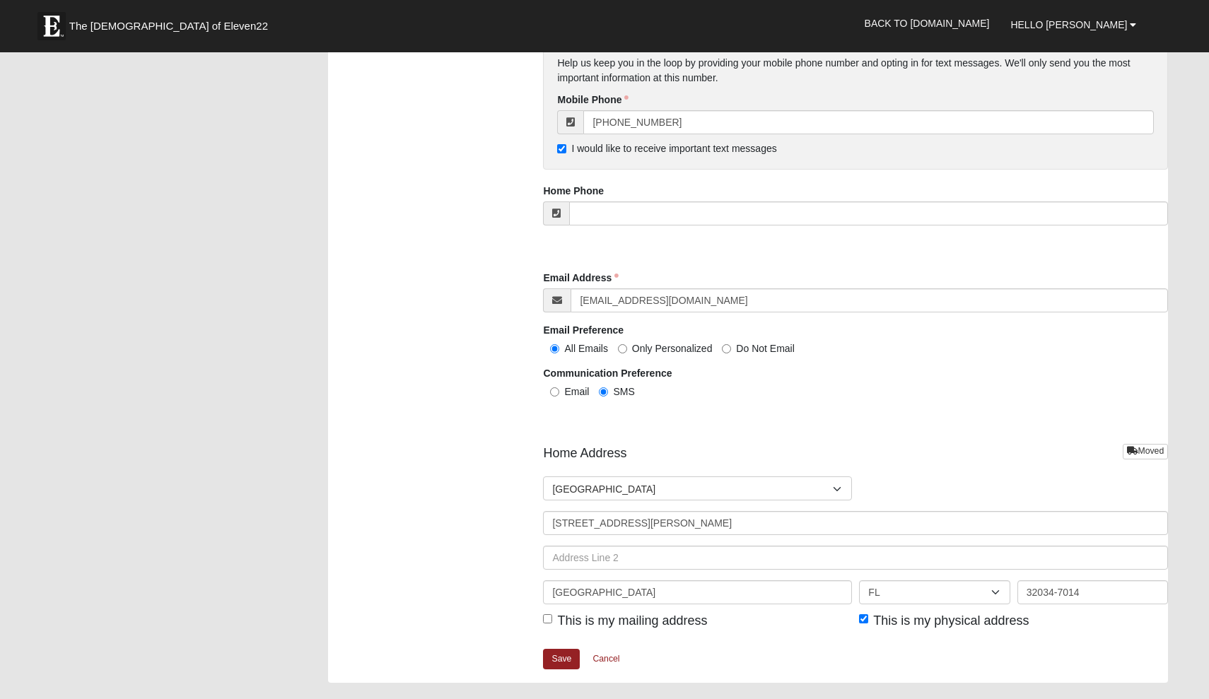
scroll to position [1277, 0]
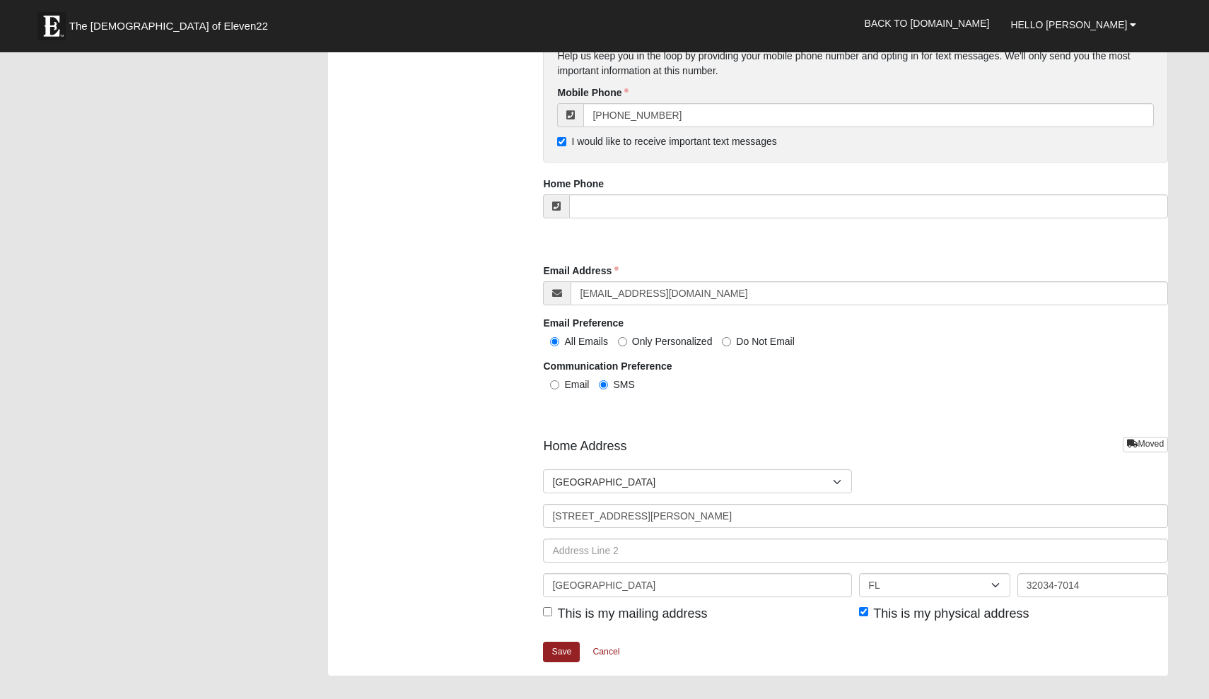
click at [545, 607] on input "This is my mailing address" at bounding box center [547, 611] width 9 height 9
checkbox input "true"
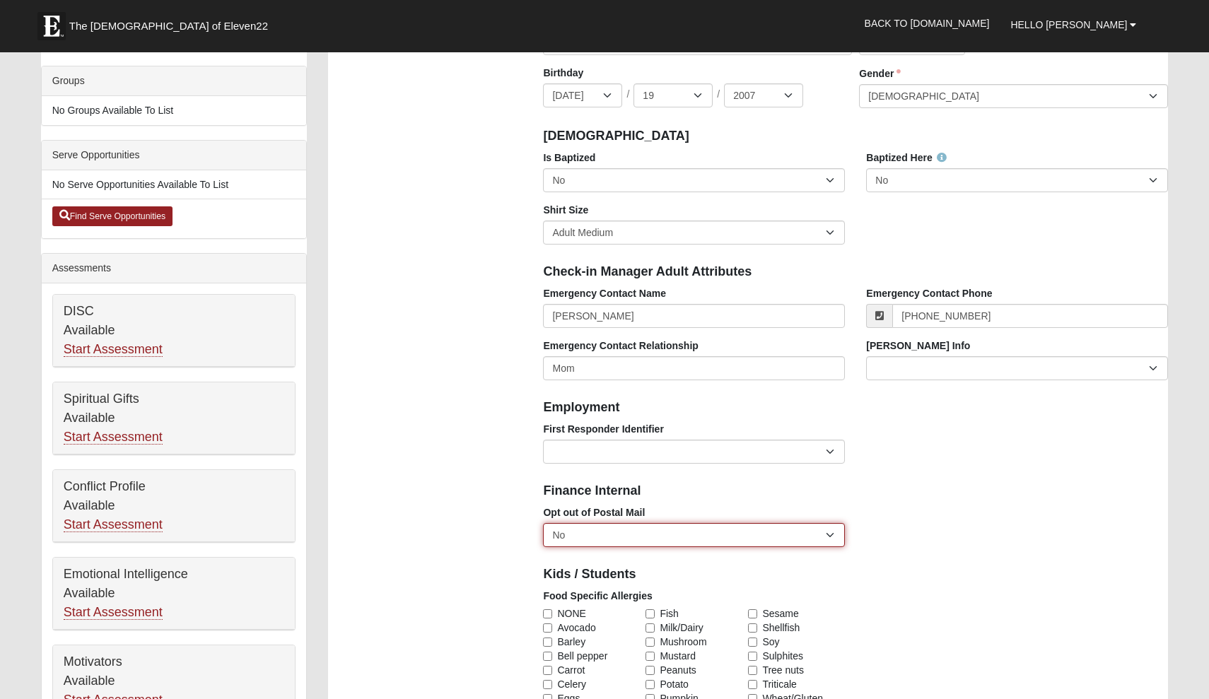
scroll to position [261, 0]
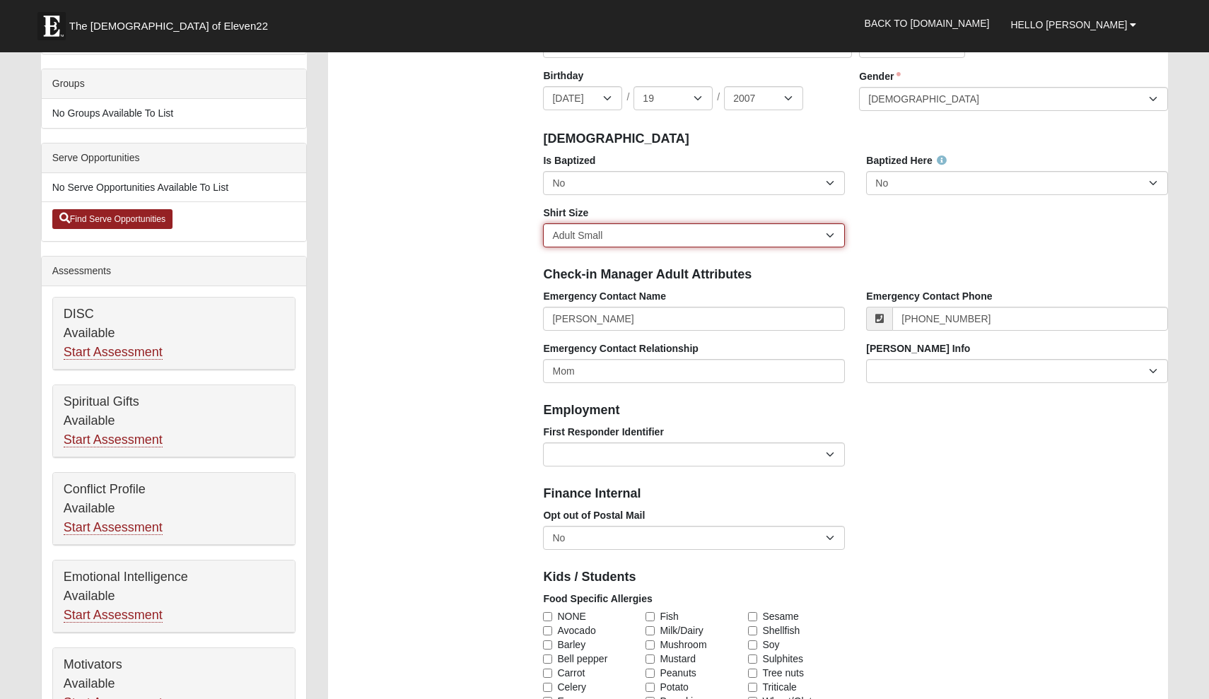
select select "Adult Medium"
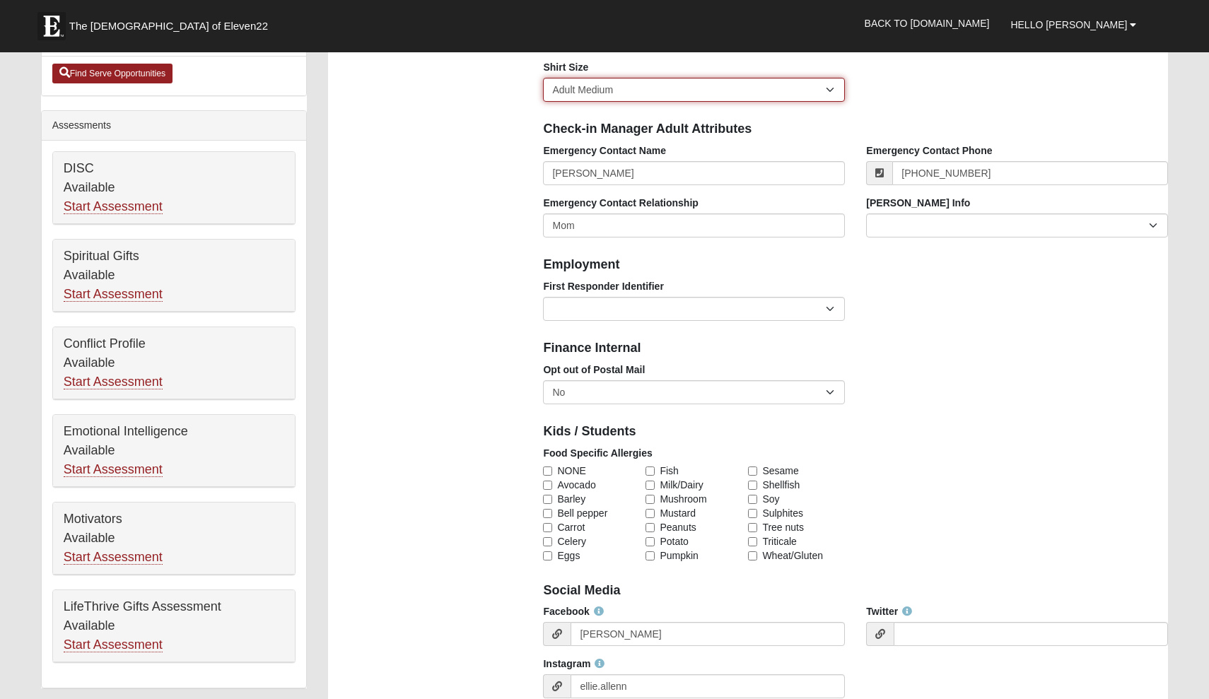
scroll to position [422, 0]
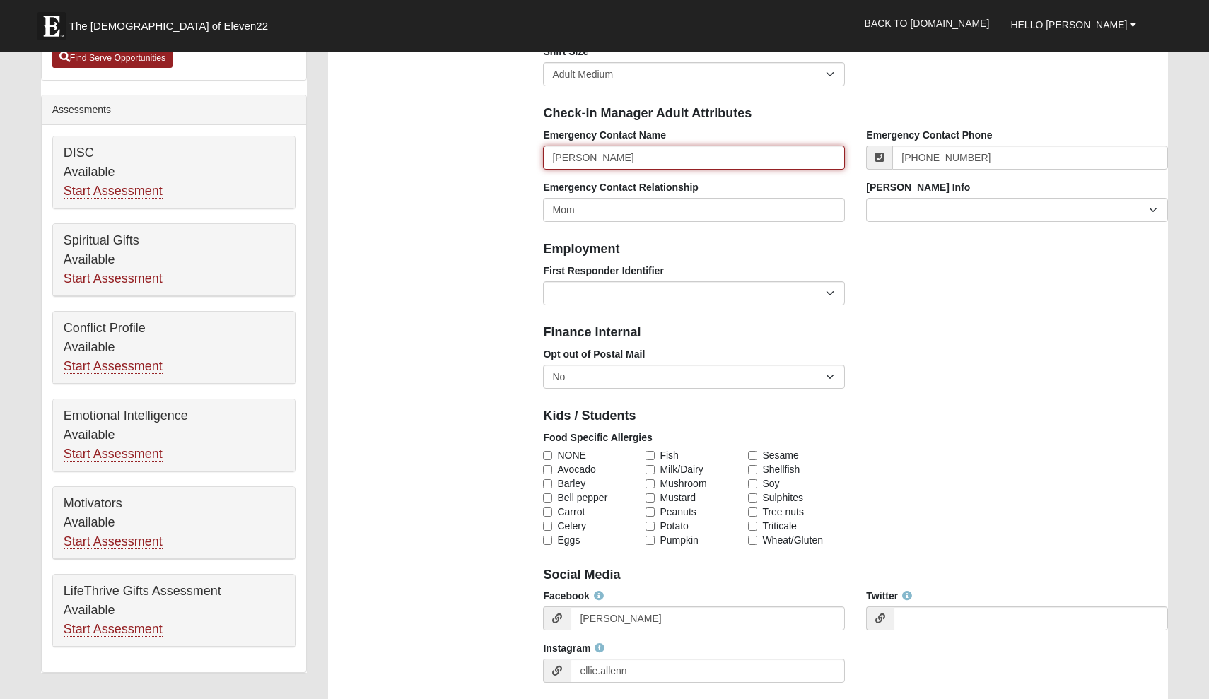
click at [592, 159] on input "Lourdes Allen" at bounding box center [694, 158] width 302 height 24
type input "Lourdes Allen"
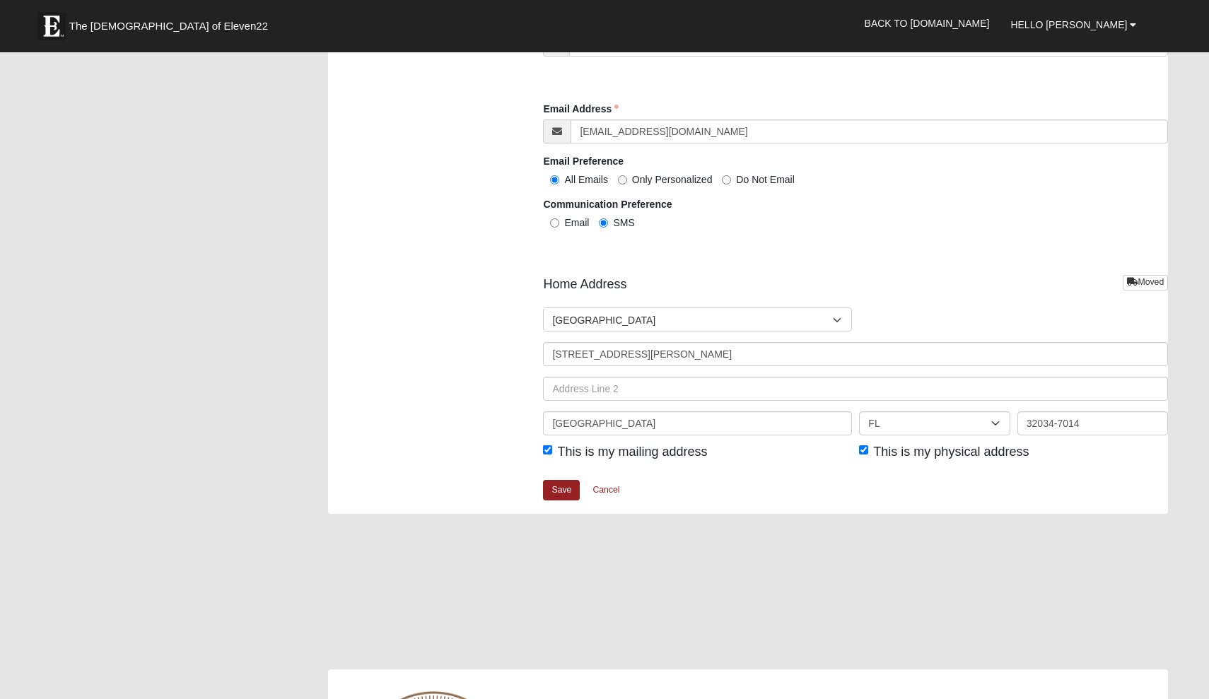
scroll to position [1447, 0]
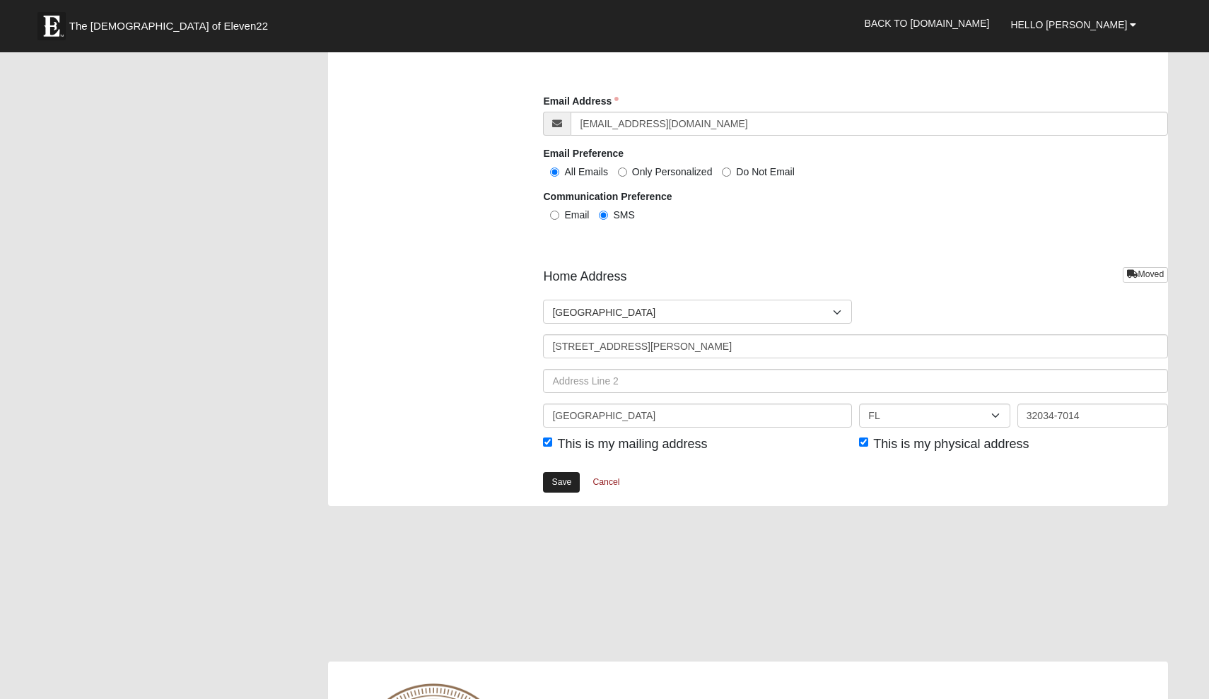
click at [558, 480] on link "Save" at bounding box center [561, 482] width 37 height 21
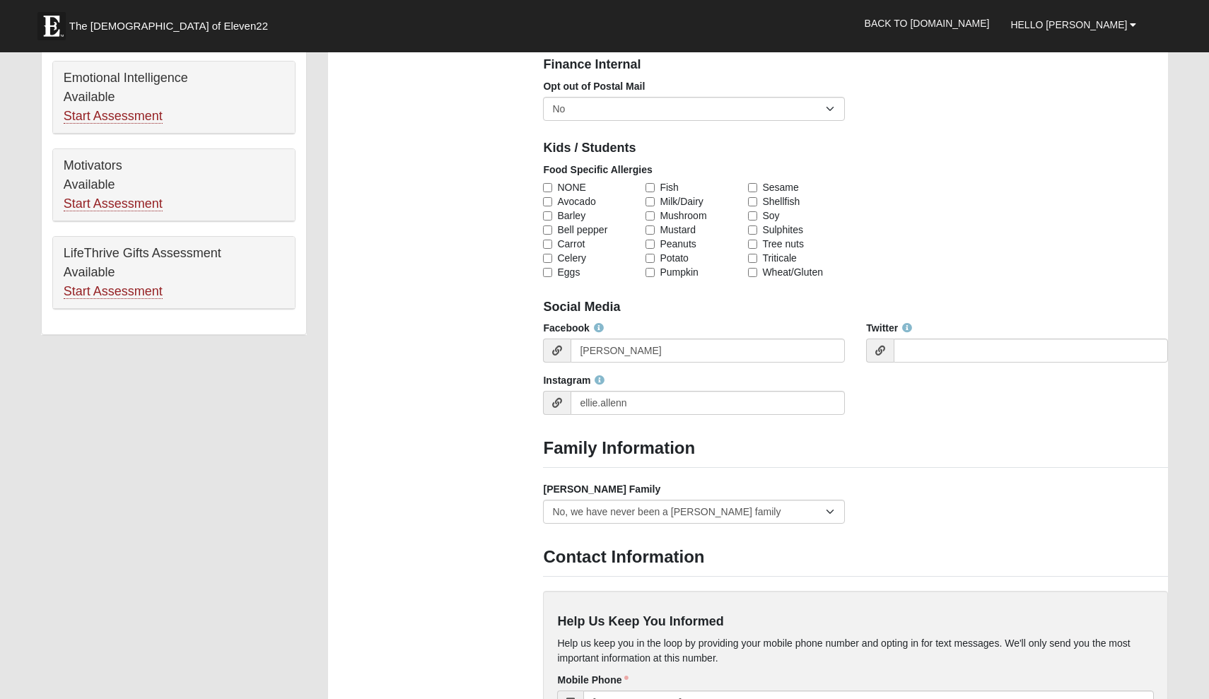
scroll to position [768, 0]
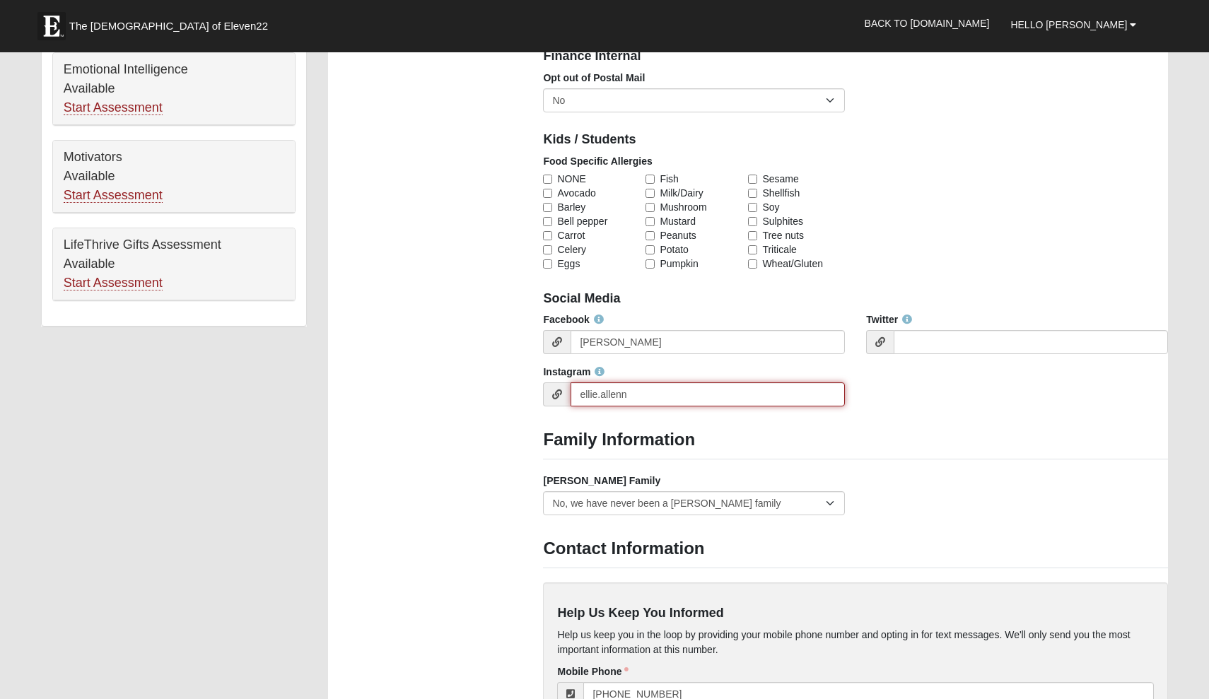
click at [662, 388] on input "ellie.allenn" at bounding box center [707, 394] width 274 height 24
type input "e"
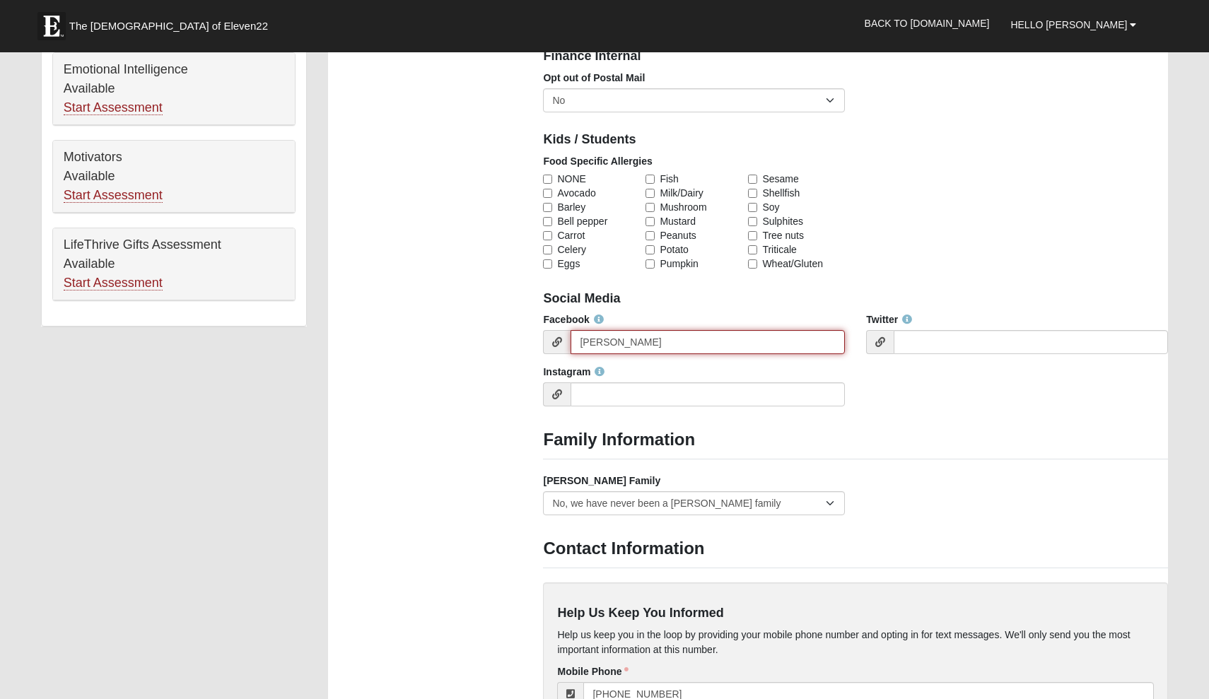
click at [662, 337] on input "Ellie Allen" at bounding box center [707, 342] width 274 height 24
type input "E"
click at [559, 337] on icon at bounding box center [557, 342] width 10 height 10
click at [584, 342] on input "Facebook" at bounding box center [707, 342] width 274 height 24
click at [568, 342] on span at bounding box center [557, 342] width 28 height 24
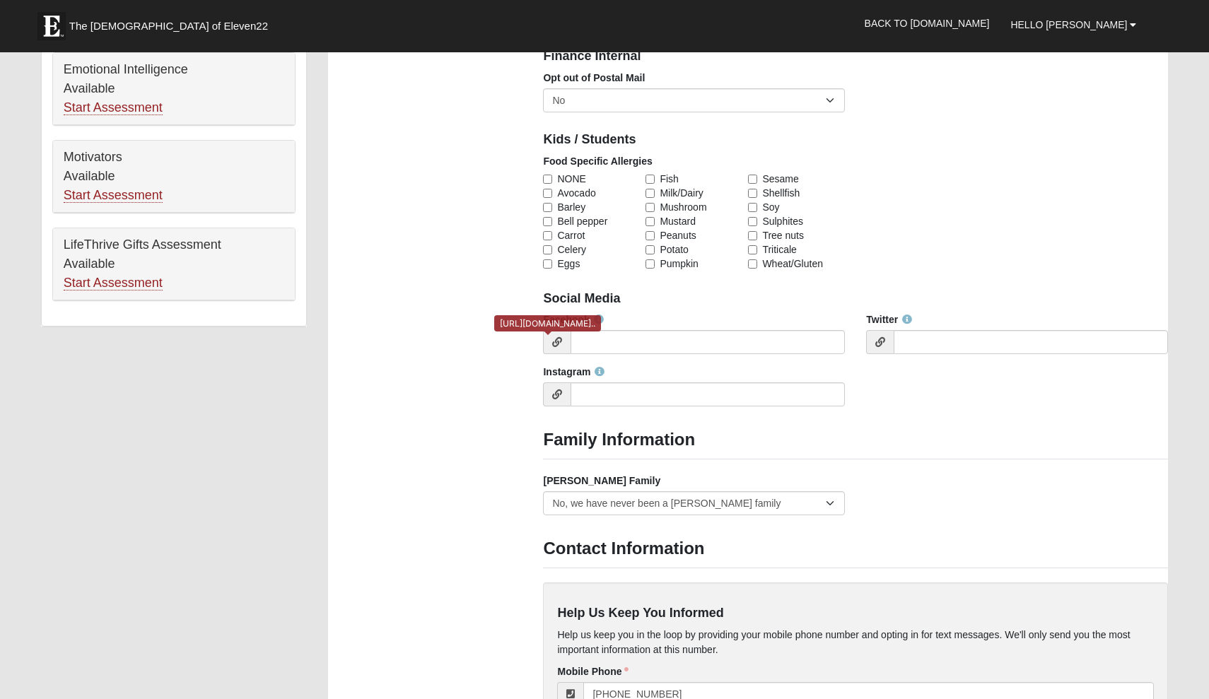
click at [561, 340] on icon at bounding box center [557, 342] width 10 height 10
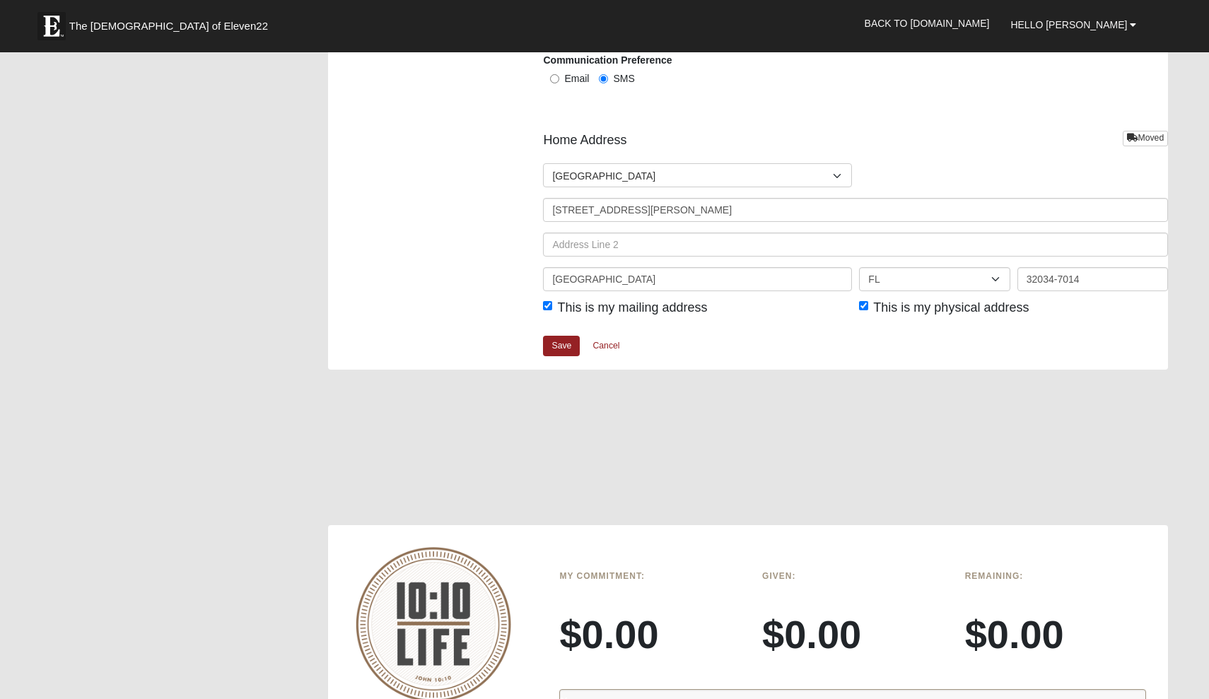
scroll to position [1649, 0]
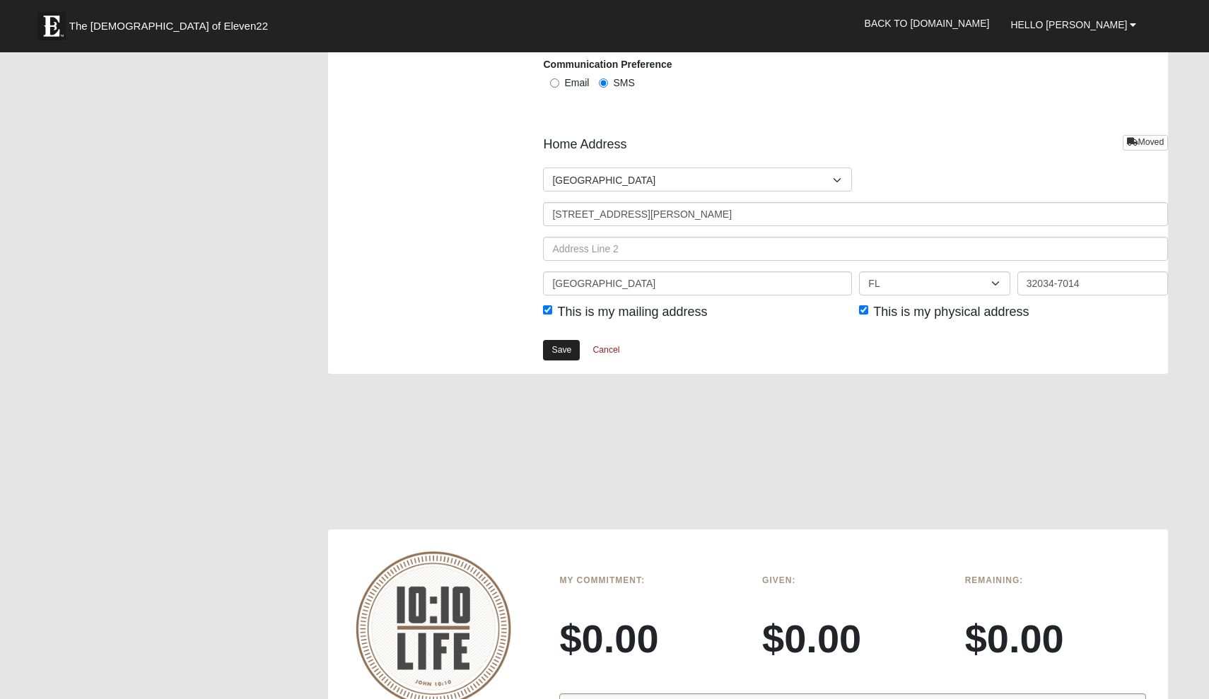
click at [565, 348] on link "Save" at bounding box center [561, 350] width 37 height 21
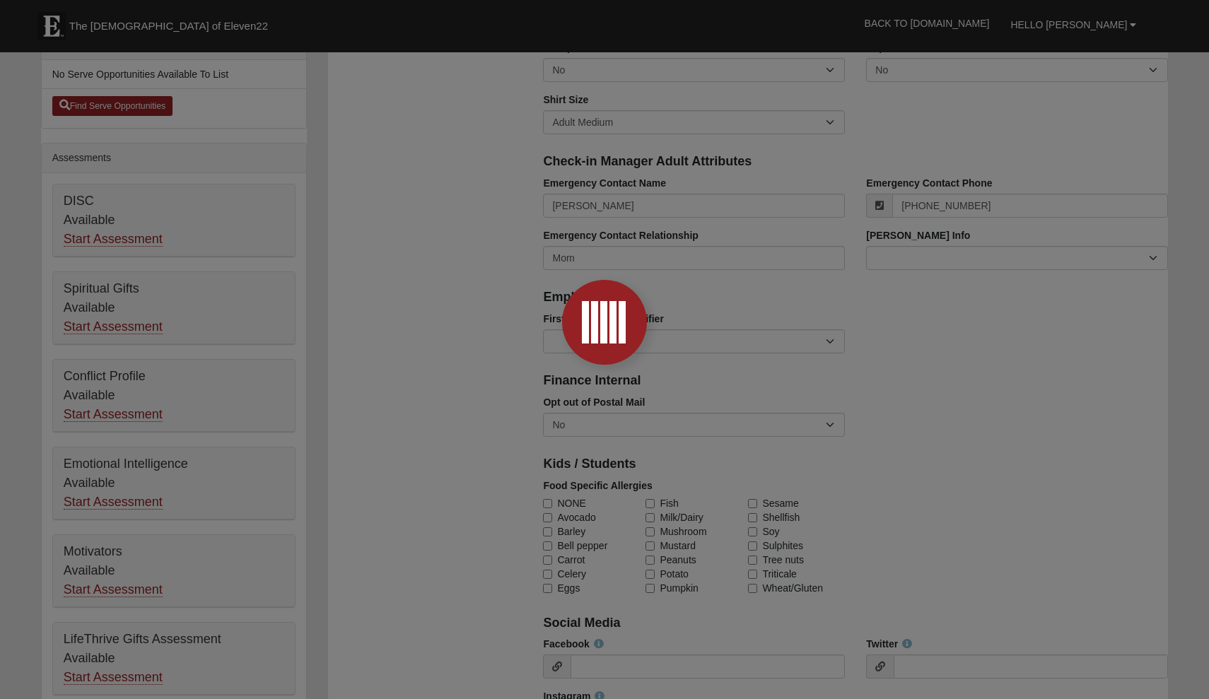
scroll to position [230, 0]
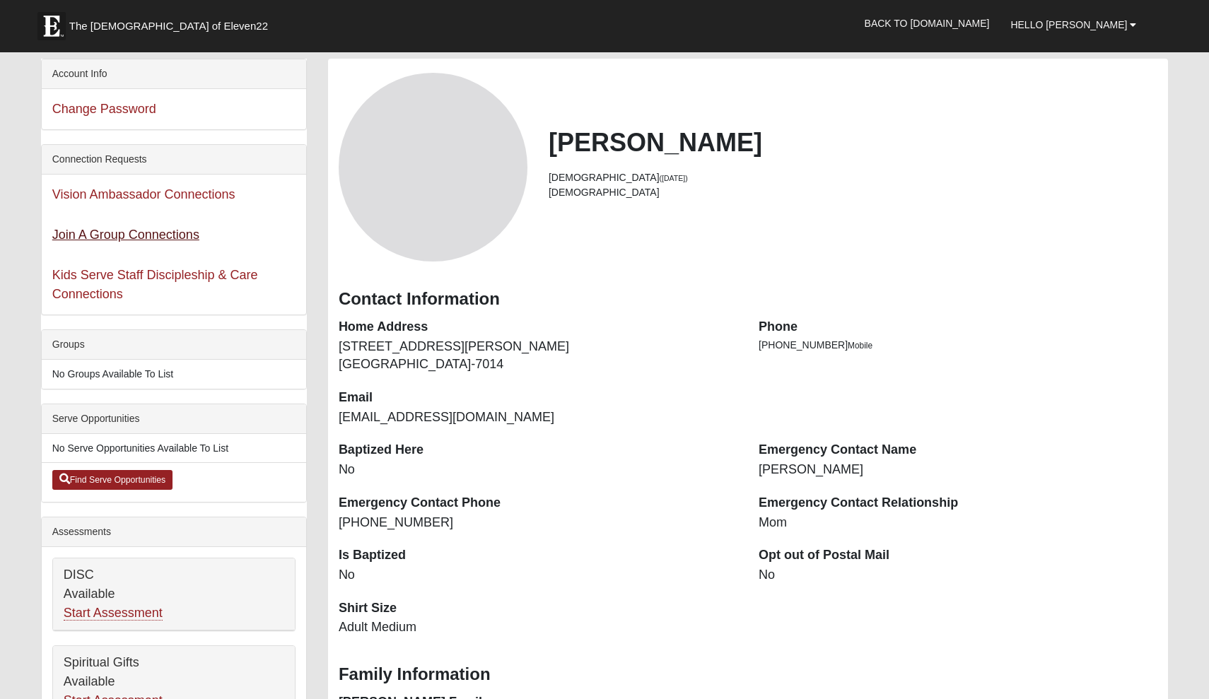
click at [131, 238] on link "Join A Group Connections" at bounding box center [125, 235] width 147 height 14
